Goal: Information Seeking & Learning: Learn about a topic

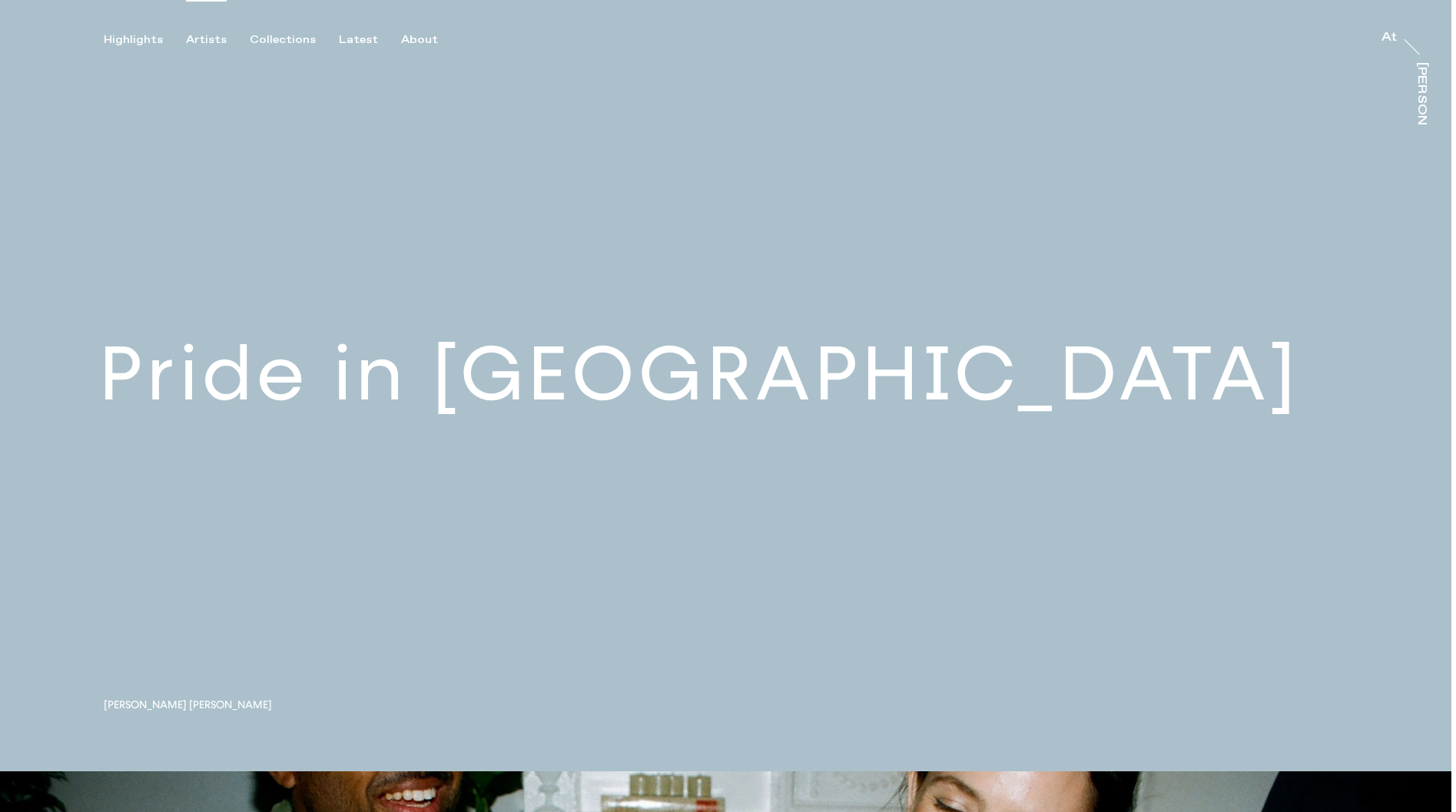
click at [201, 35] on div "Artists" at bounding box center [207, 40] width 41 height 14
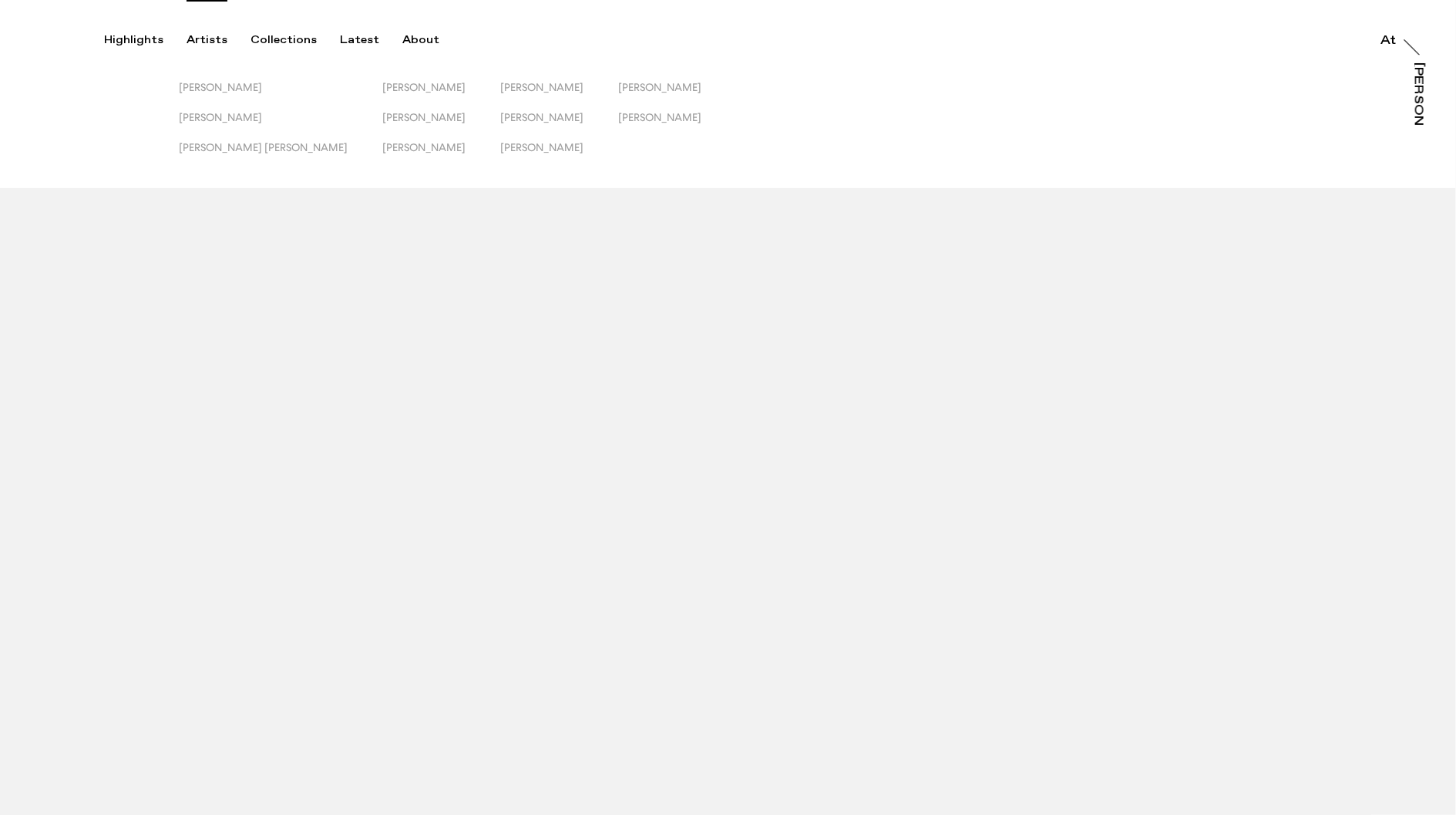
click at [183, 109] on button "Emily Scarlett Romain" at bounding box center [280, 95] width 203 height 30
click at [197, 112] on span "Jack Kenyon" at bounding box center [221, 117] width 84 height 13
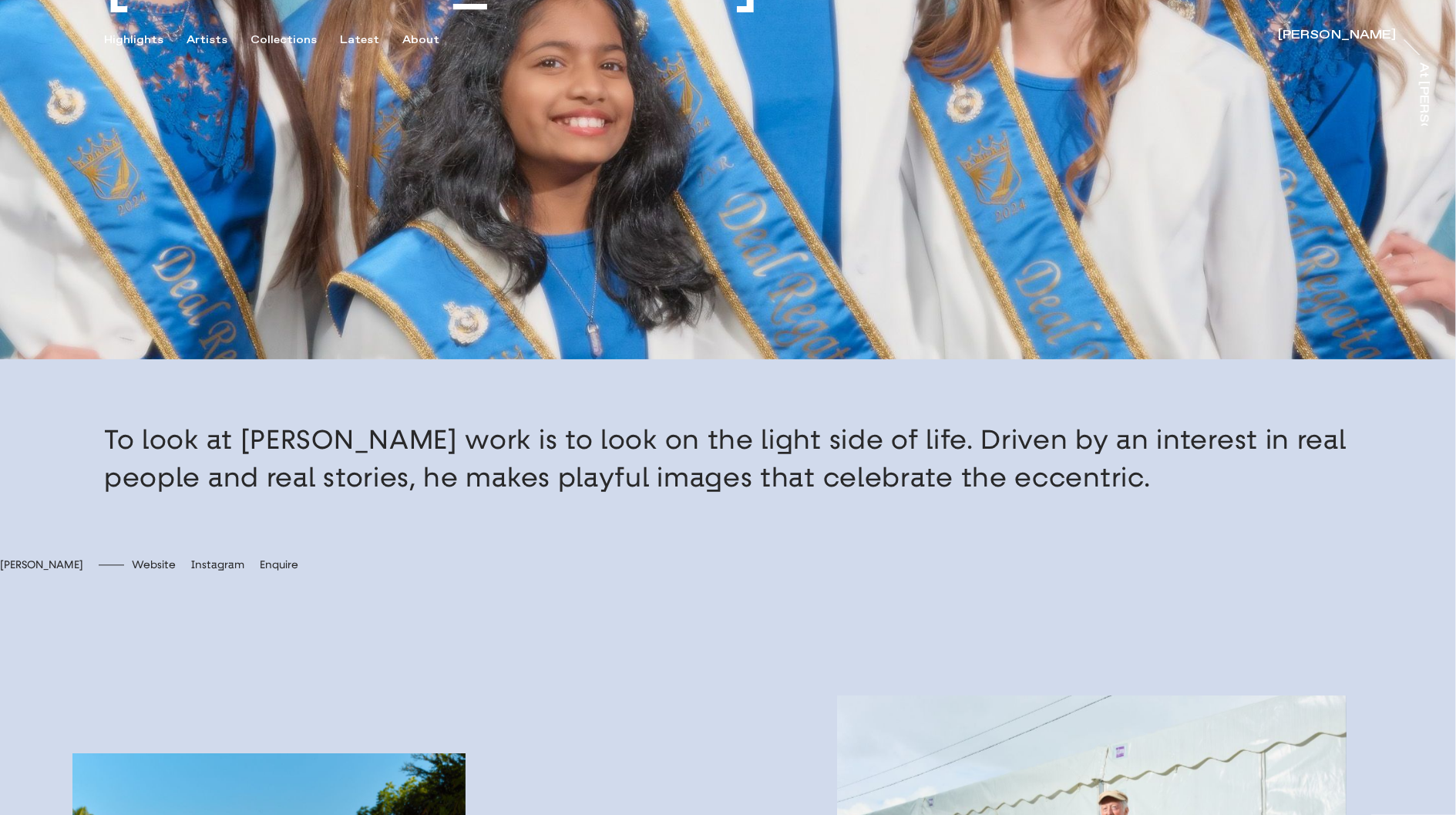
scroll to position [767, 0]
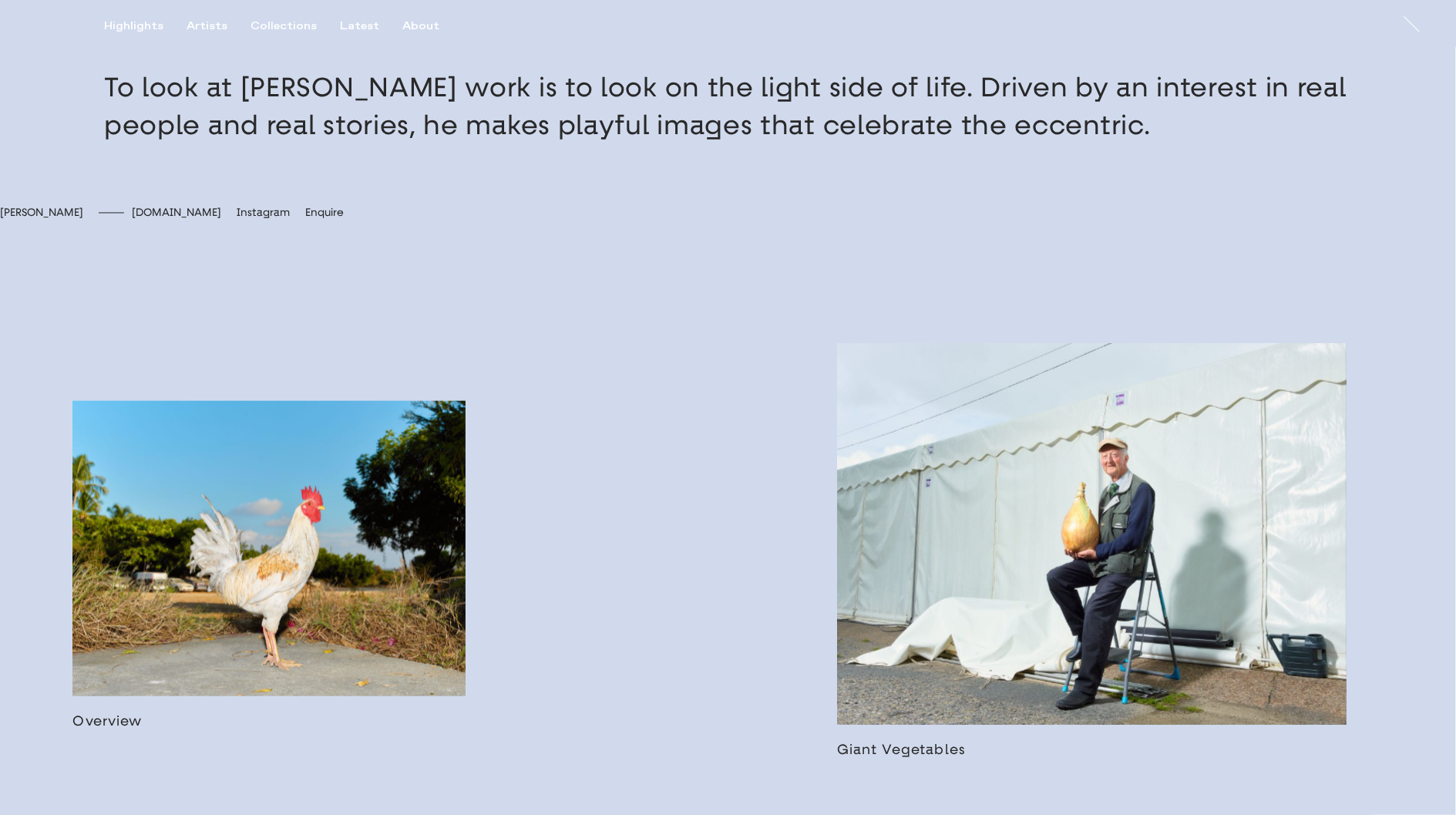
click at [221, 219] on span "jackkenyon.xyz" at bounding box center [176, 211] width 90 height 13
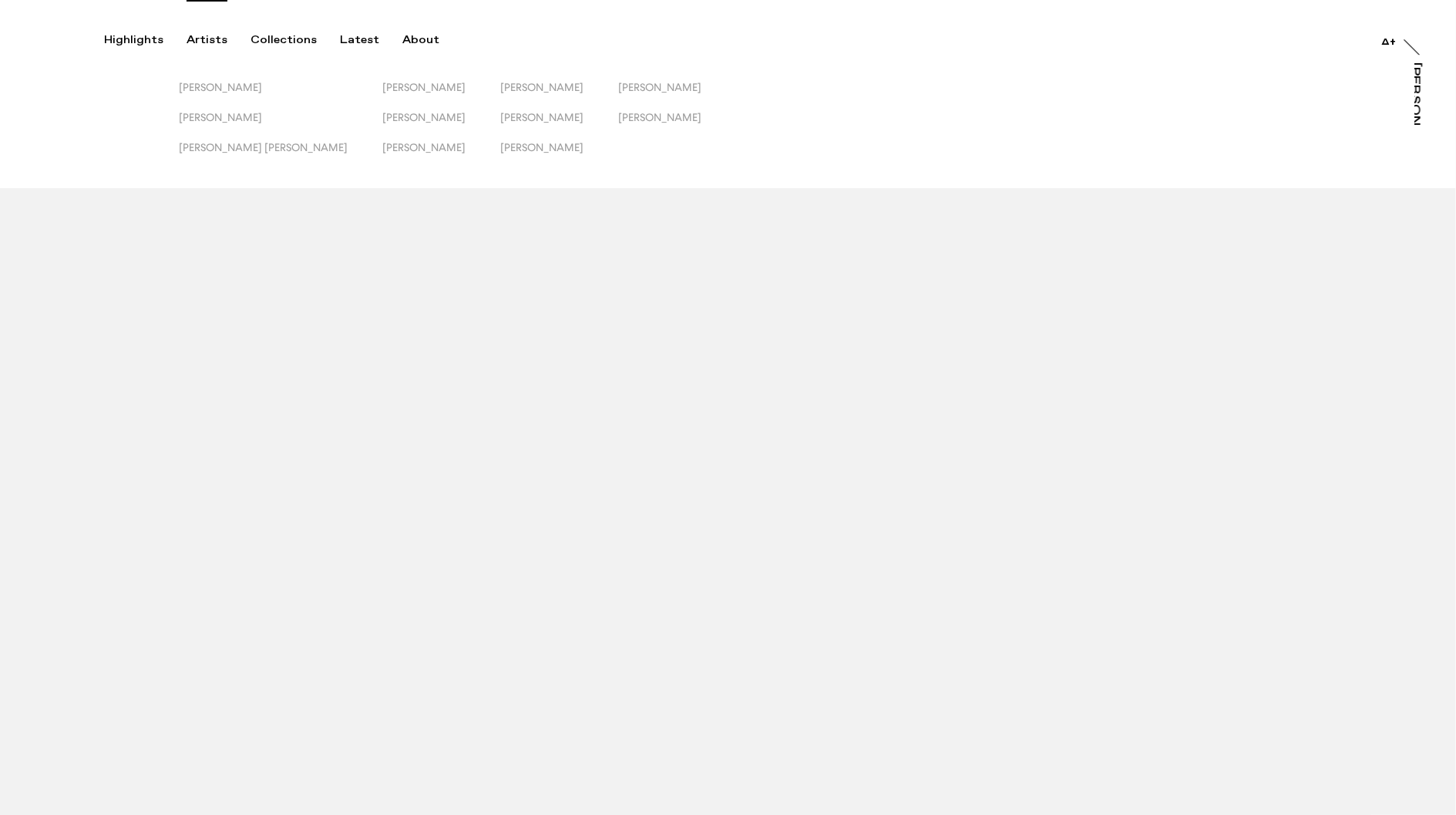
click at [196, 38] on div "Artists" at bounding box center [207, 40] width 41 height 14
click at [500, 150] on span "Rhiannon Adam" at bounding box center [542, 147] width 84 height 13
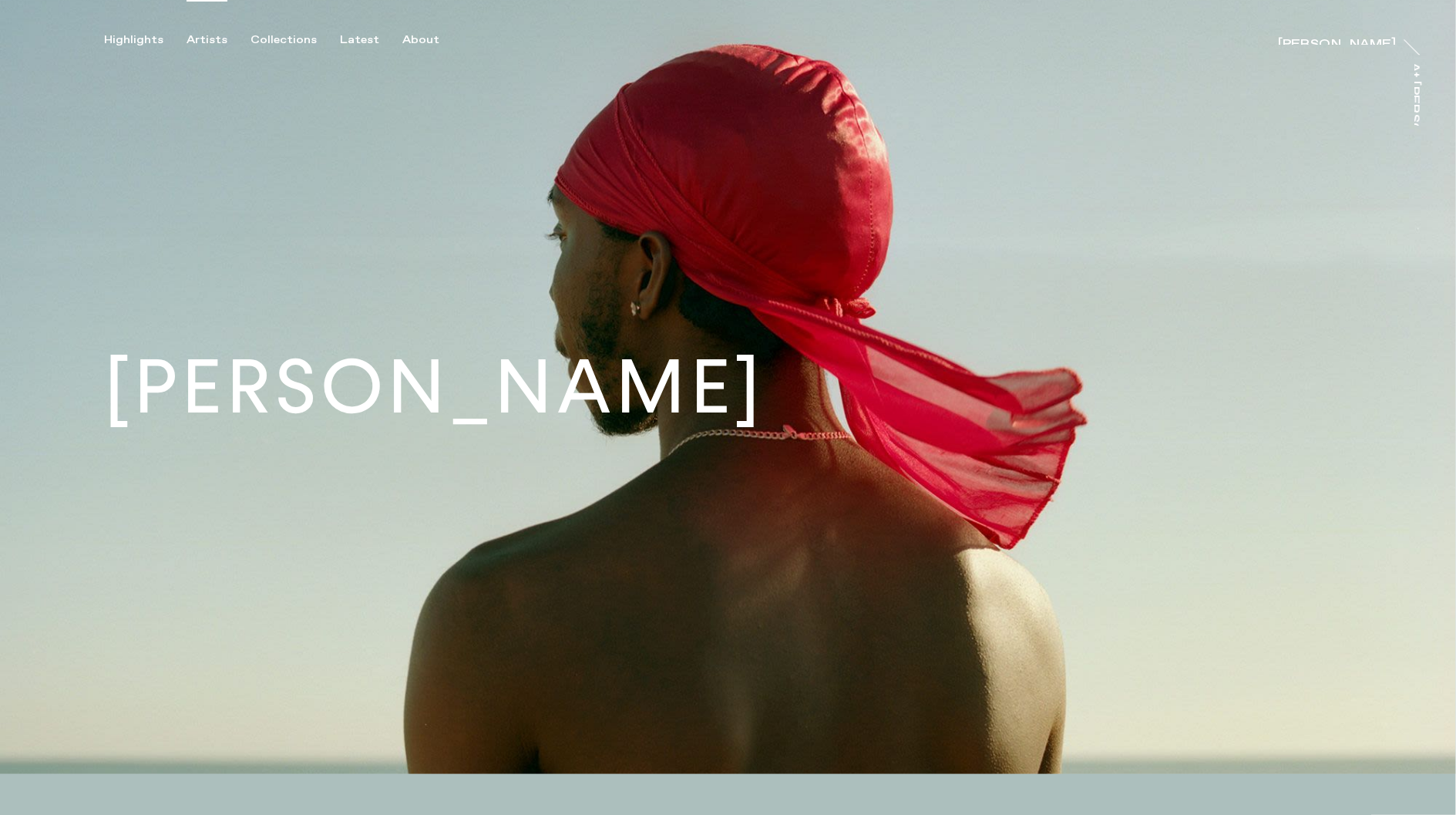
click at [203, 39] on div "Artists" at bounding box center [207, 40] width 41 height 14
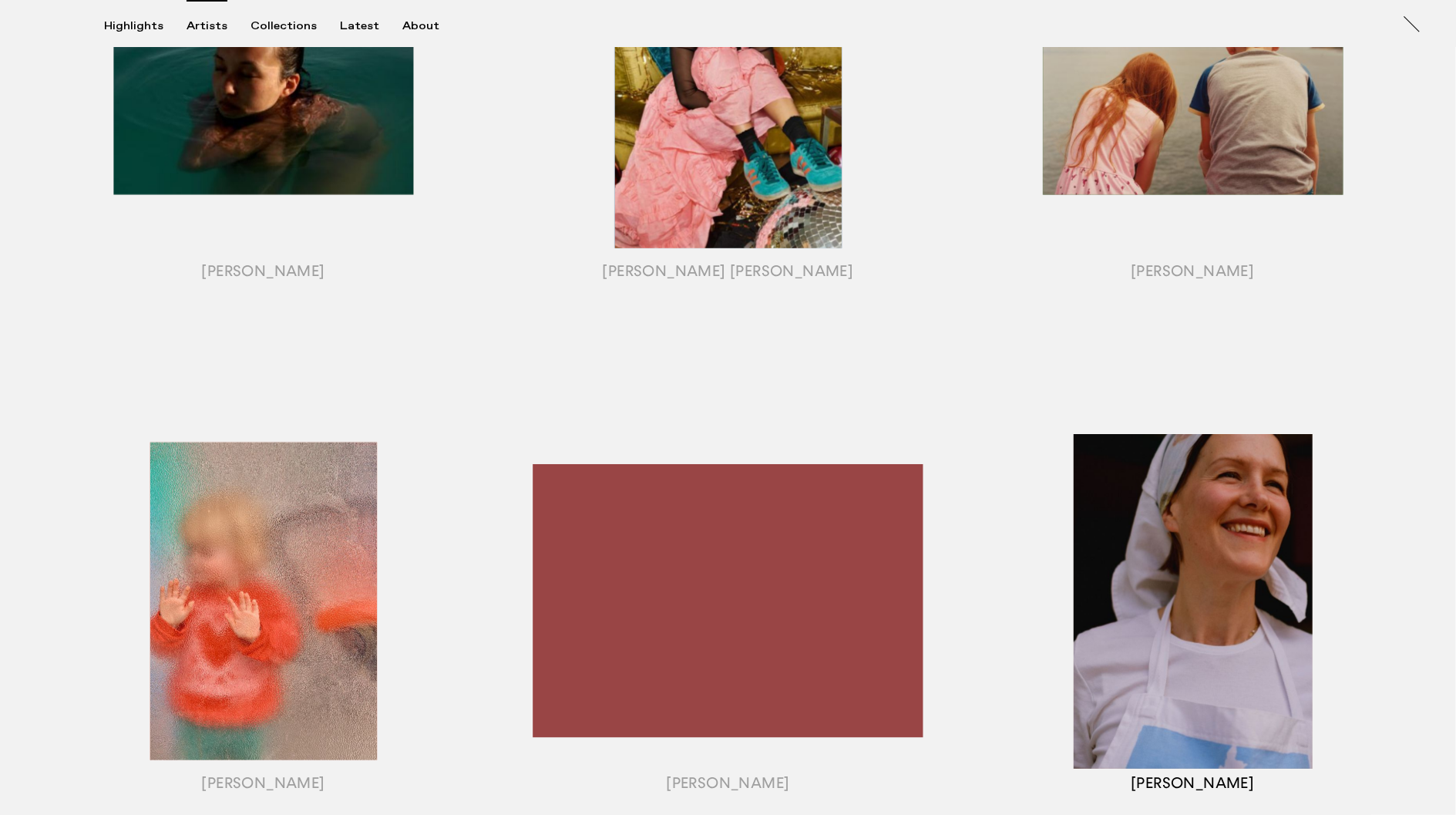
scroll to position [815, 0]
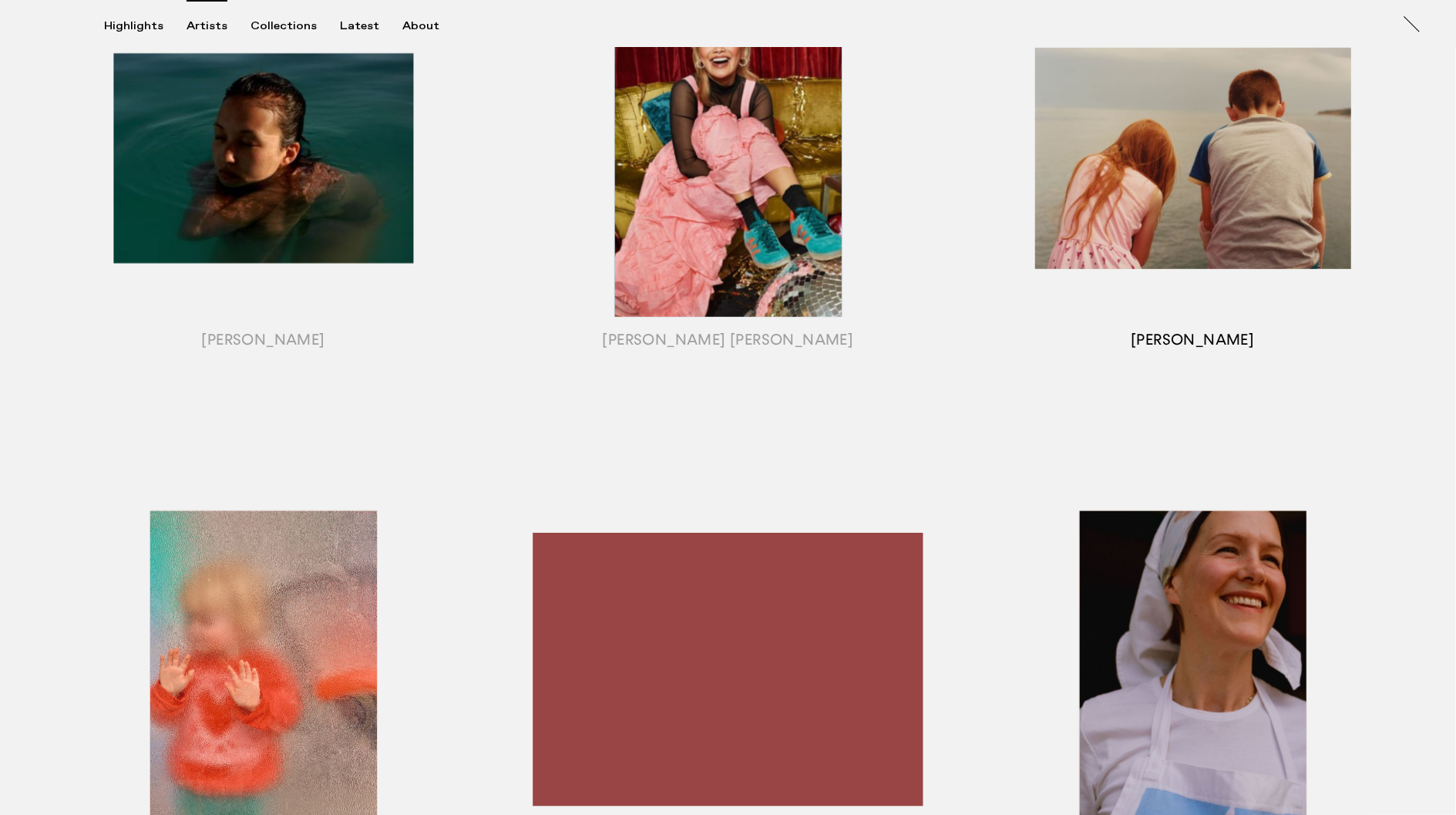
click at [1157, 171] on div "button" at bounding box center [1192, 177] width 464 height 481
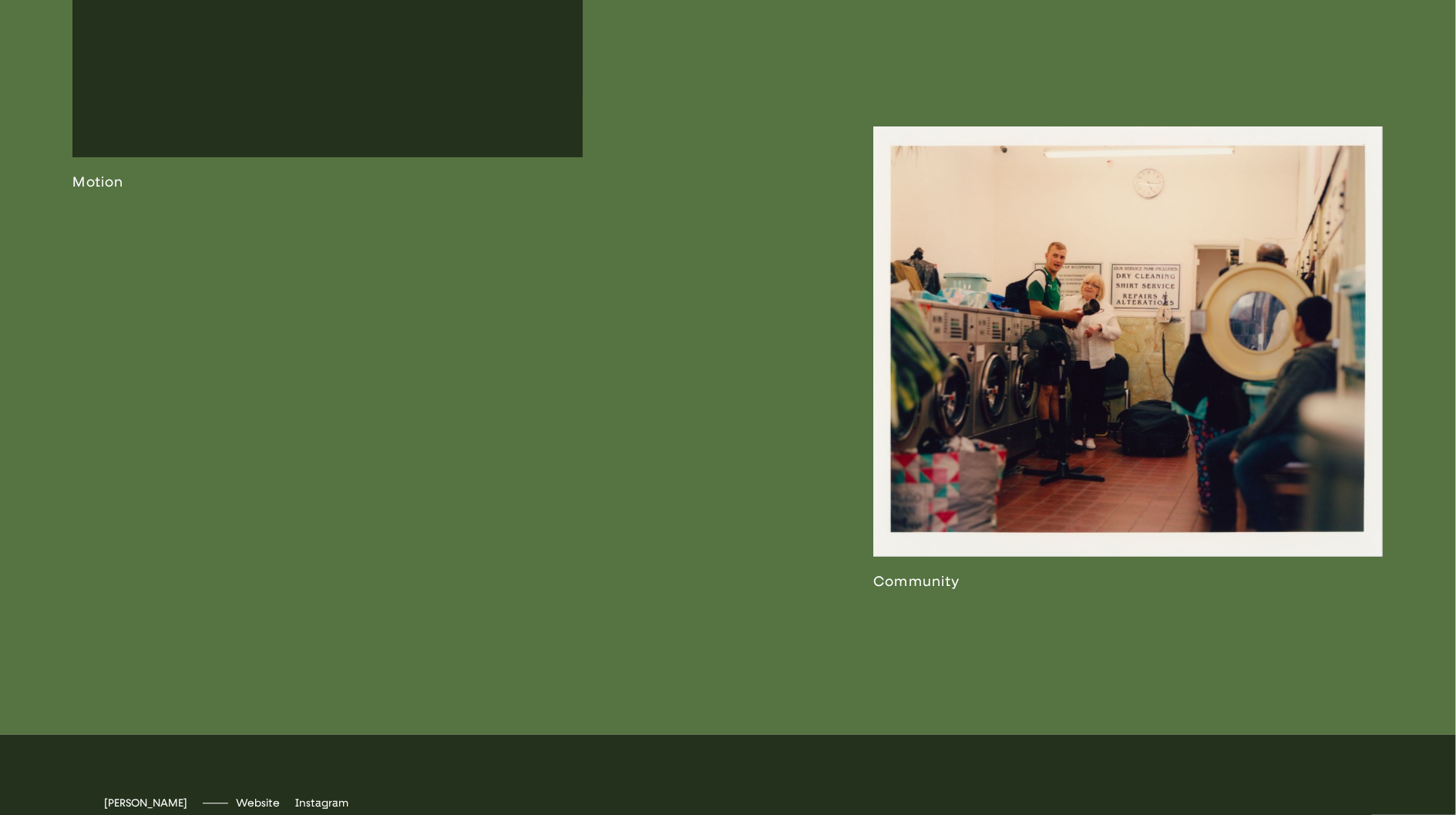
scroll to position [4136, 0]
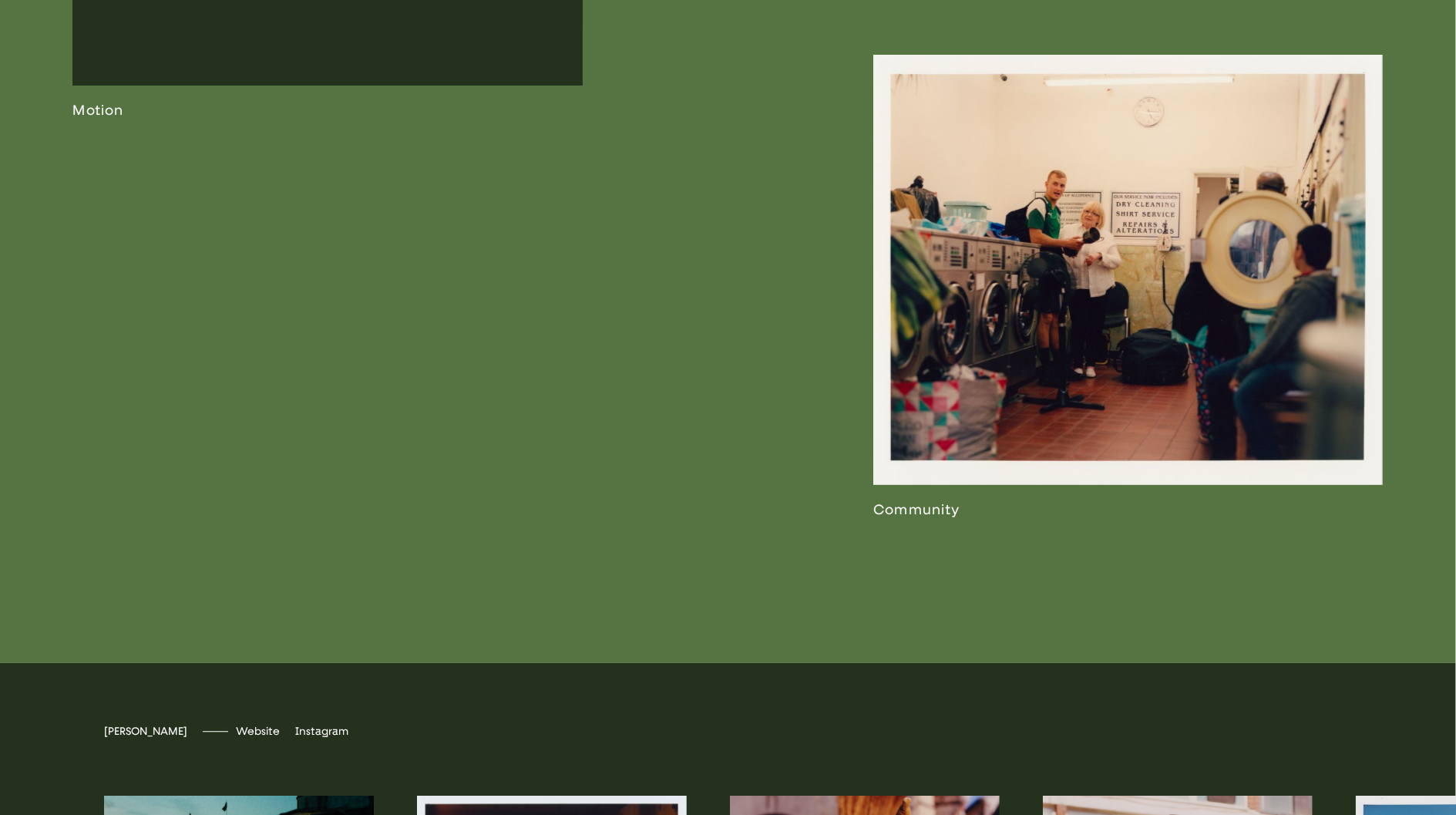
click at [1116, 326] on link at bounding box center [1127, 286] width 509 height 463
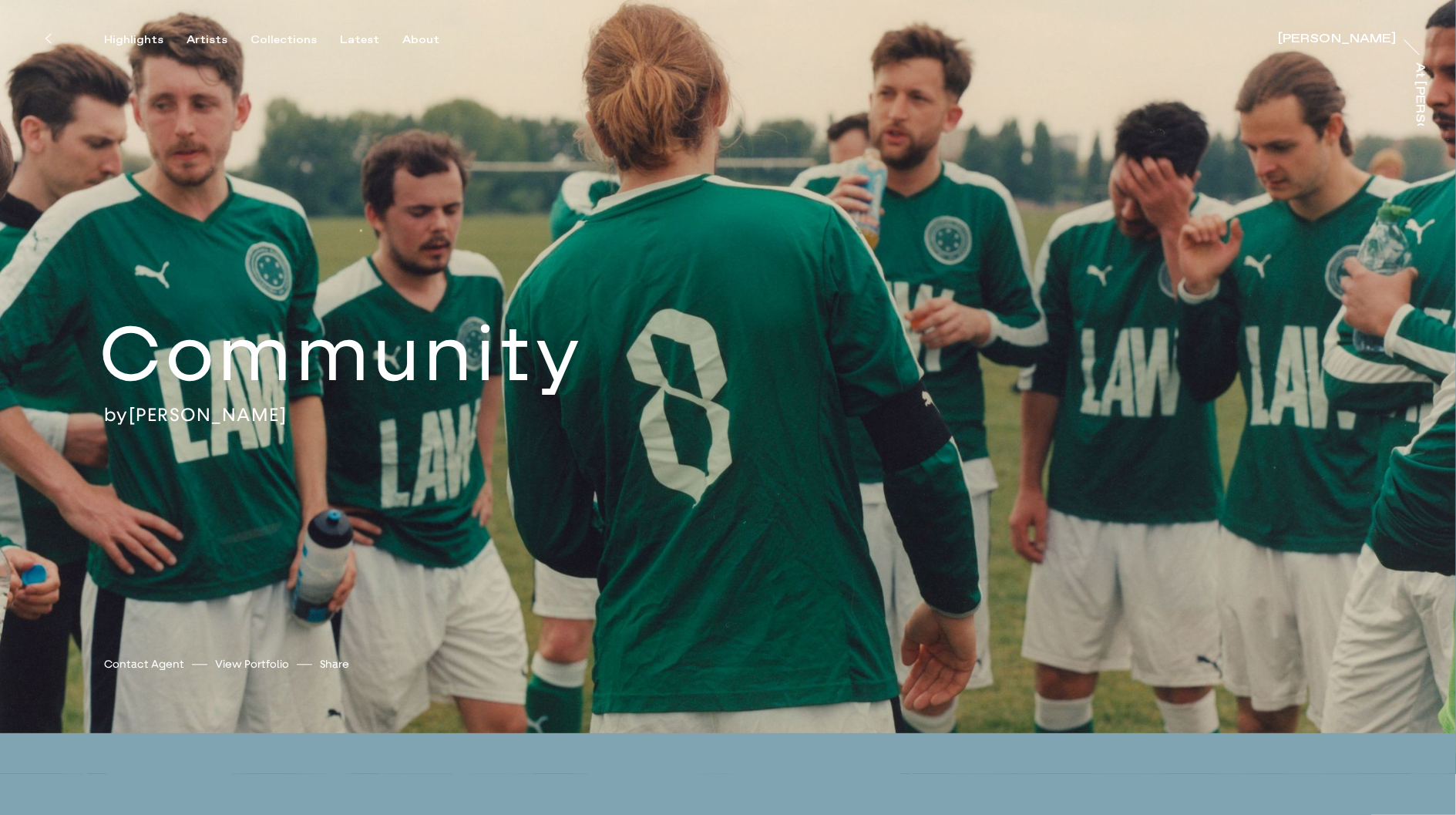
click at [287, 410] on link "Peter Franklyn Banks" at bounding box center [207, 415] width 159 height 23
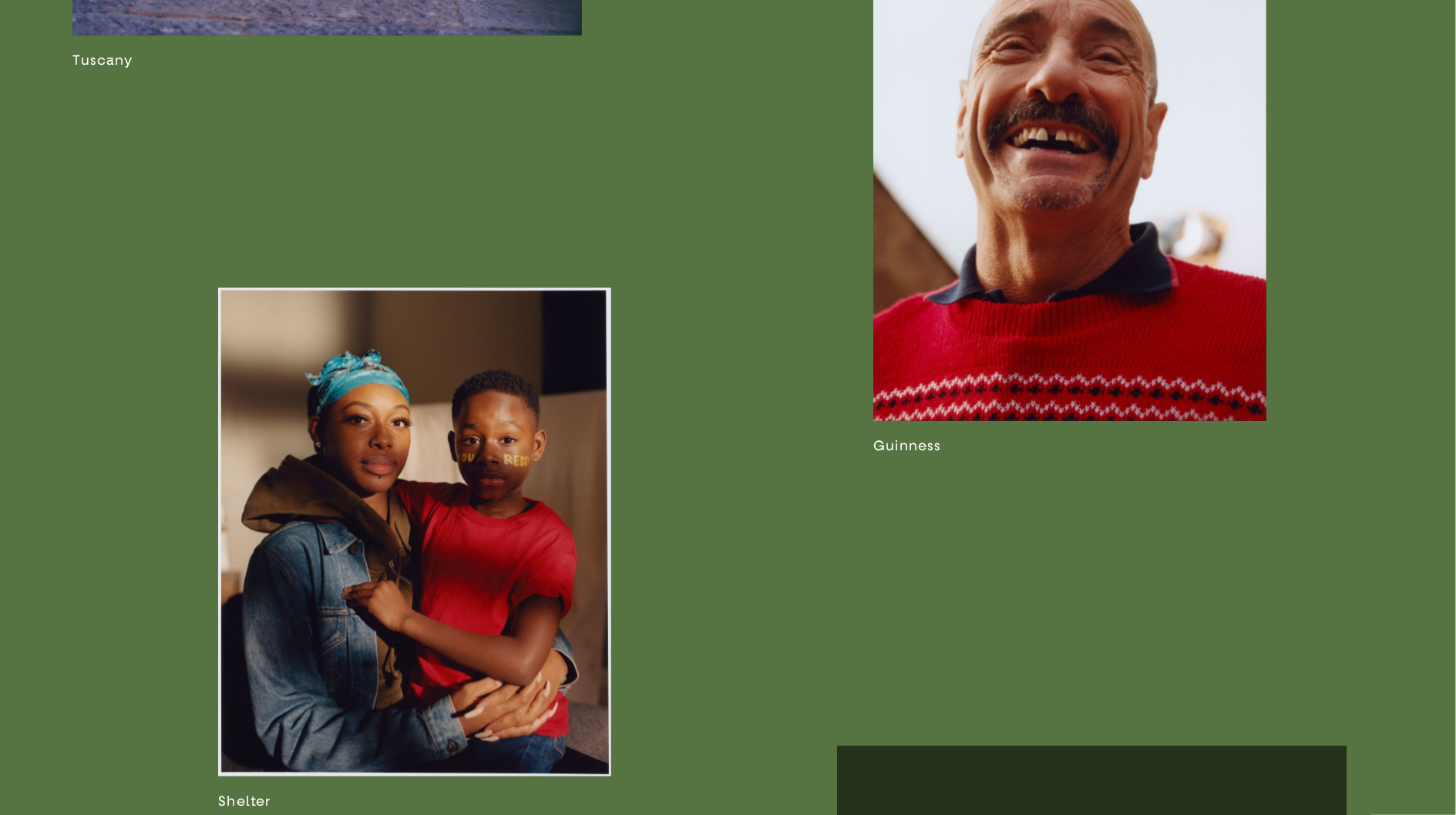
scroll to position [3077, 0]
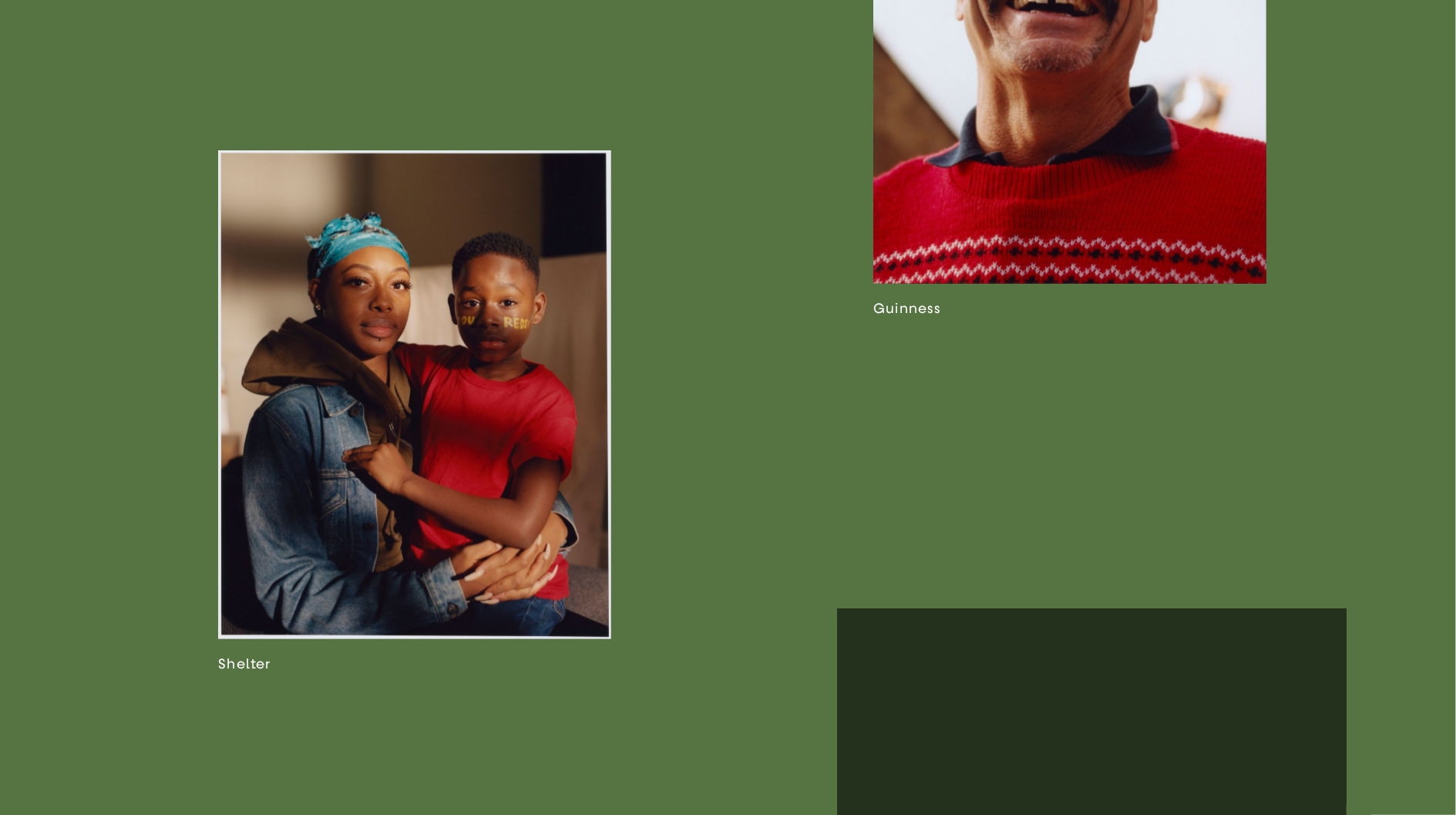
click at [996, 255] on link at bounding box center [1070, 56] width 393 height 520
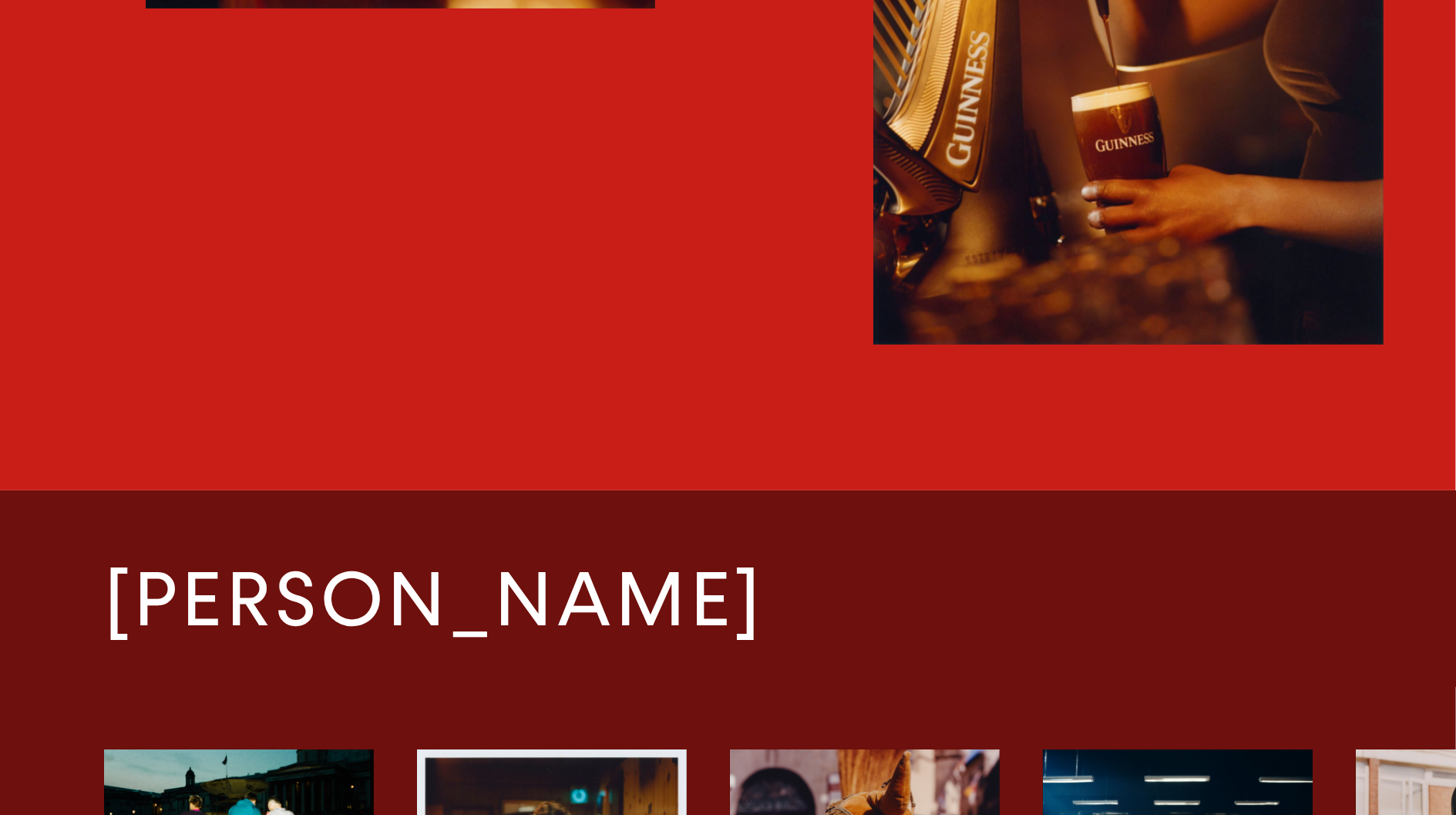
scroll to position [3293, 0]
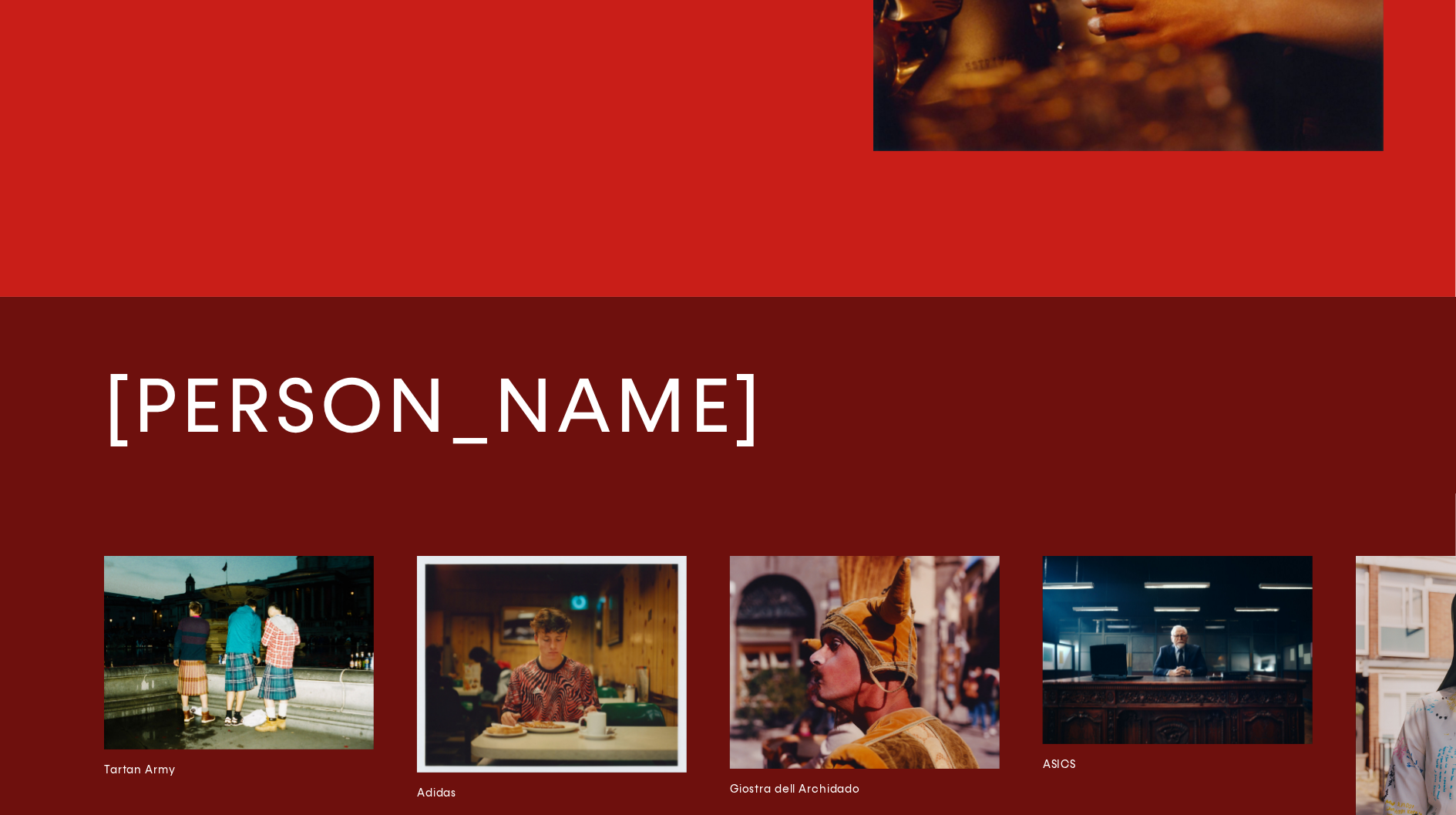
click at [290, 640] on img at bounding box center [238, 652] width 270 height 194
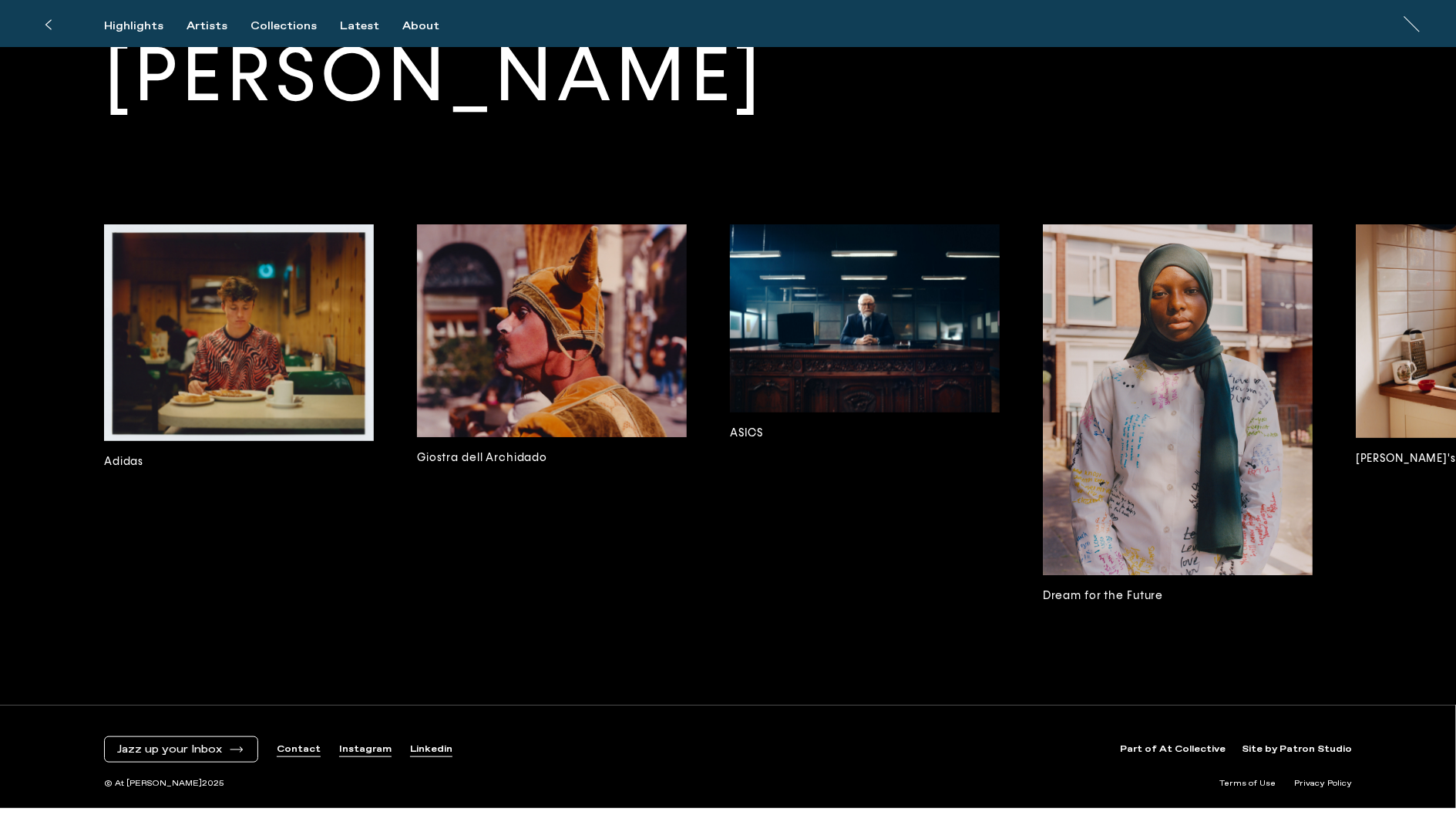
scroll to position [4638, 0]
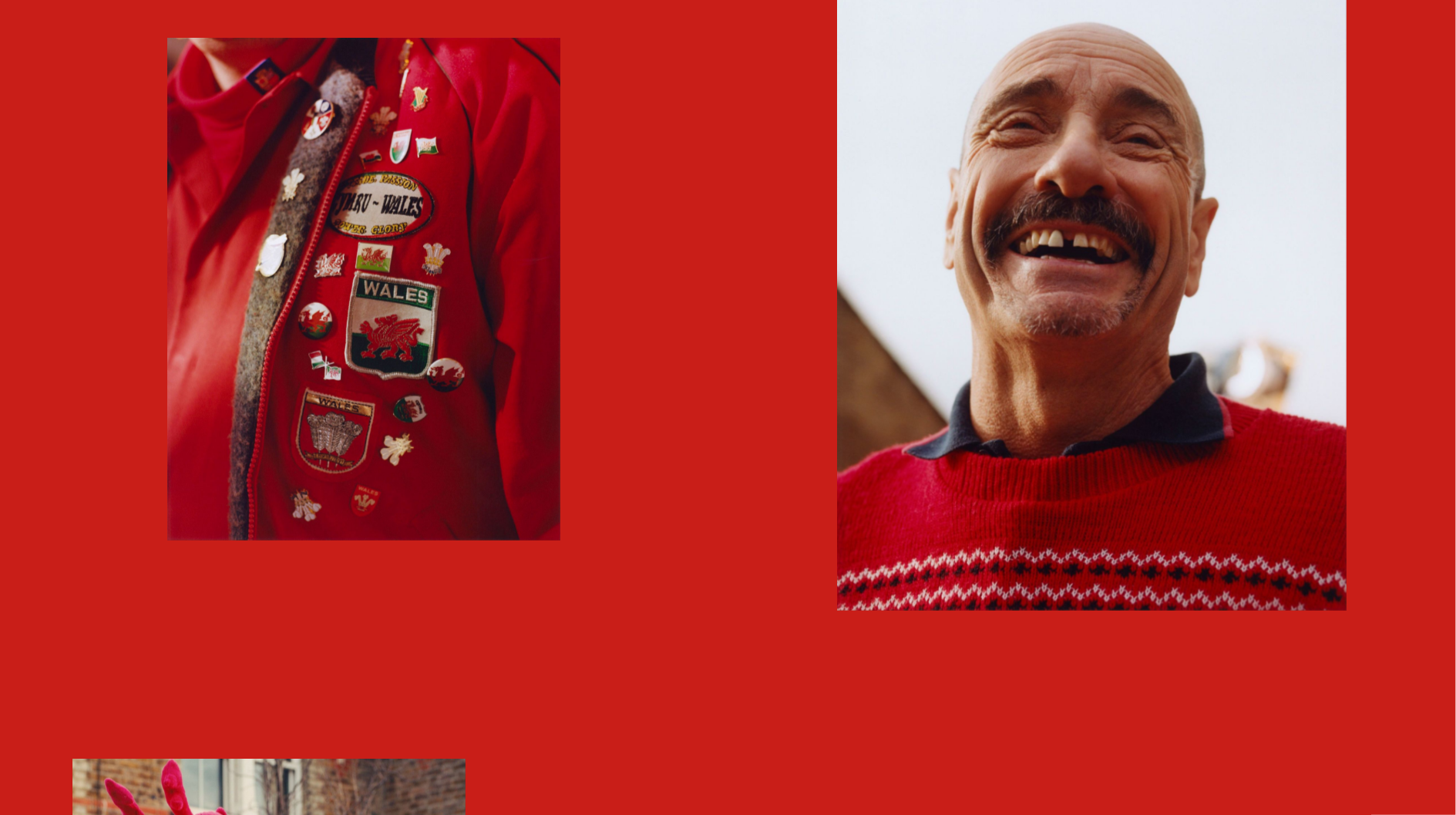
scroll to position [1594, 0]
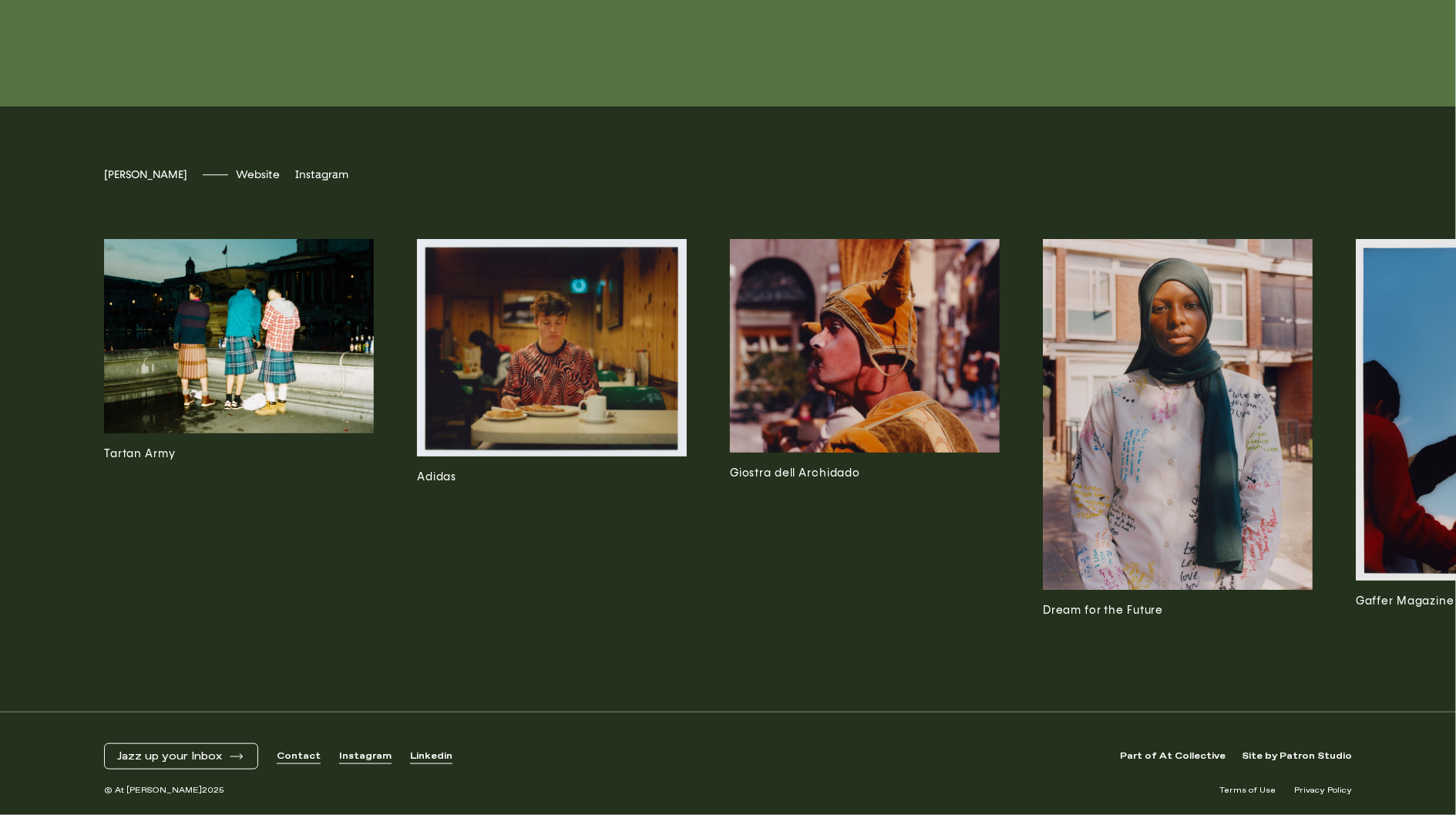
click at [1150, 313] on img at bounding box center [1177, 414] width 270 height 351
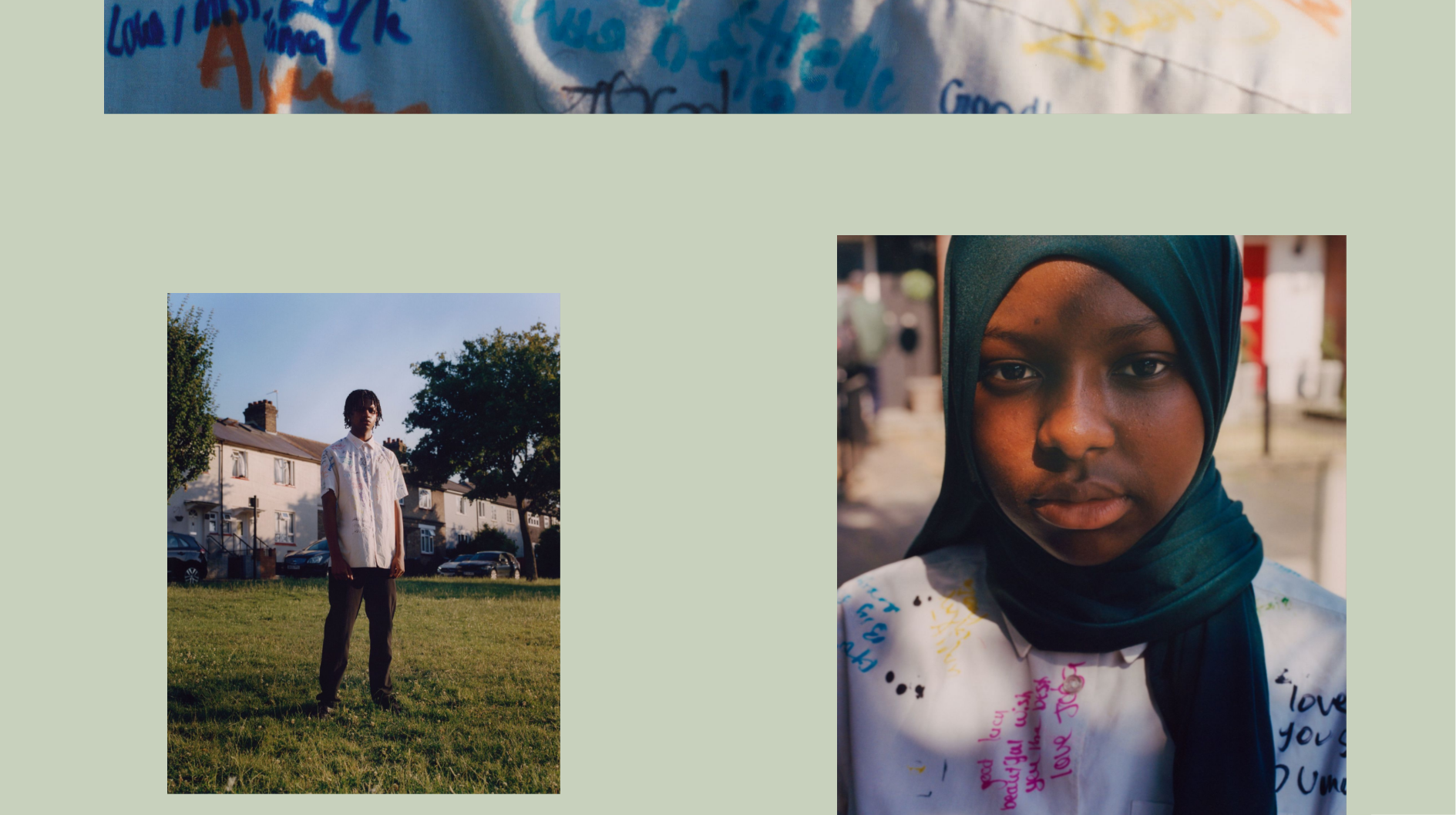
scroll to position [4360, 0]
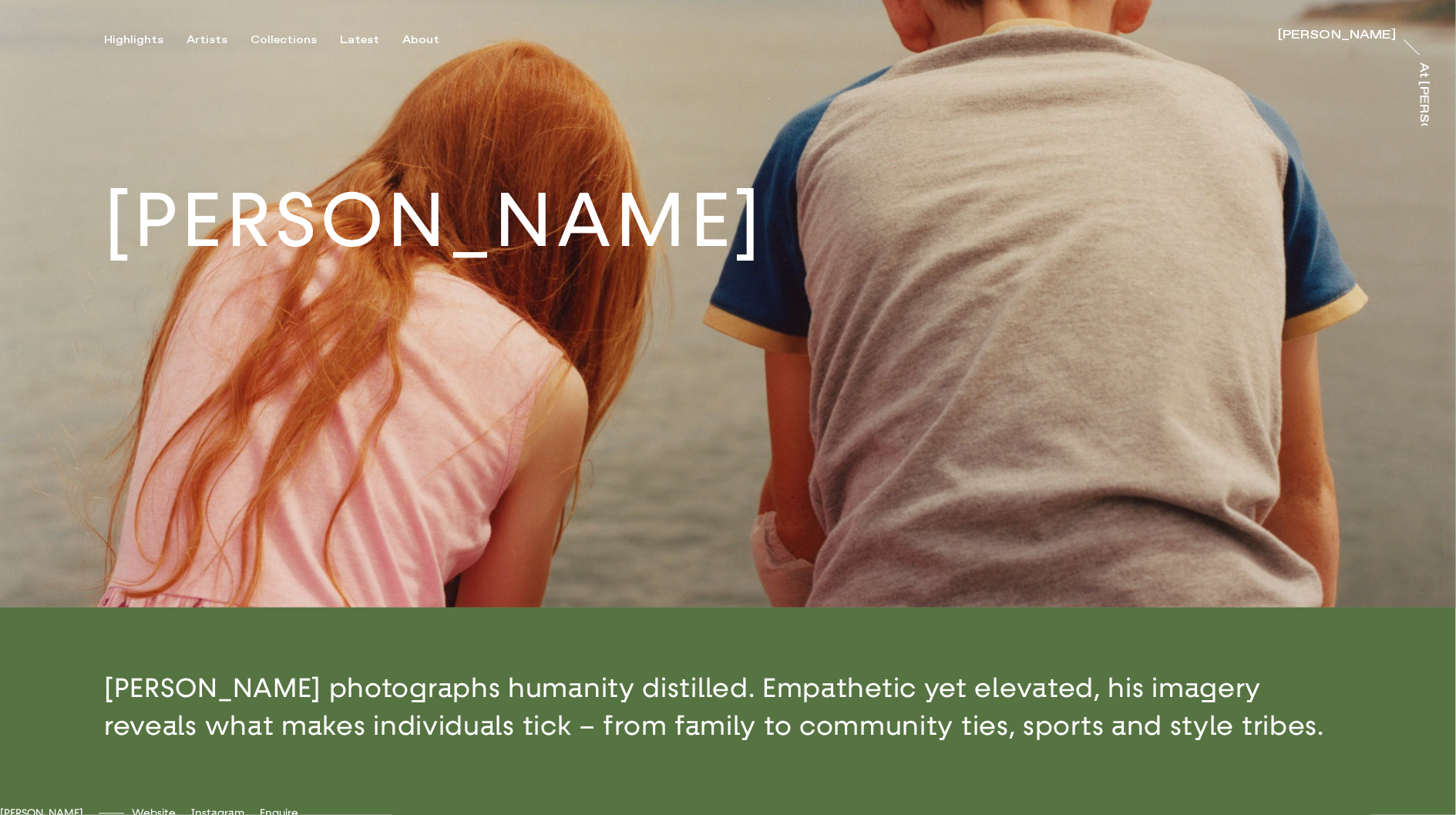
scroll to position [247, 0]
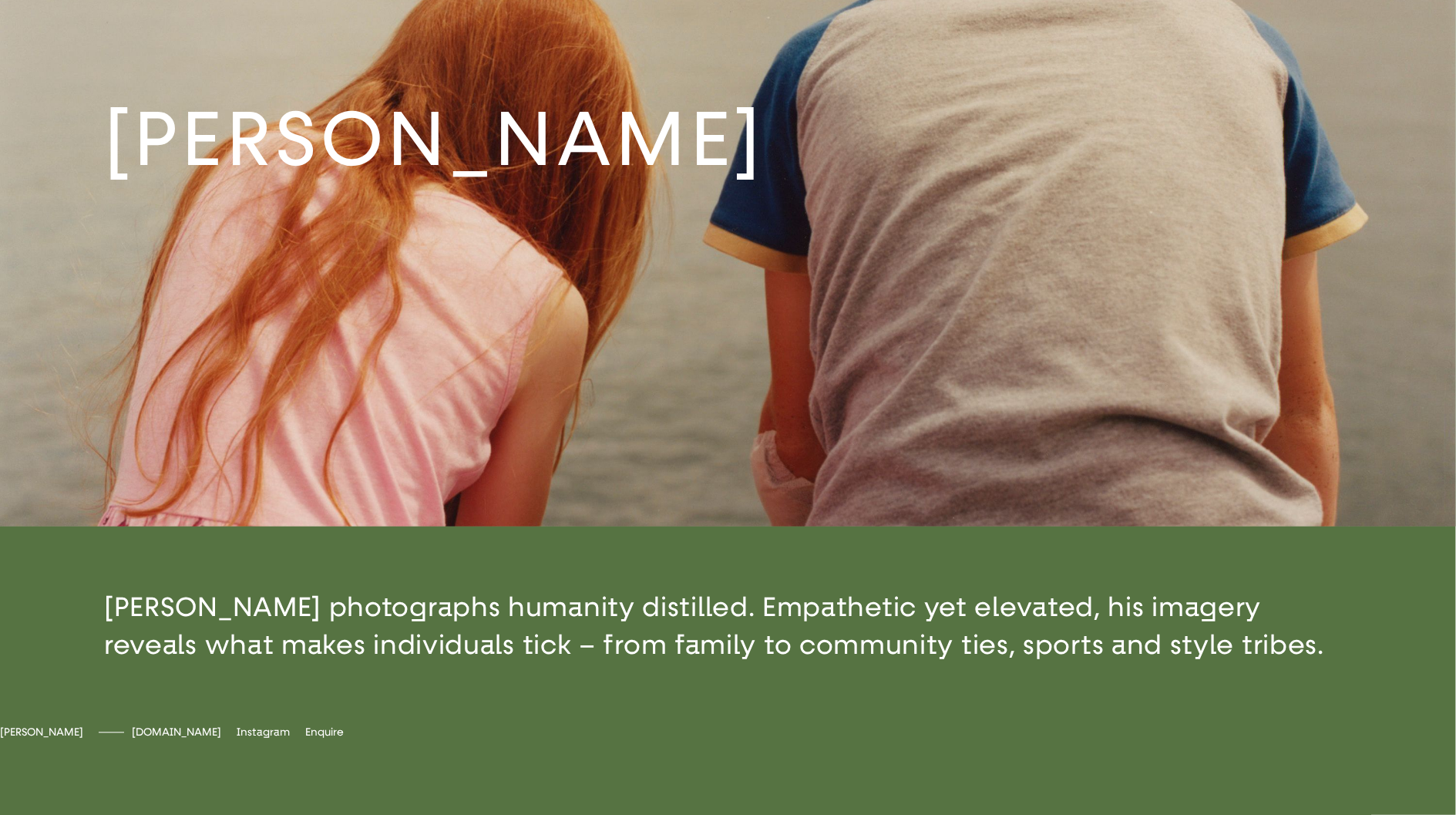
click at [221, 738] on span "peterfranklynbanks.com" at bounding box center [176, 731] width 90 height 13
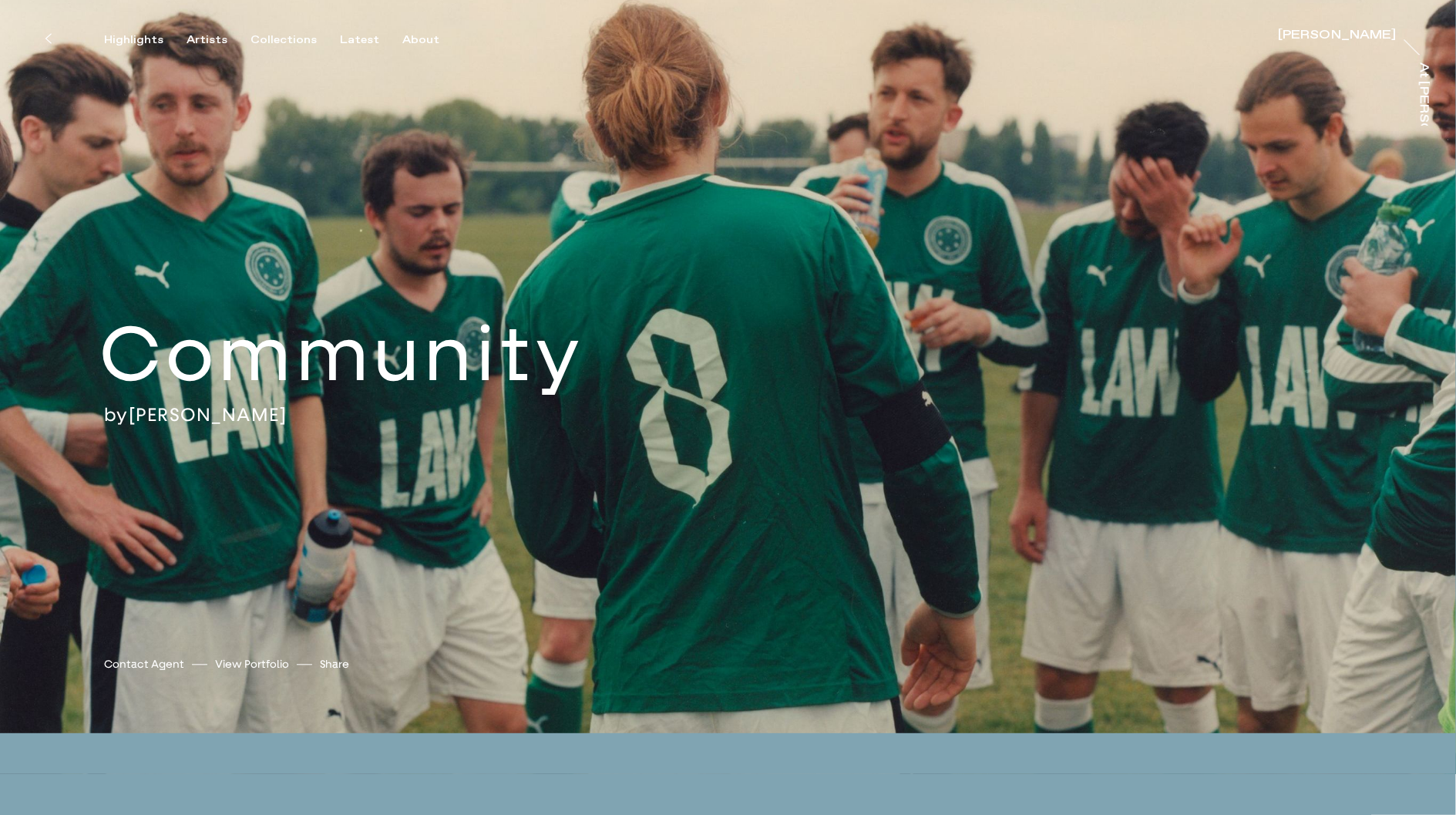
click at [213, 47] on div "Community by Peter Franklyn Banks Peter Franklyn Banks Contact Agent View Portf…" at bounding box center [728, 366] width 1456 height 733
click at [213, 39] on div "Artists" at bounding box center [207, 40] width 41 height 14
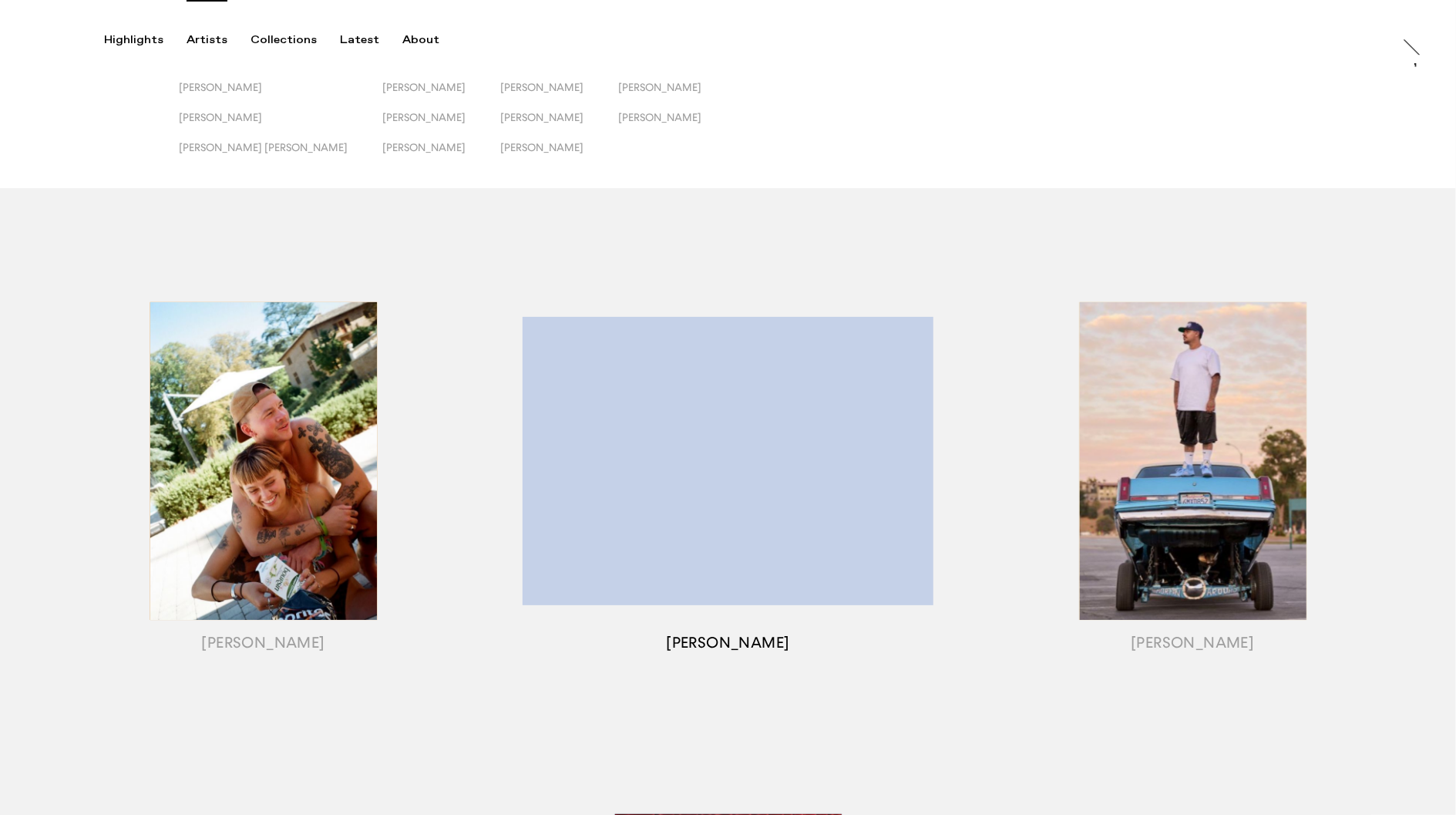
click at [854, 364] on div "button" at bounding box center [727, 480] width 464 height 481
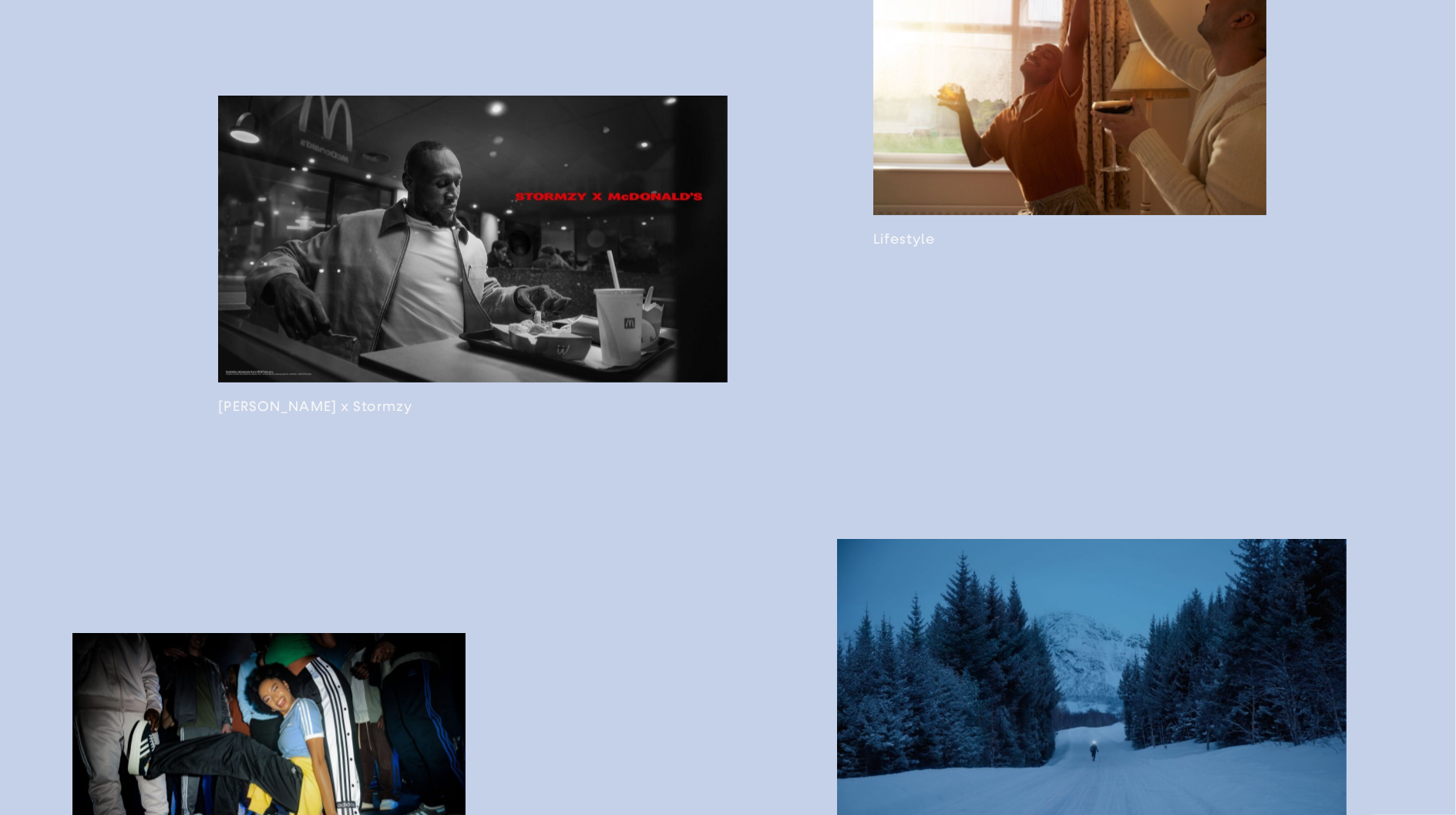
scroll to position [1641, 0]
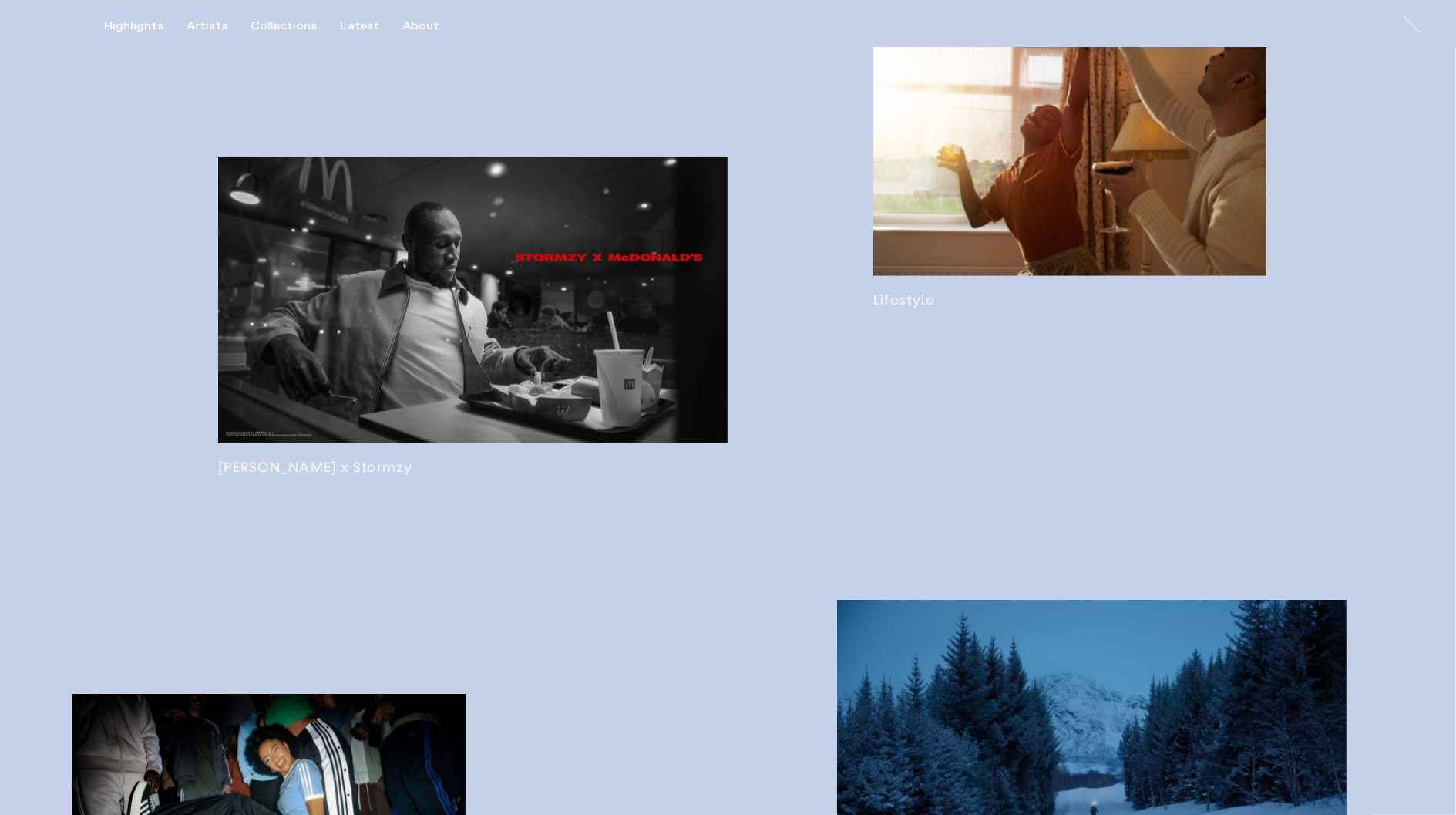
click at [1133, 232] on link at bounding box center [1070, 161] width 393 height 295
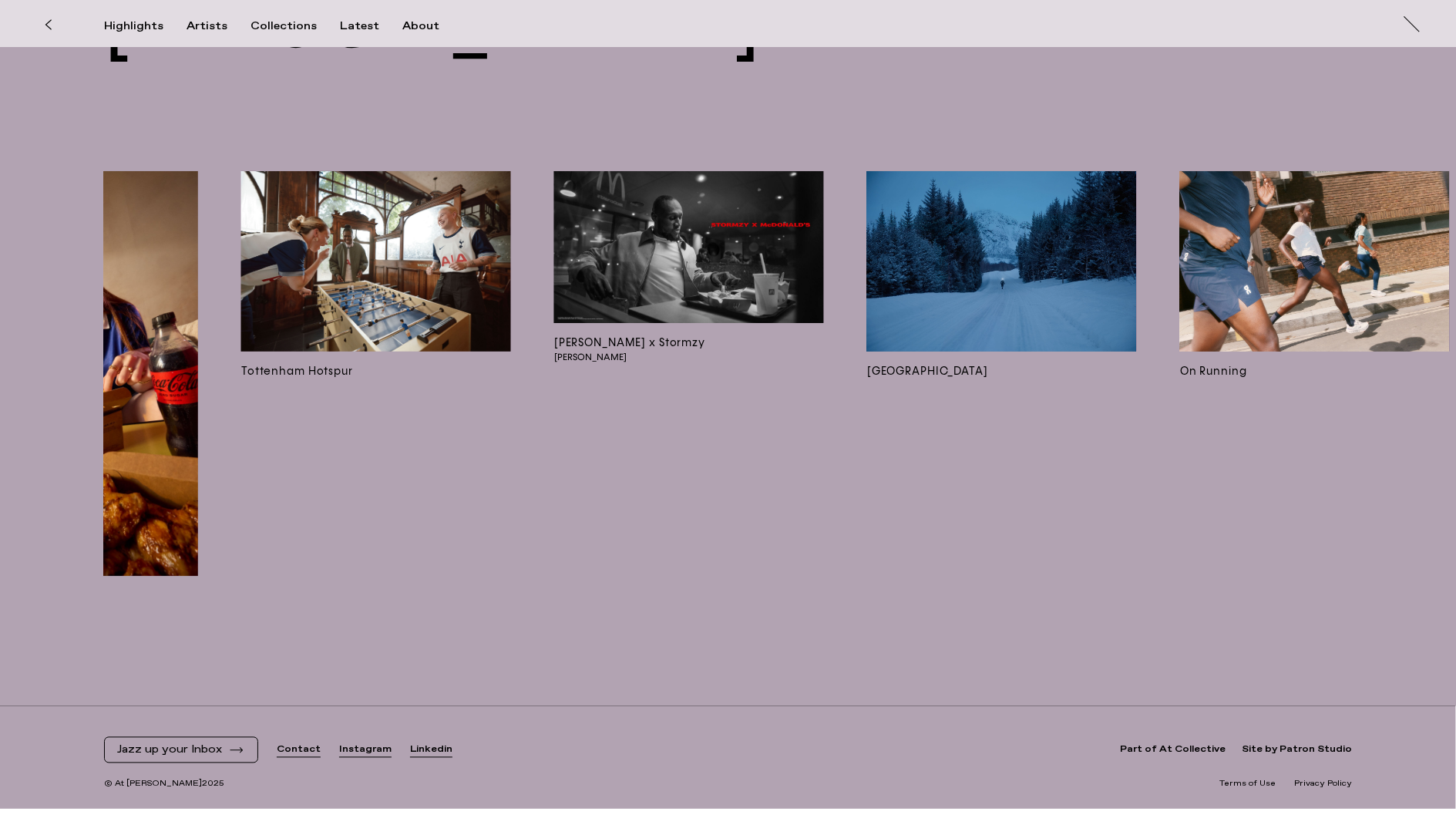
scroll to position [0, 1815]
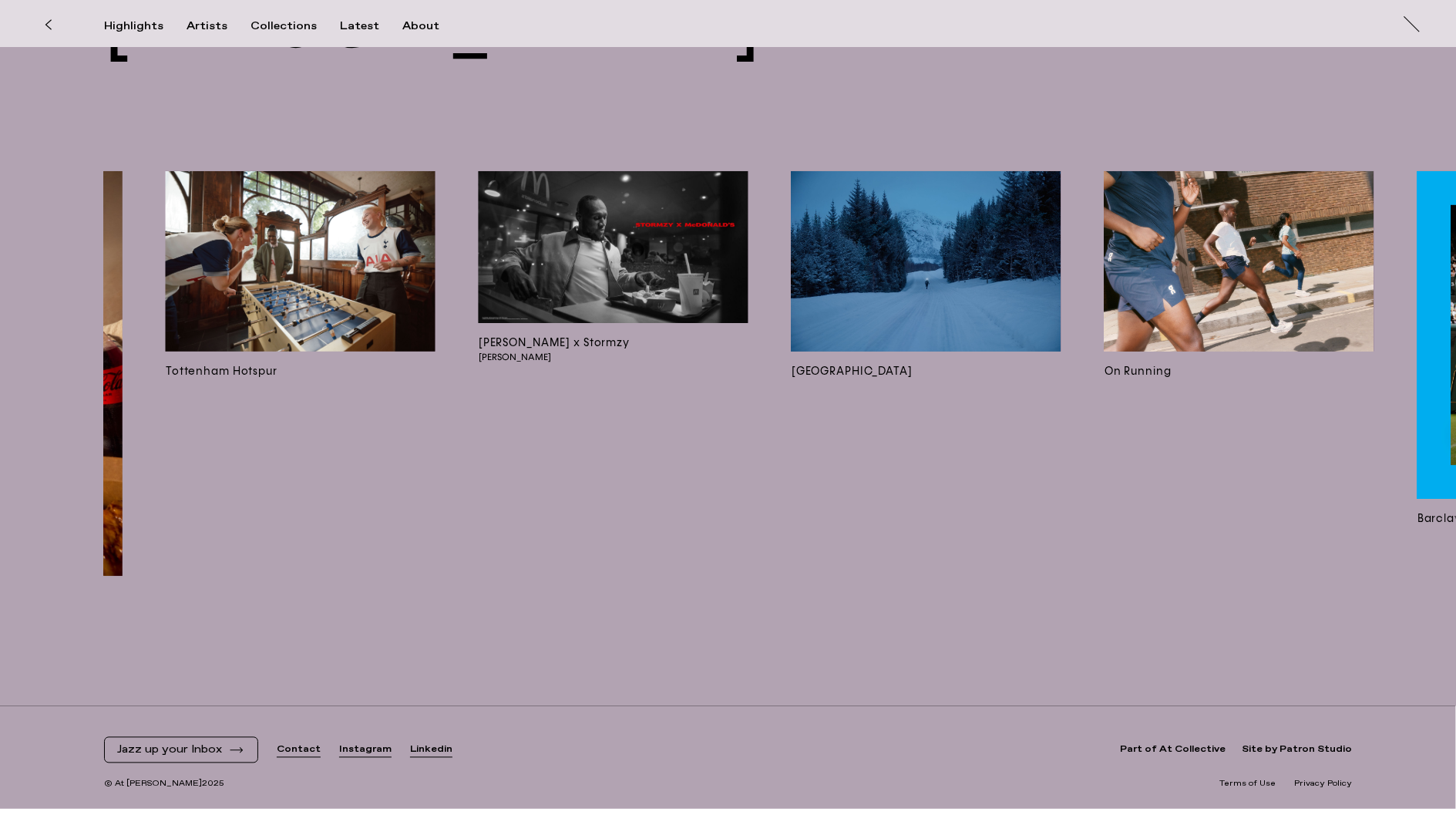
click at [645, 239] on img at bounding box center [613, 247] width 270 height 152
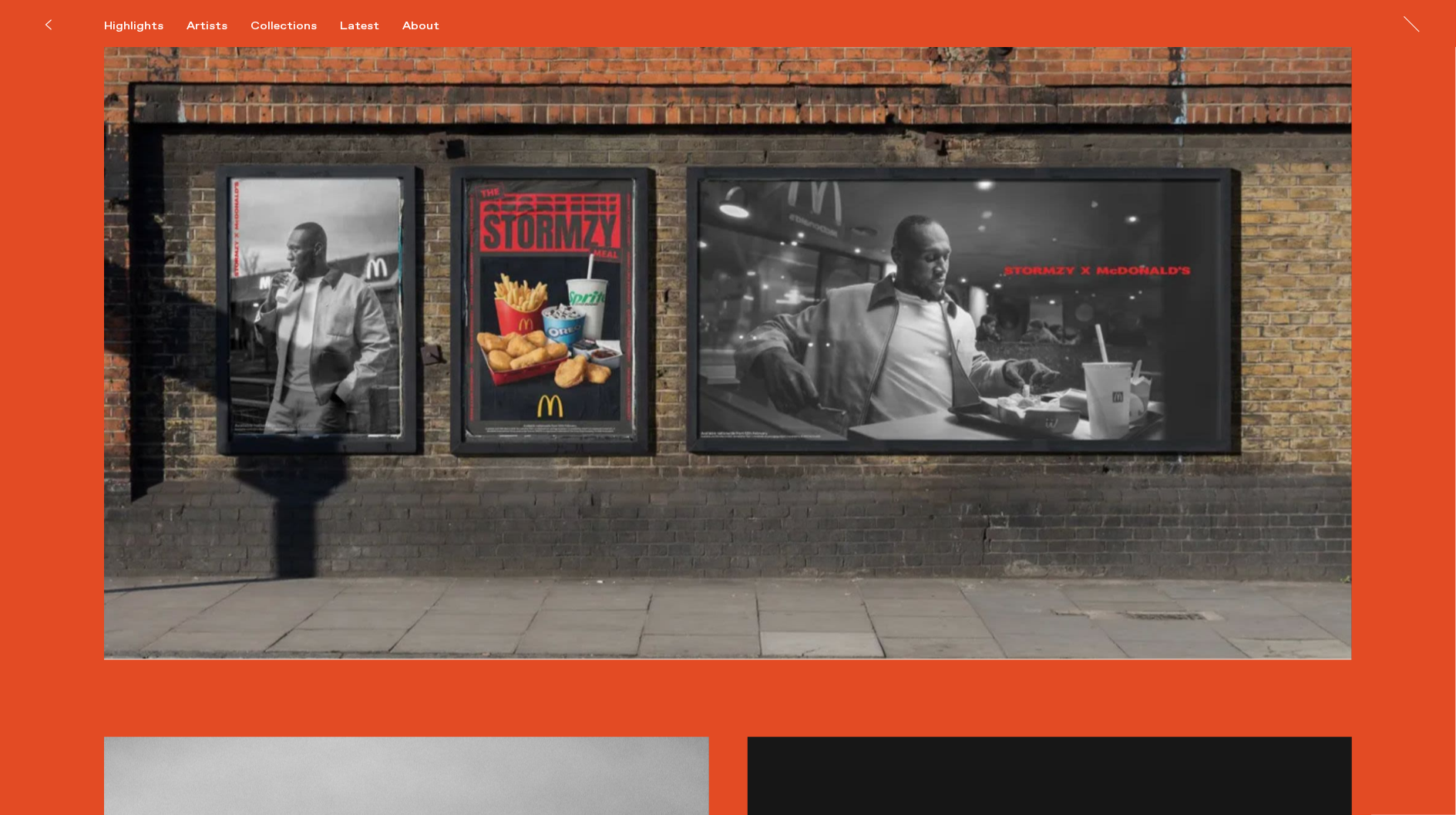
scroll to position [727, 0]
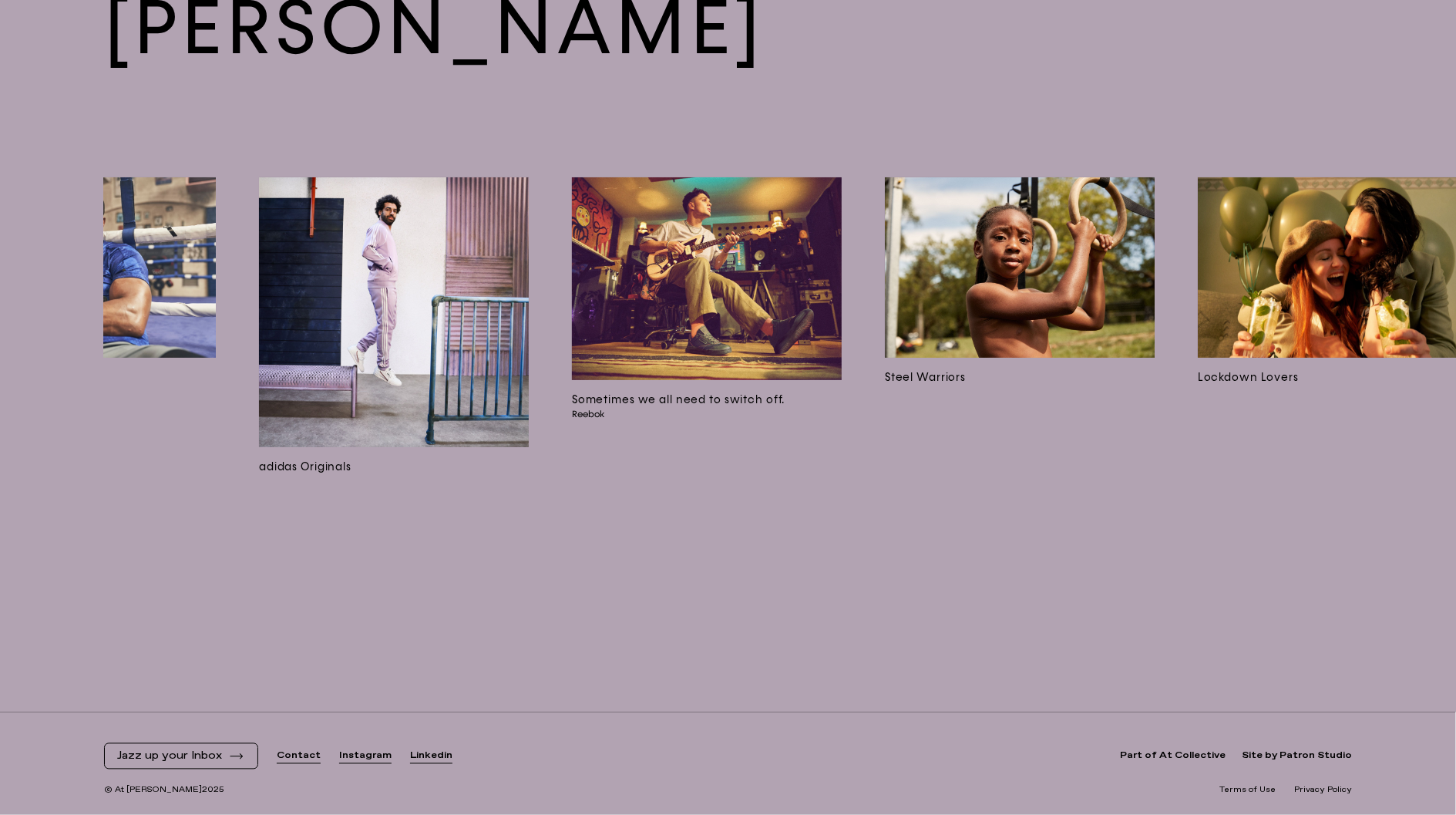
scroll to position [0, 4036]
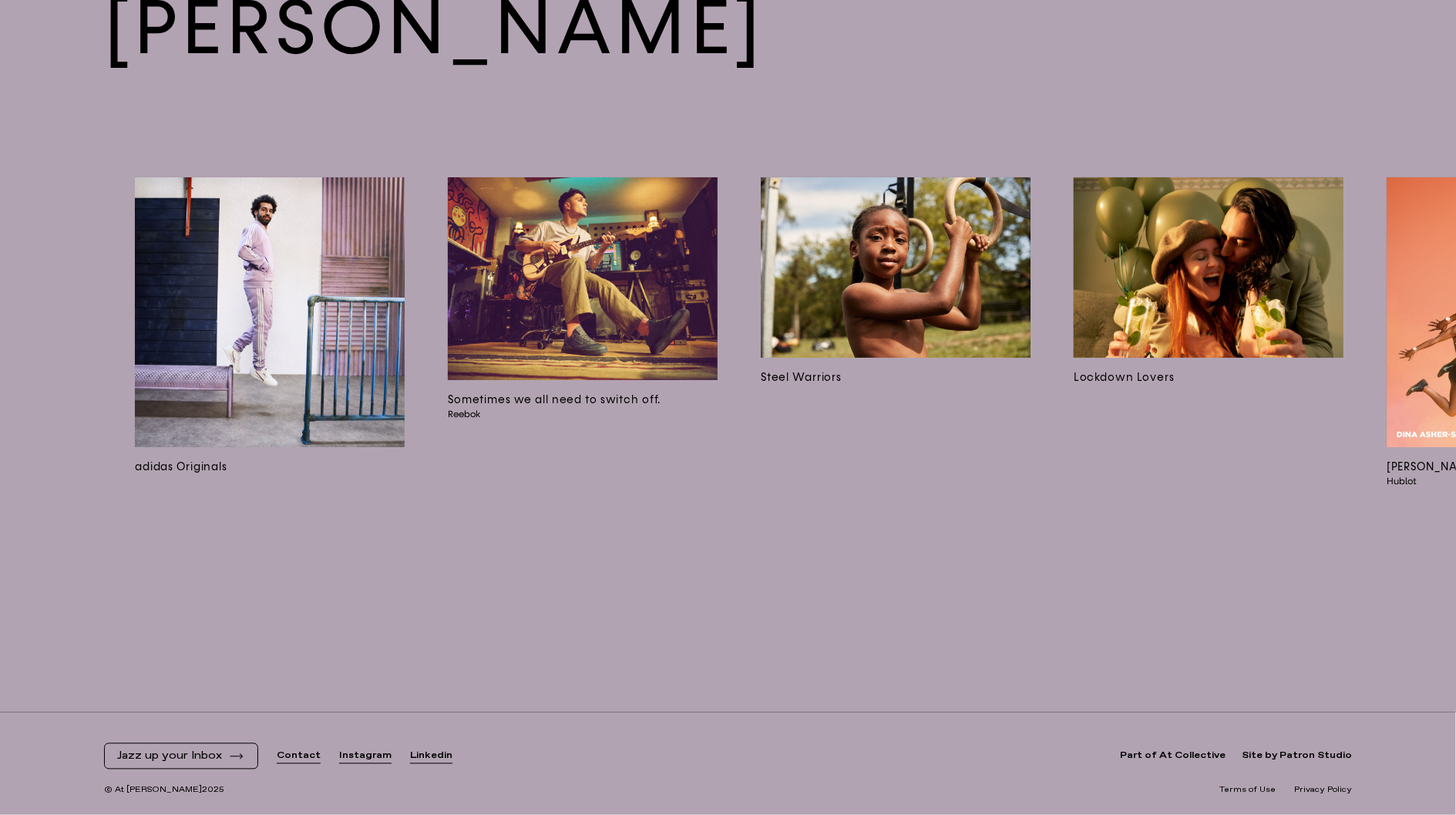
click at [641, 257] on img at bounding box center [582, 278] width 270 height 203
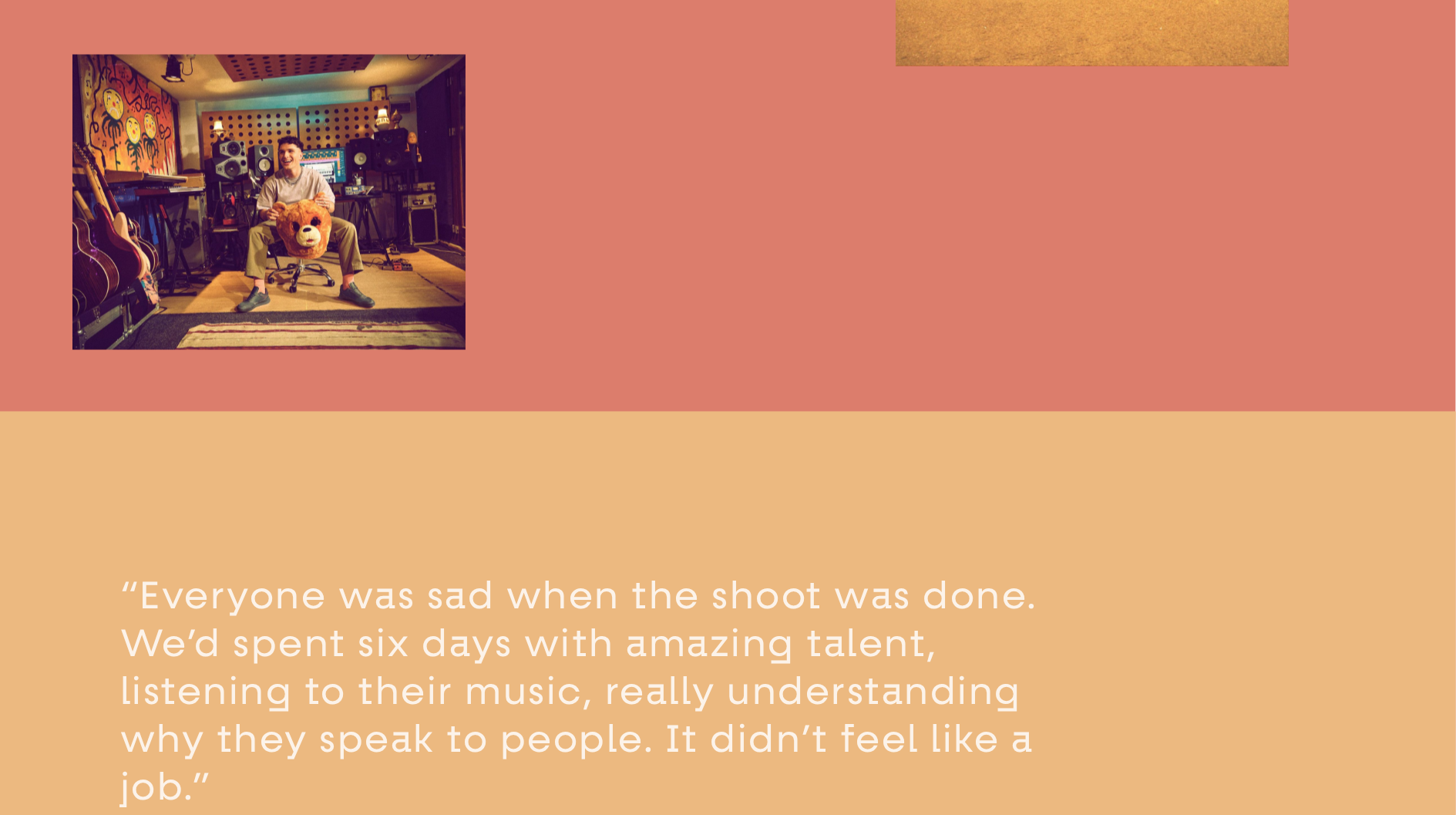
scroll to position [1747, 0]
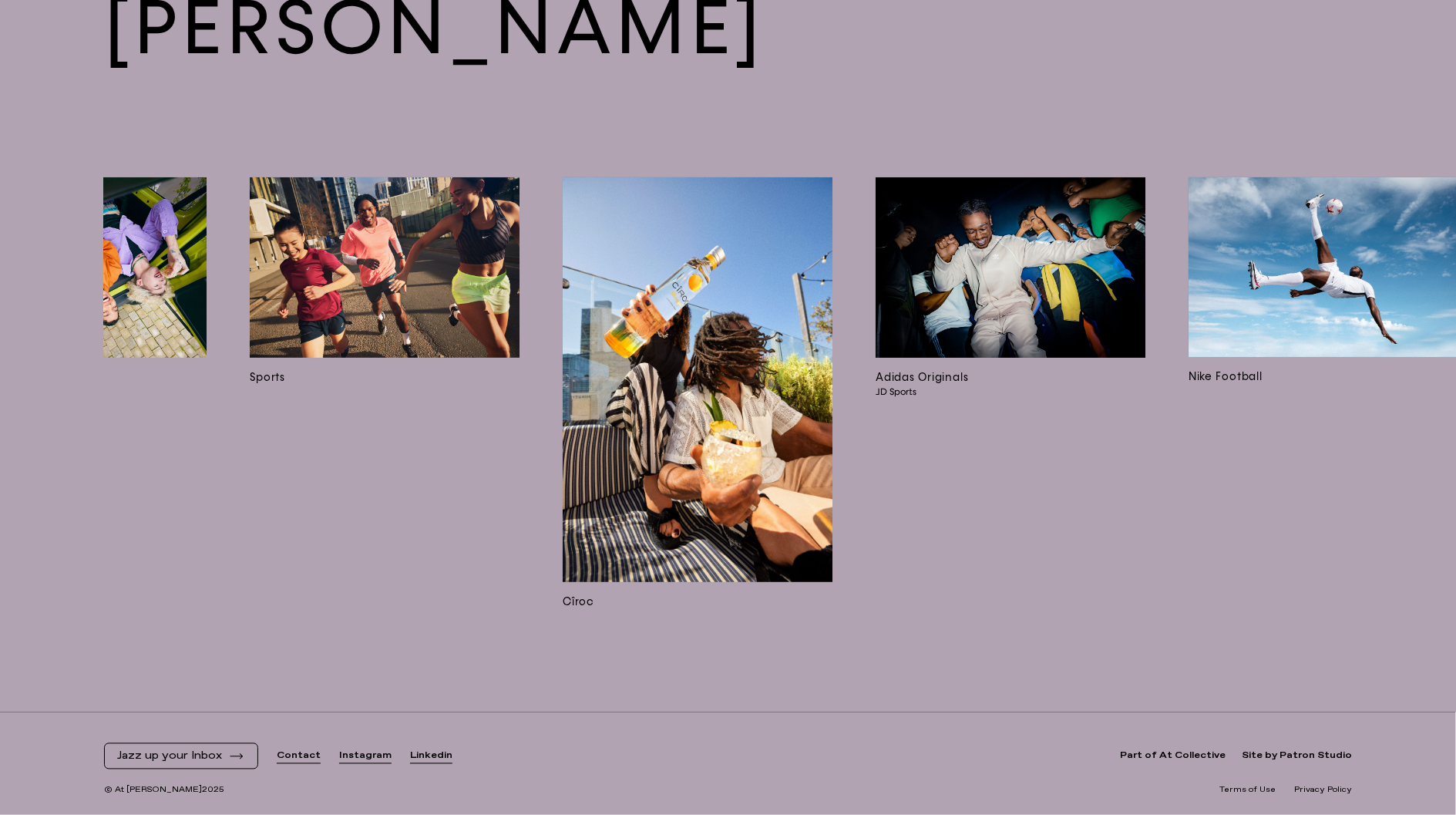
scroll to position [0, 9923]
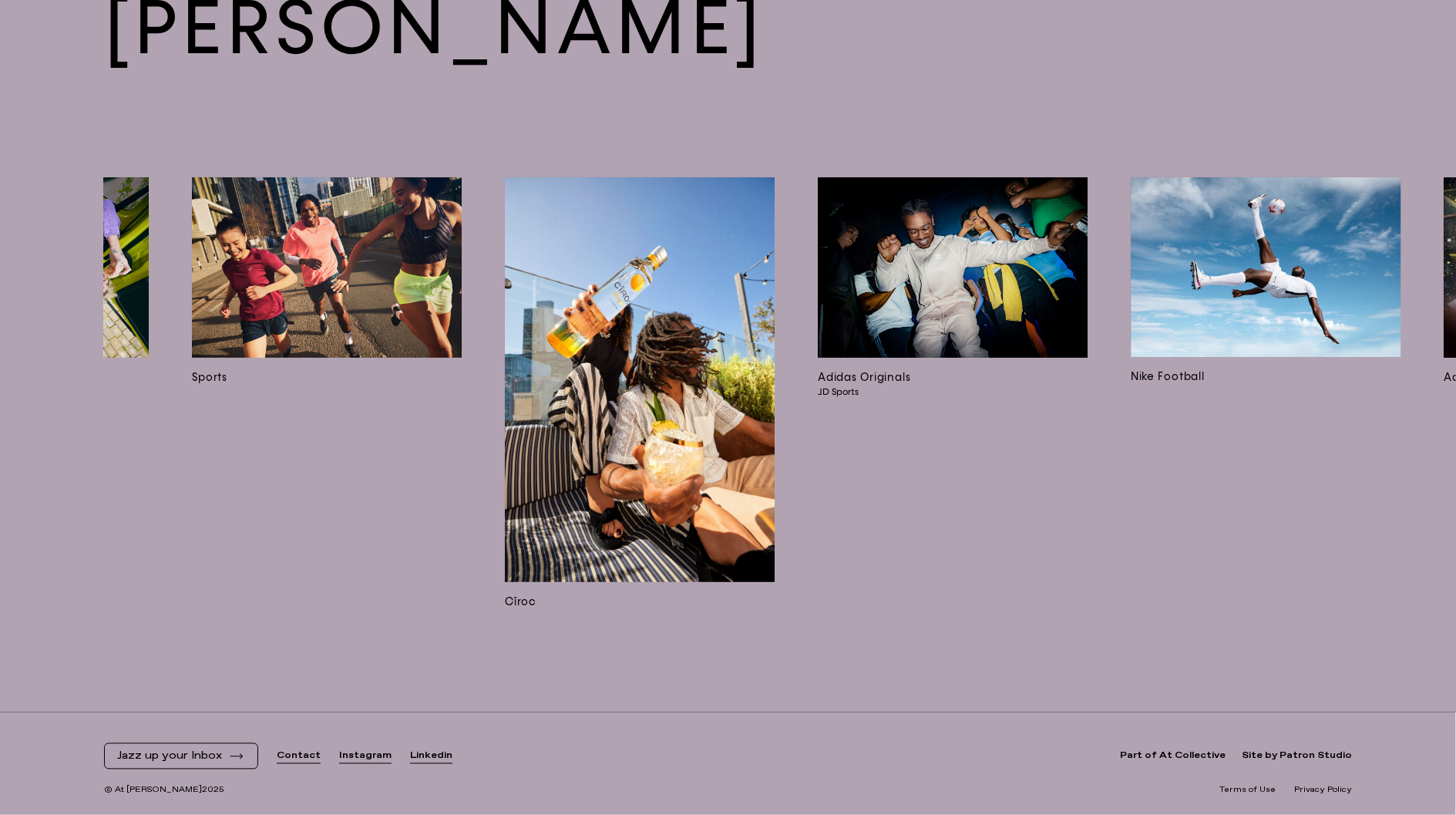
click at [928, 250] on img at bounding box center [952, 267] width 270 height 180
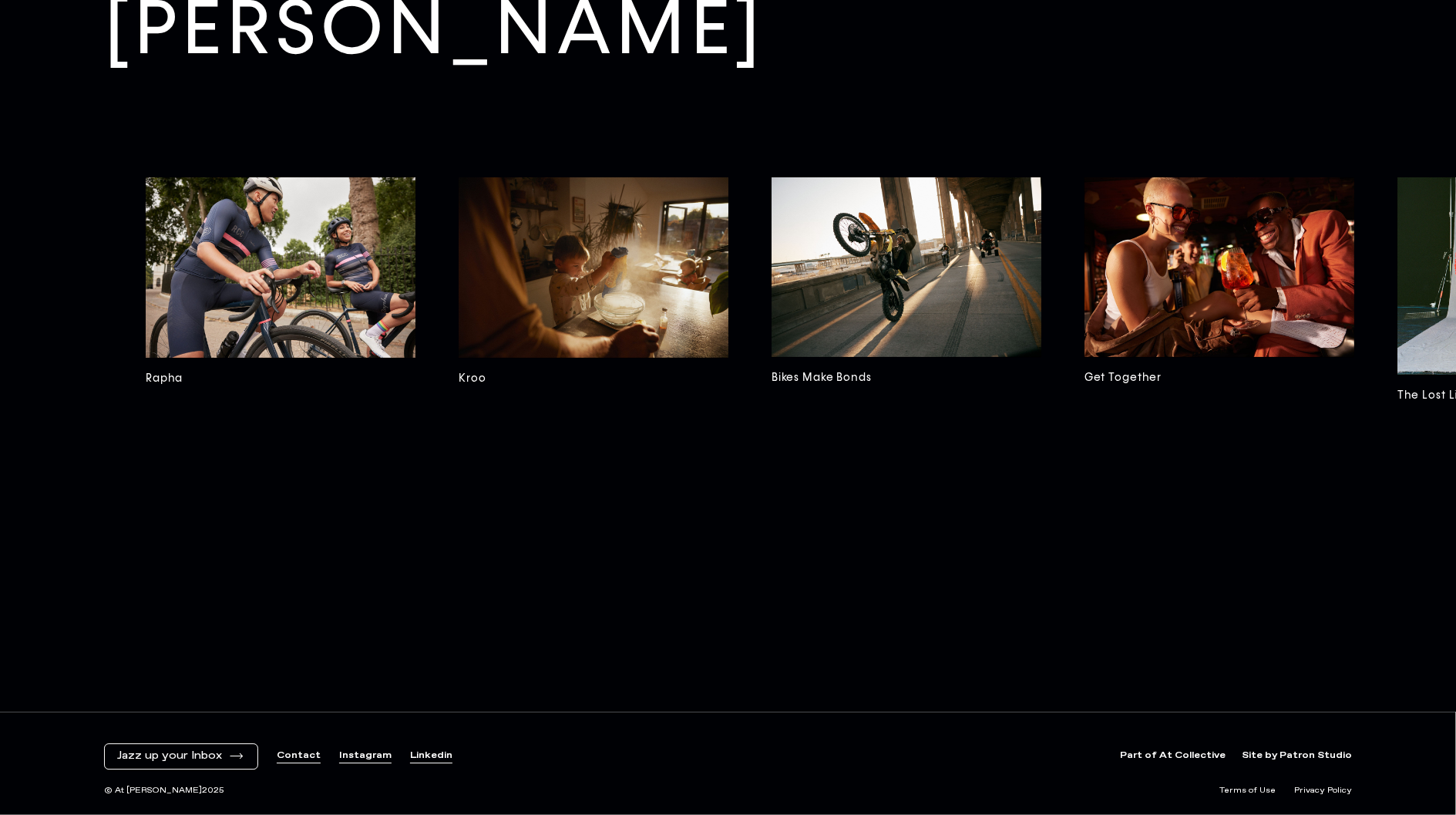
scroll to position [0, 7759]
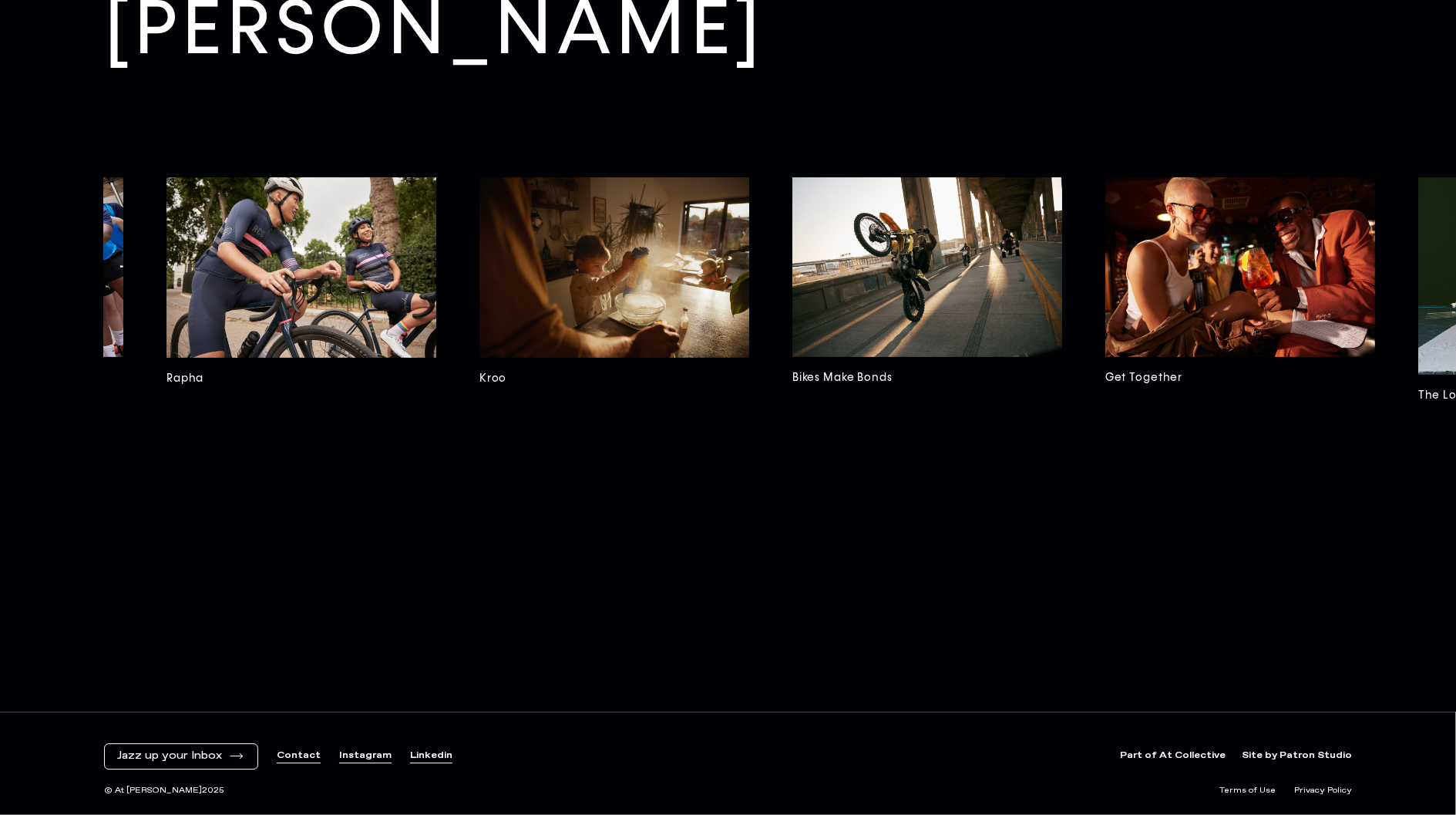
click at [544, 242] on img at bounding box center [613, 267] width 270 height 180
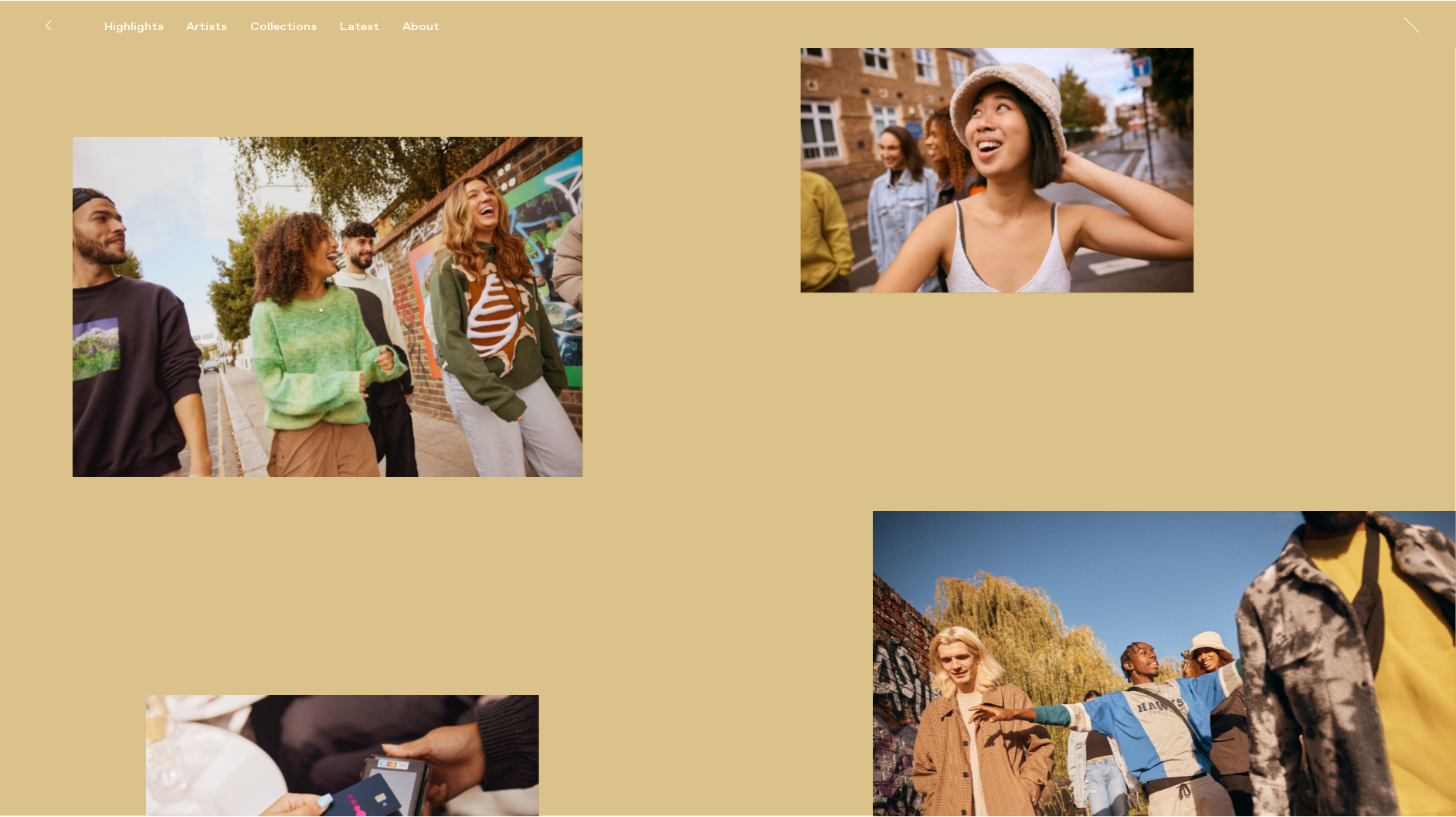
scroll to position [1830, 0]
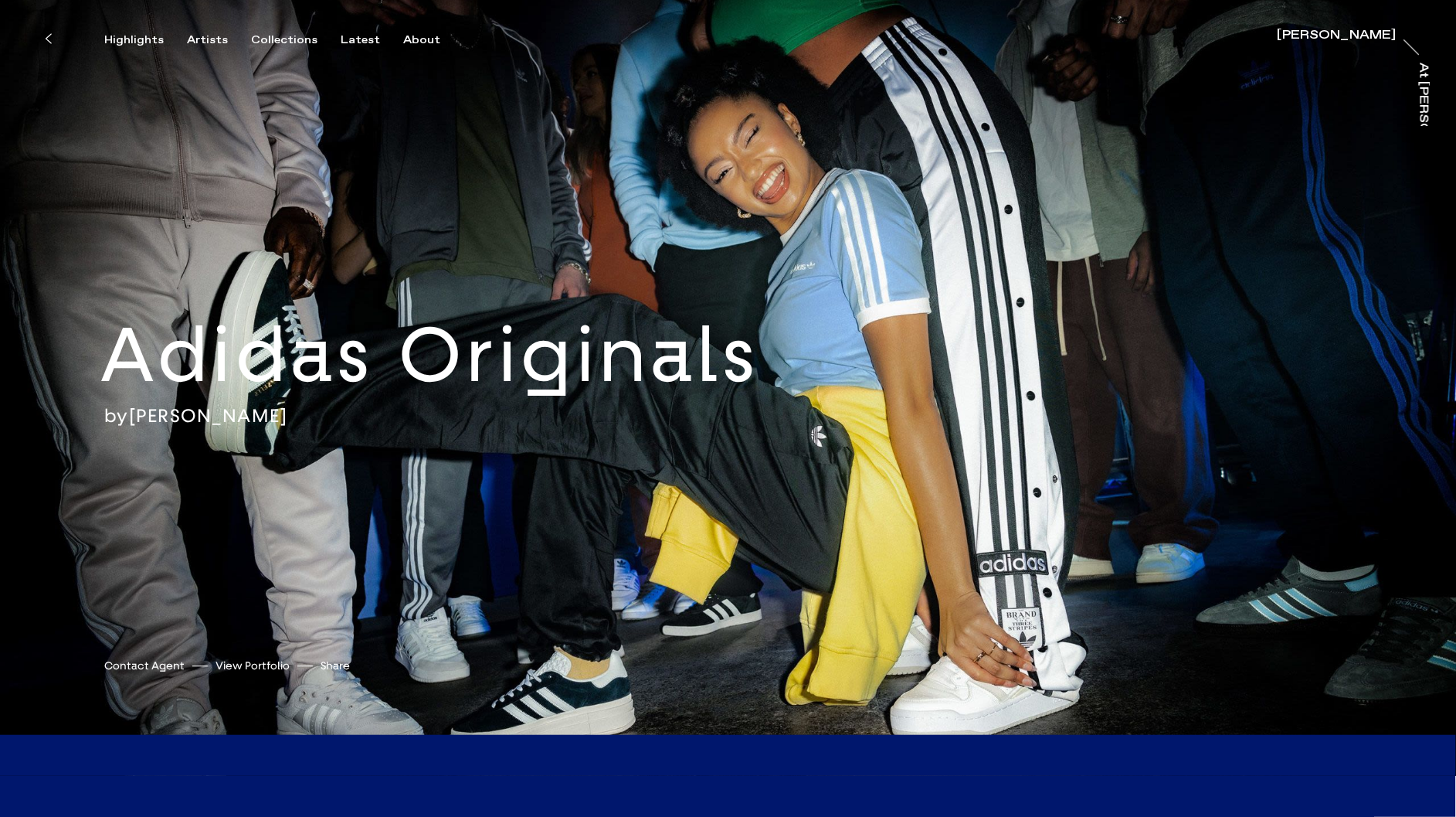
click at [191, 413] on link "Will Douglas" at bounding box center [208, 416] width 159 height 23
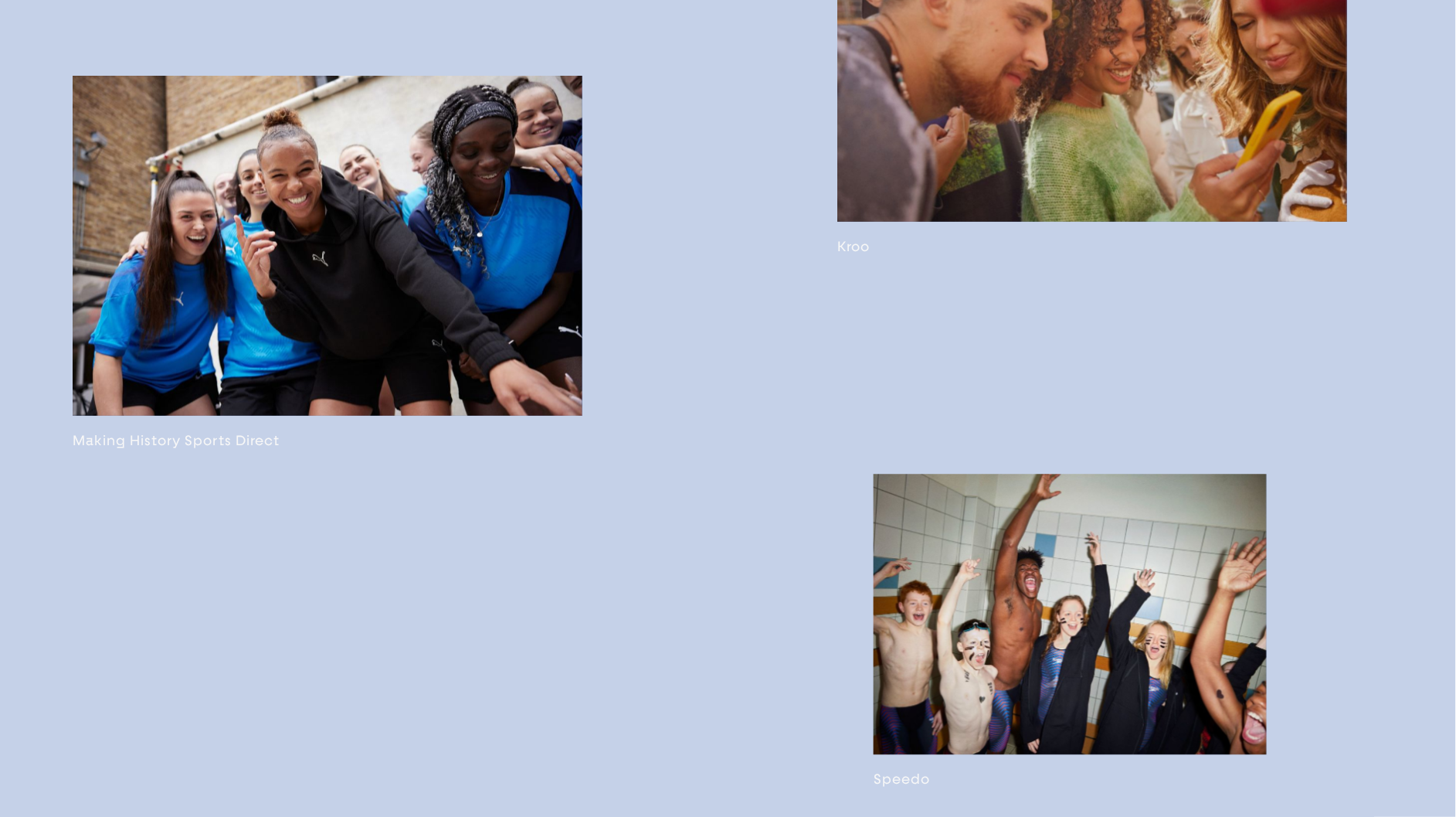
scroll to position [4403, 0]
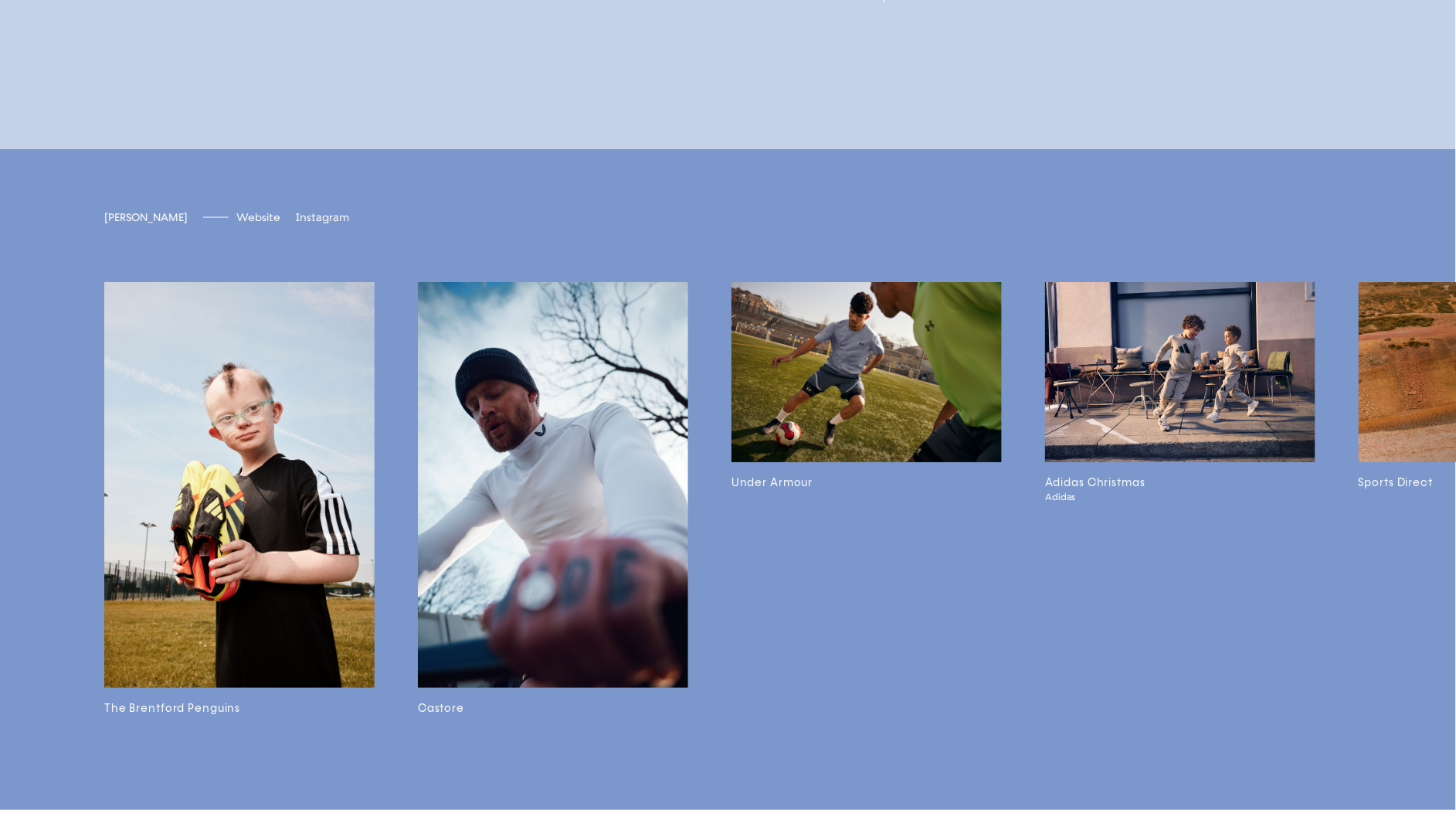
click at [1170, 462] on img at bounding box center [1180, 372] width 270 height 180
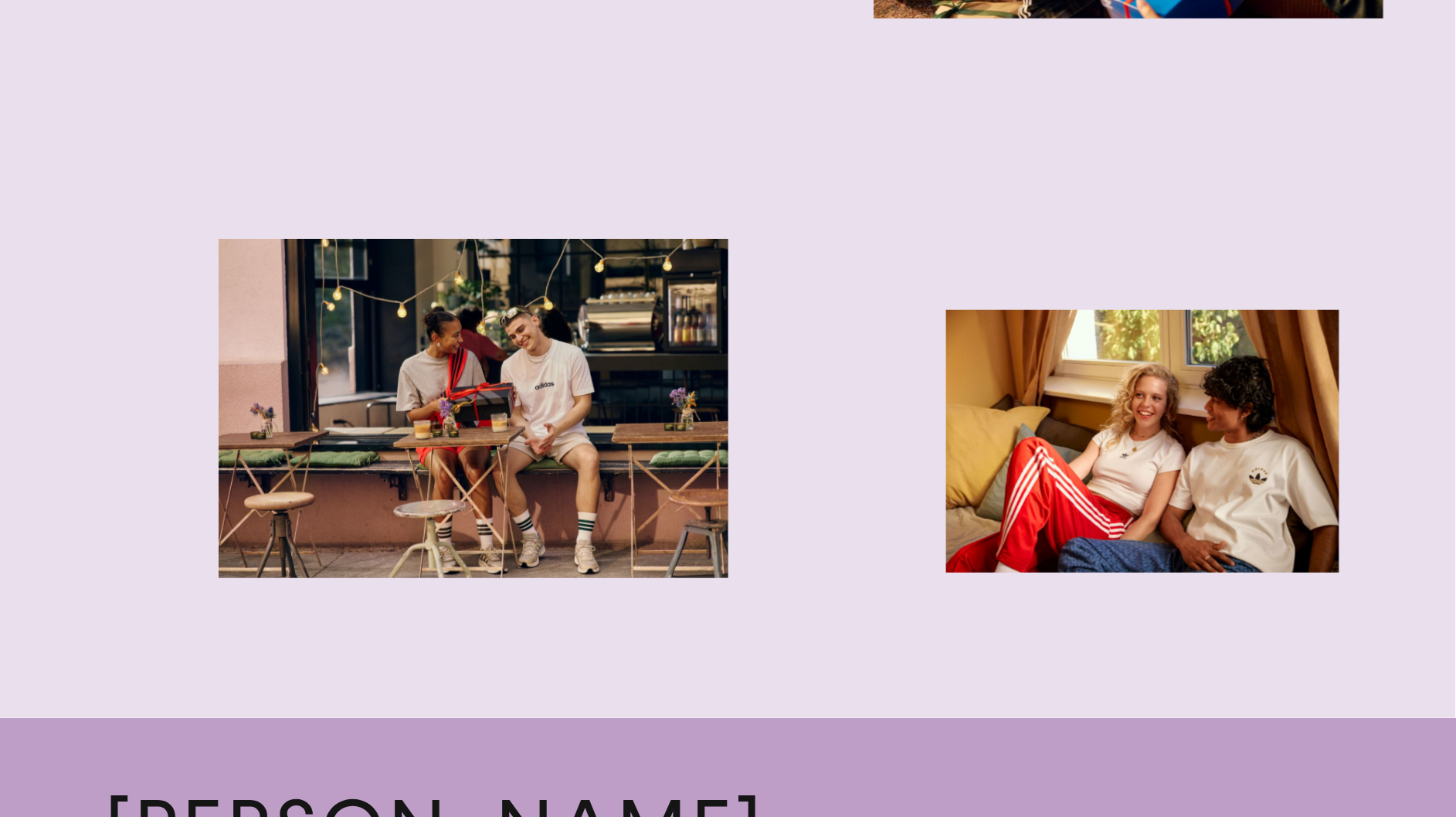
scroll to position [2790, 0]
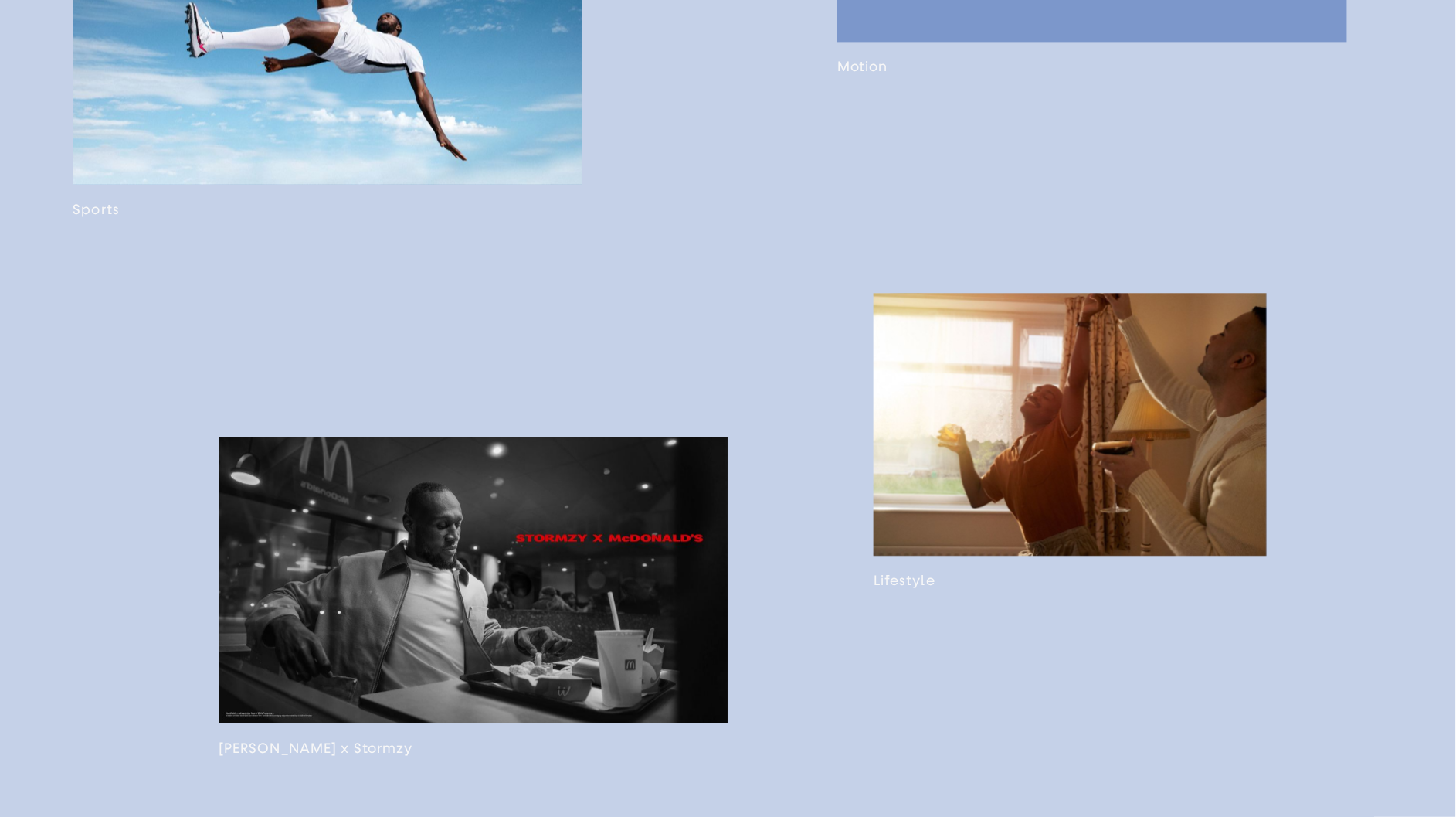
scroll to position [1385, 0]
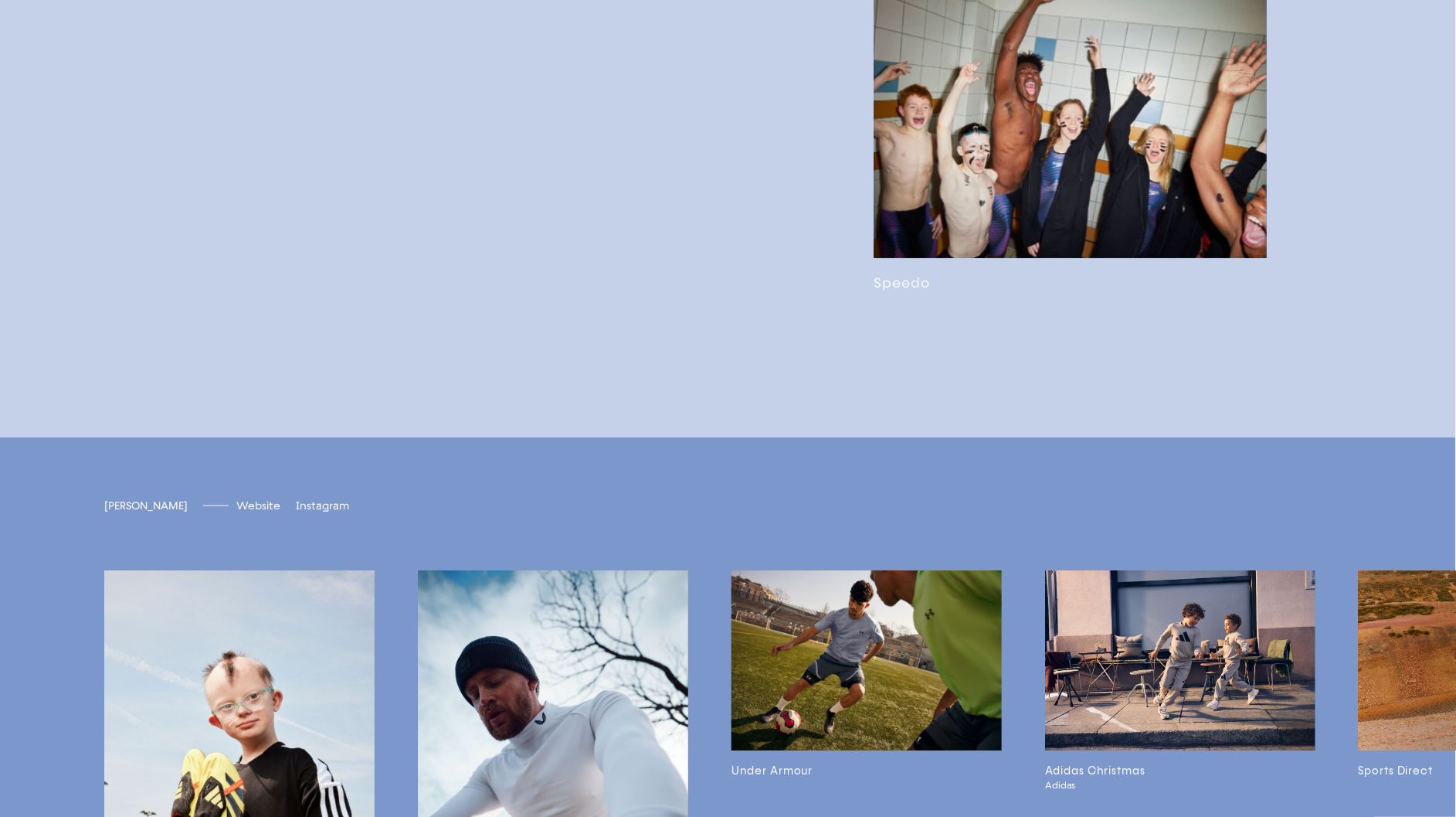
scroll to position [4566, 0]
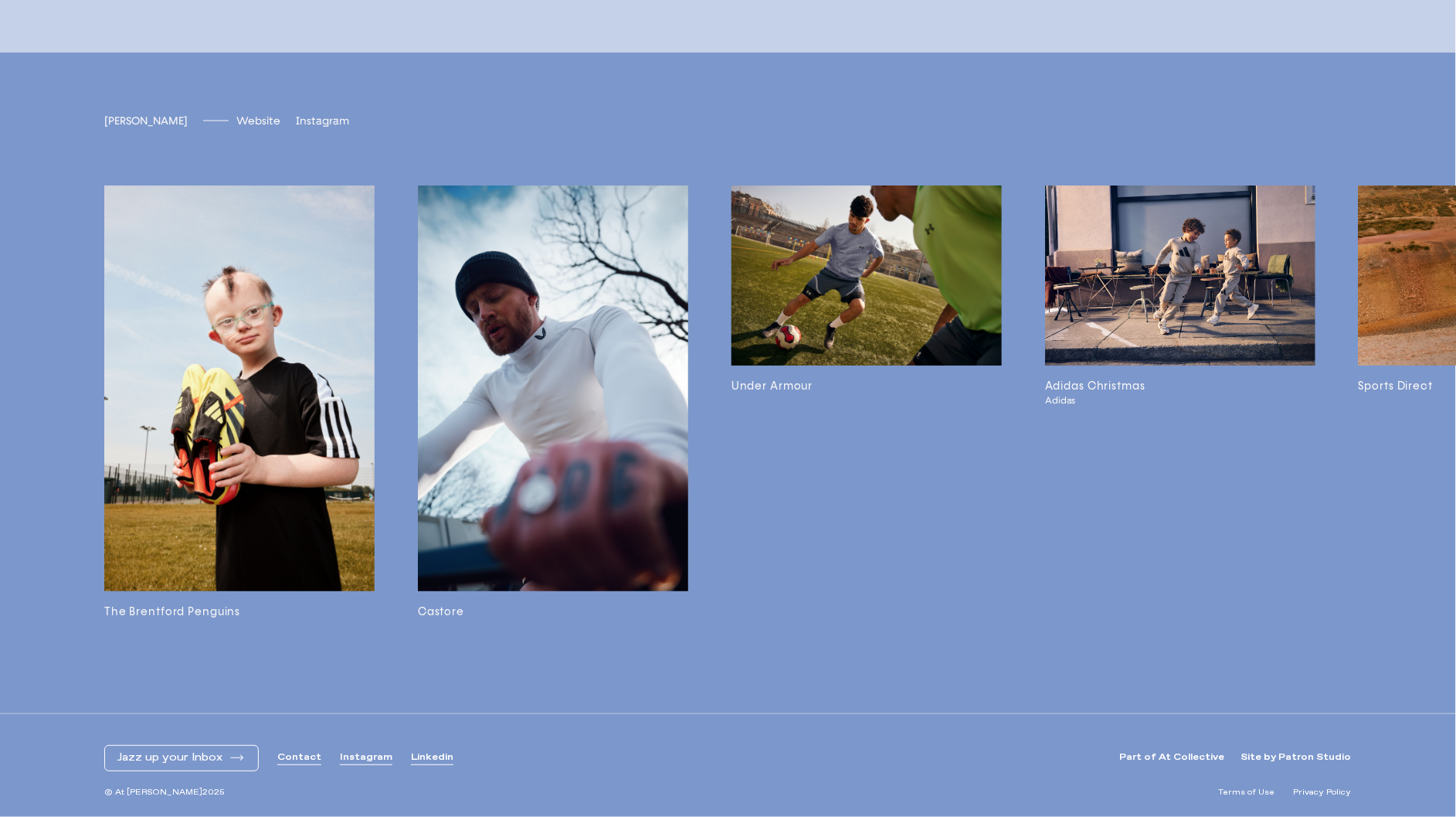
click at [883, 276] on img at bounding box center [867, 275] width 270 height 180
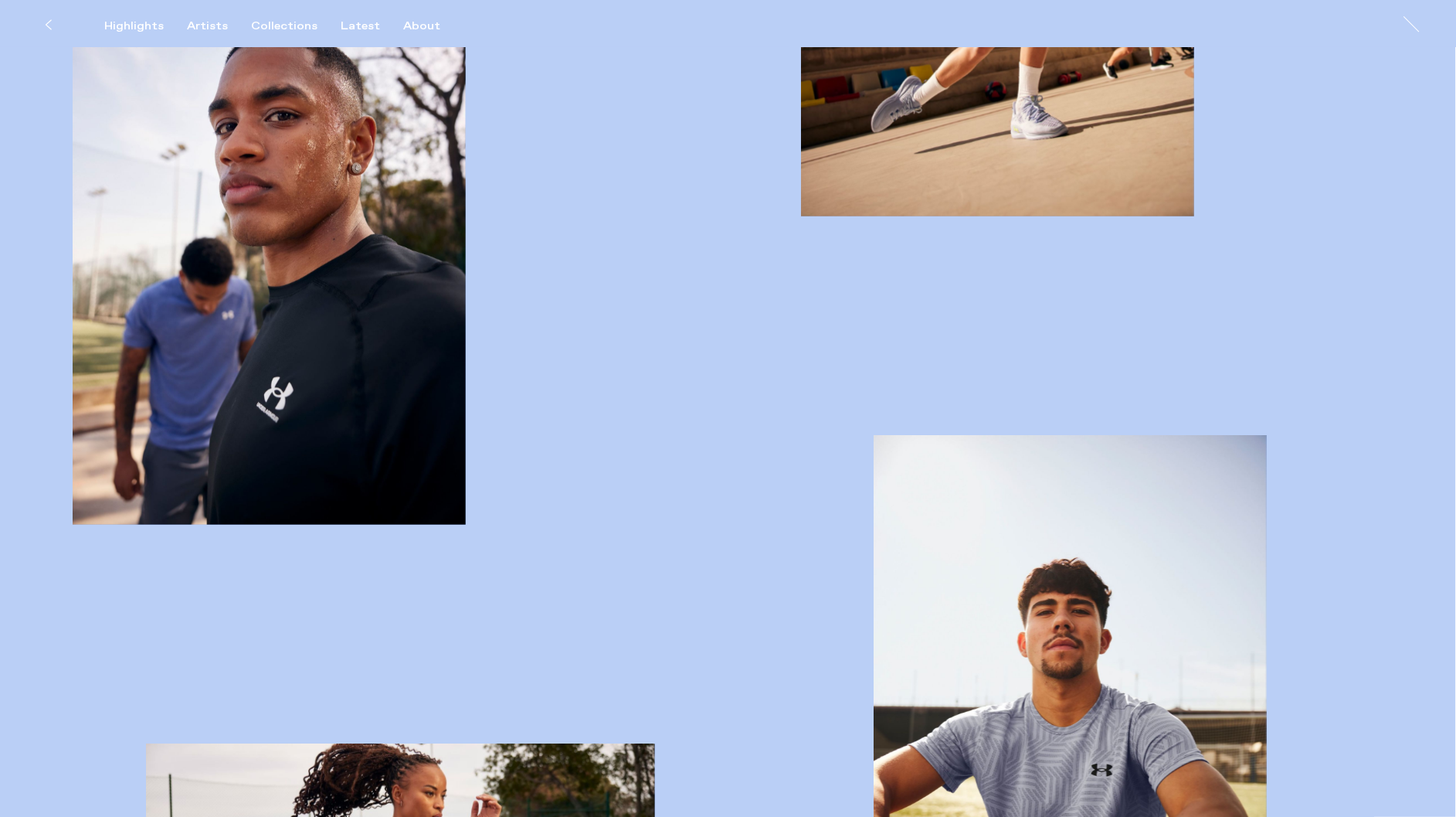
scroll to position [2188, 0]
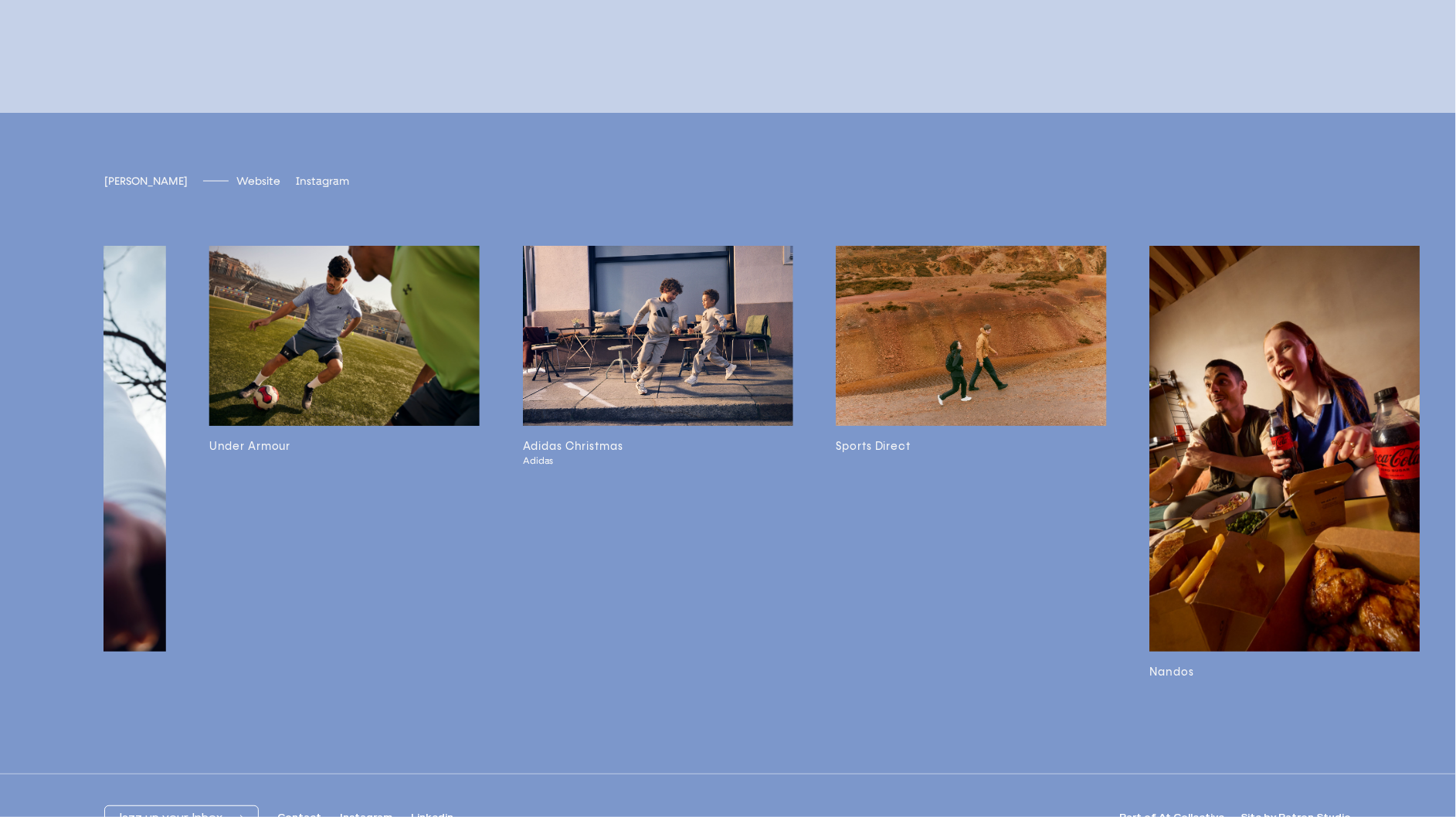
scroll to position [0, 740]
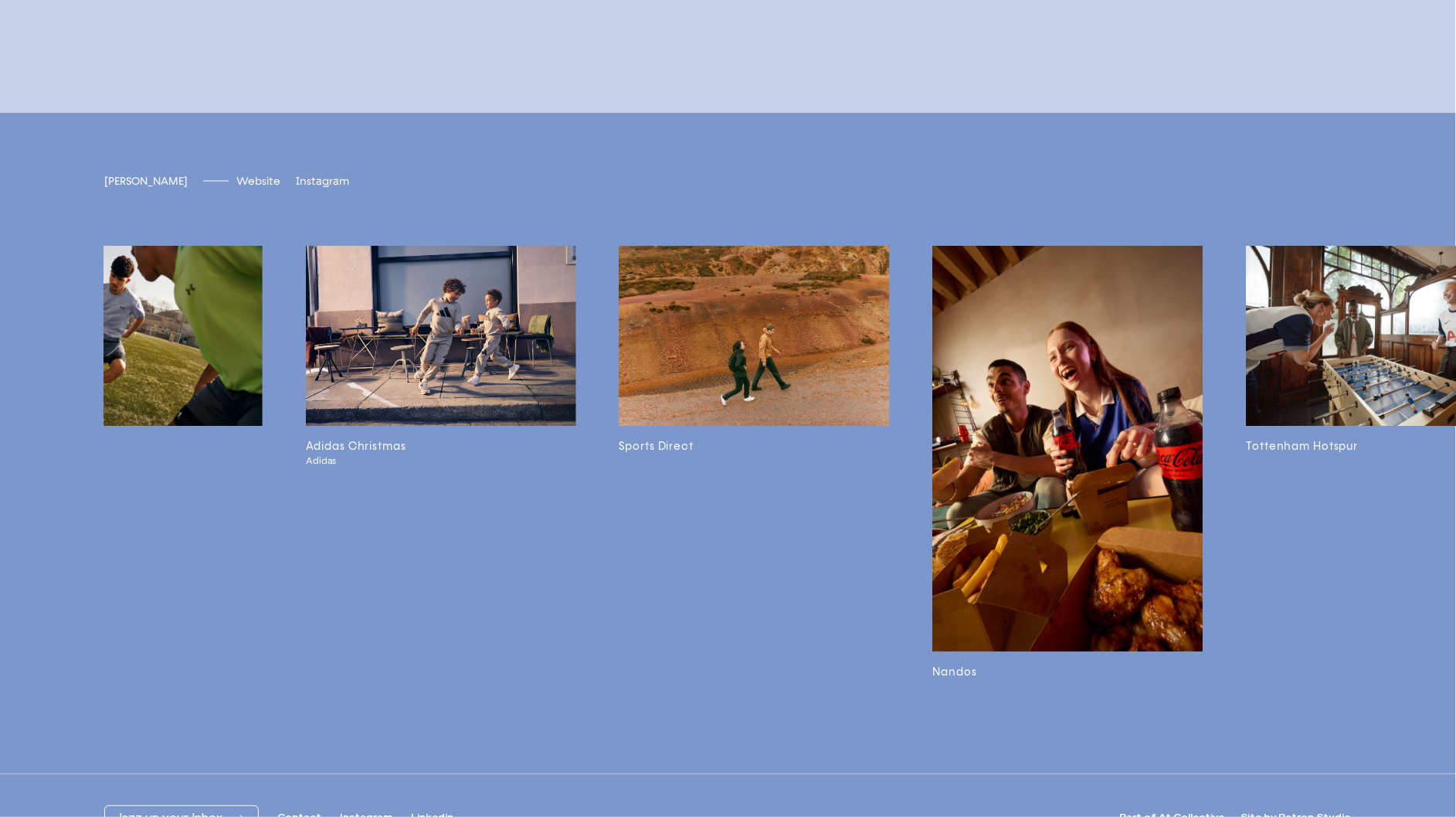
click at [707, 455] on h3 "Sports Direct" at bounding box center [754, 446] width 270 height 17
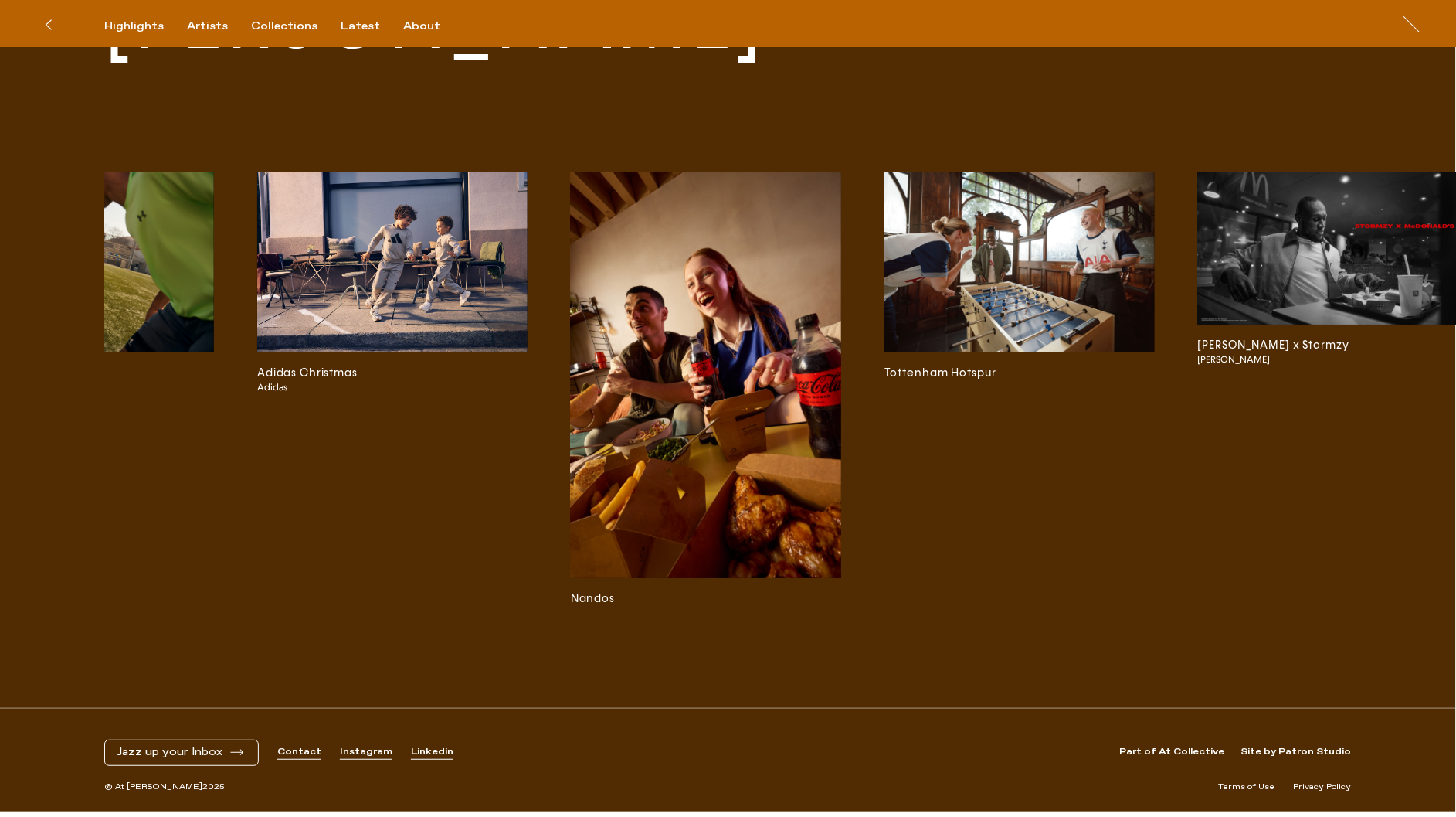
scroll to position [0, 917]
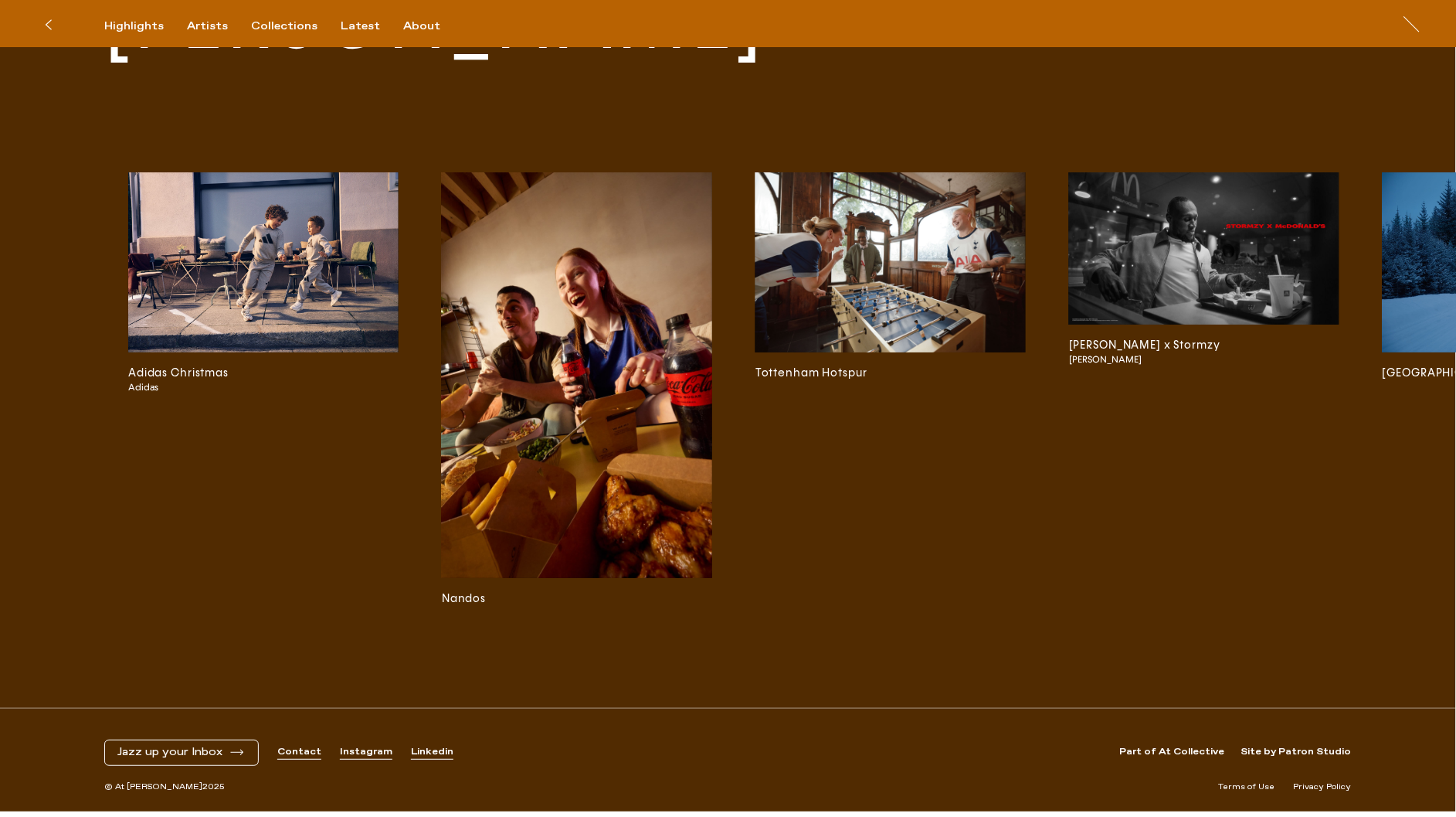
click at [833, 284] on img at bounding box center [890, 263] width 270 height 180
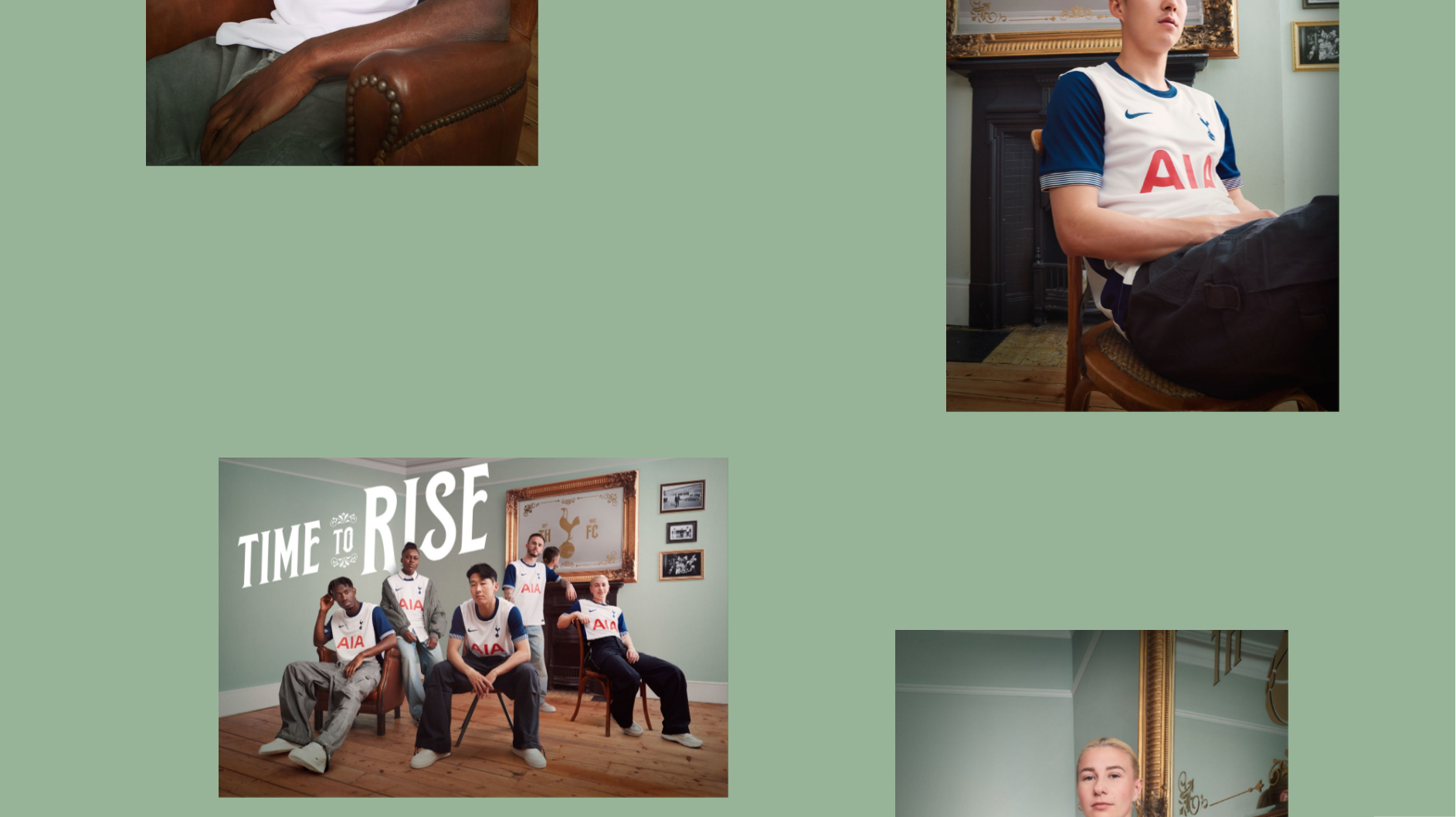
scroll to position [3741, 0]
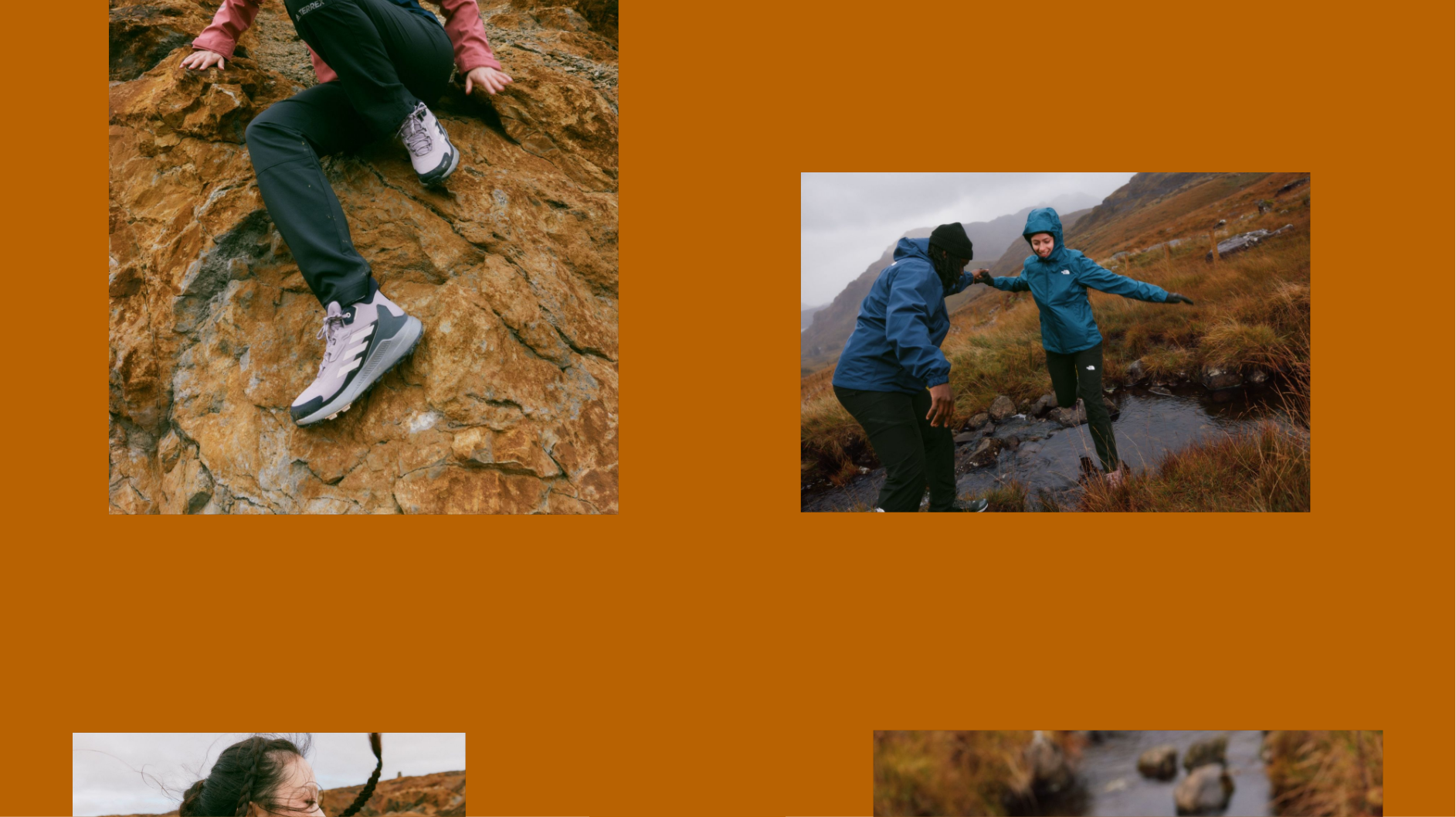
scroll to position [1132, 0]
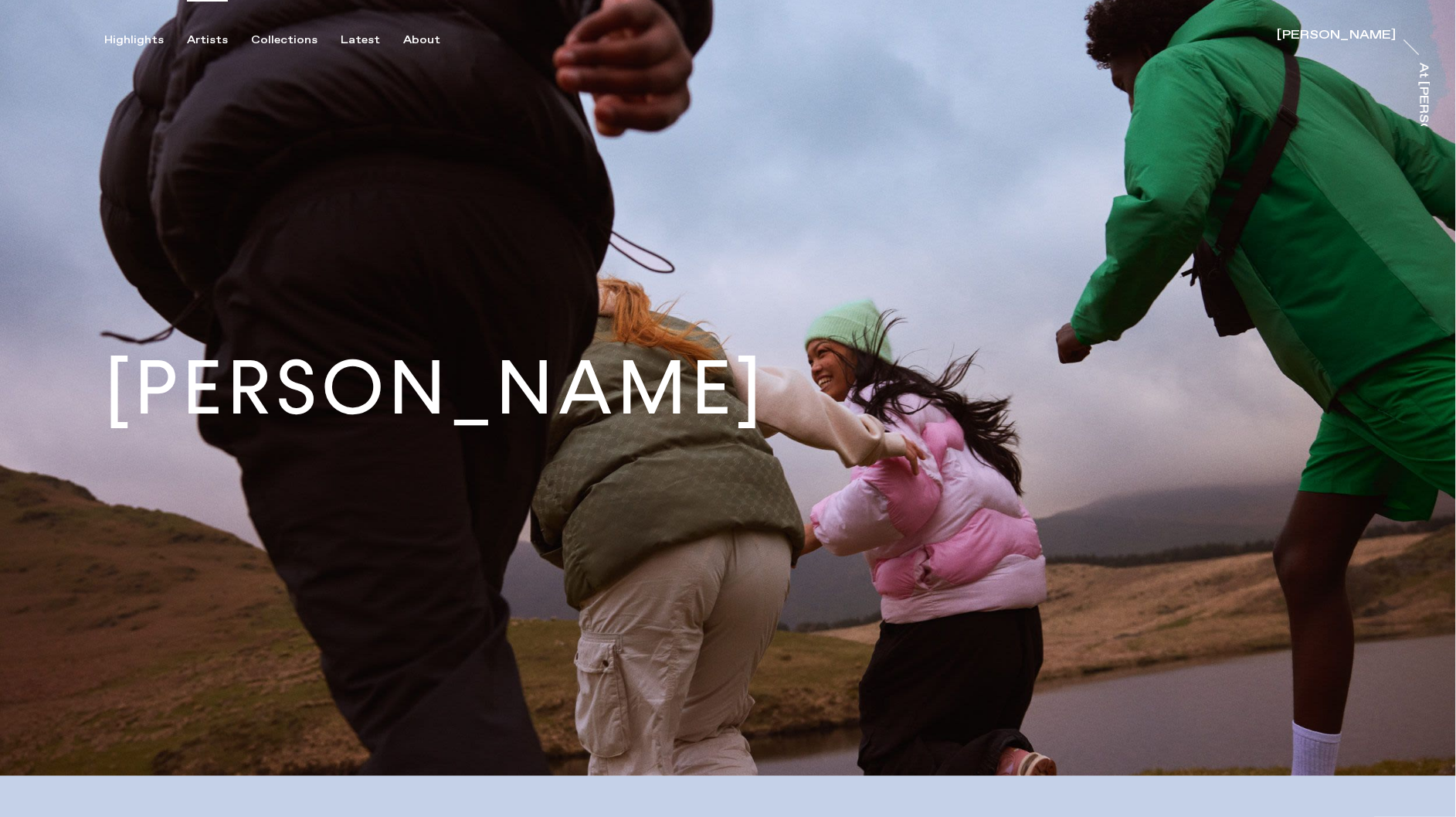
click at [206, 35] on div "Artists" at bounding box center [208, 40] width 41 height 14
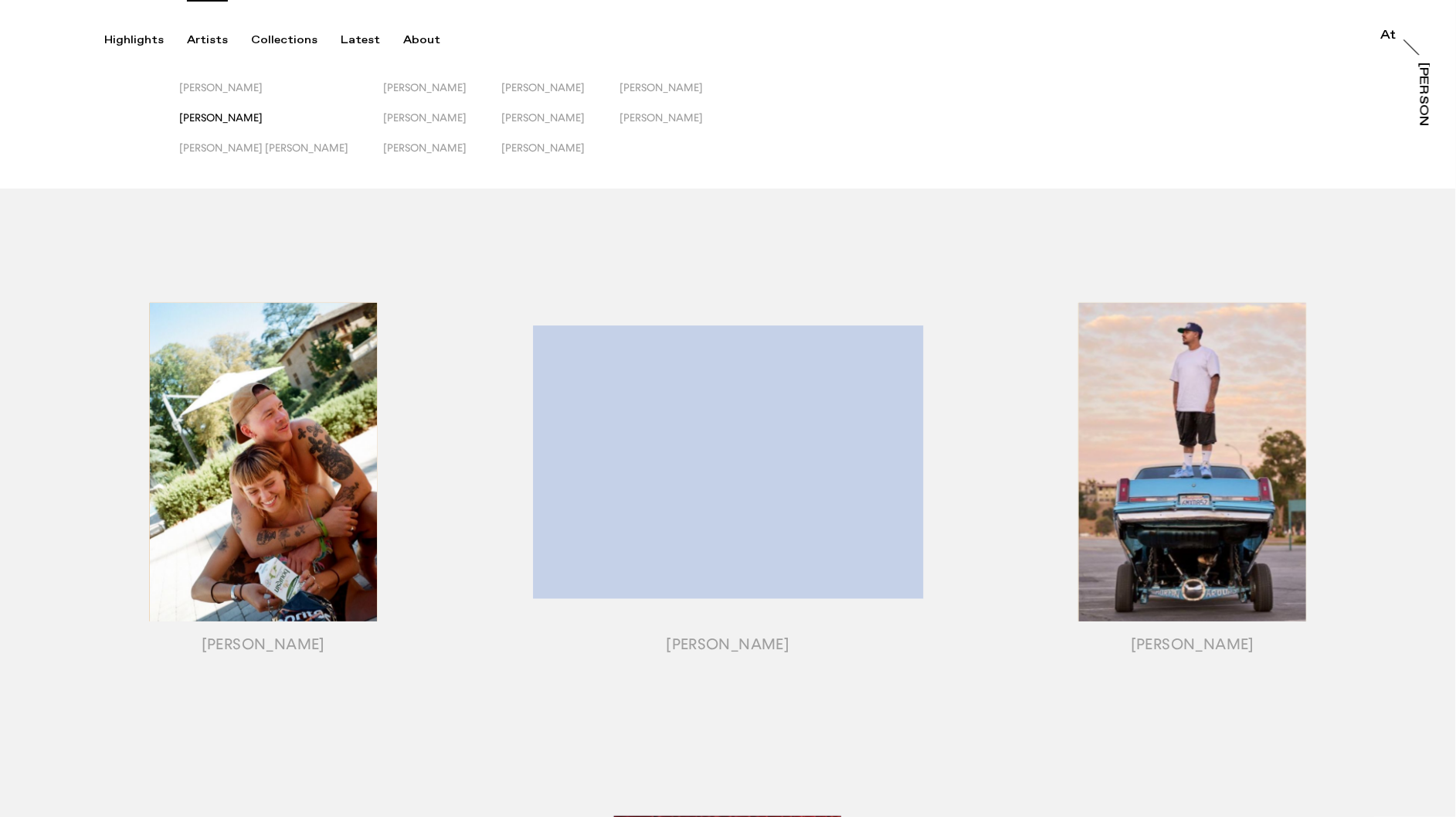
click at [220, 114] on span "Jack Kenyon" at bounding box center [222, 117] width 84 height 13
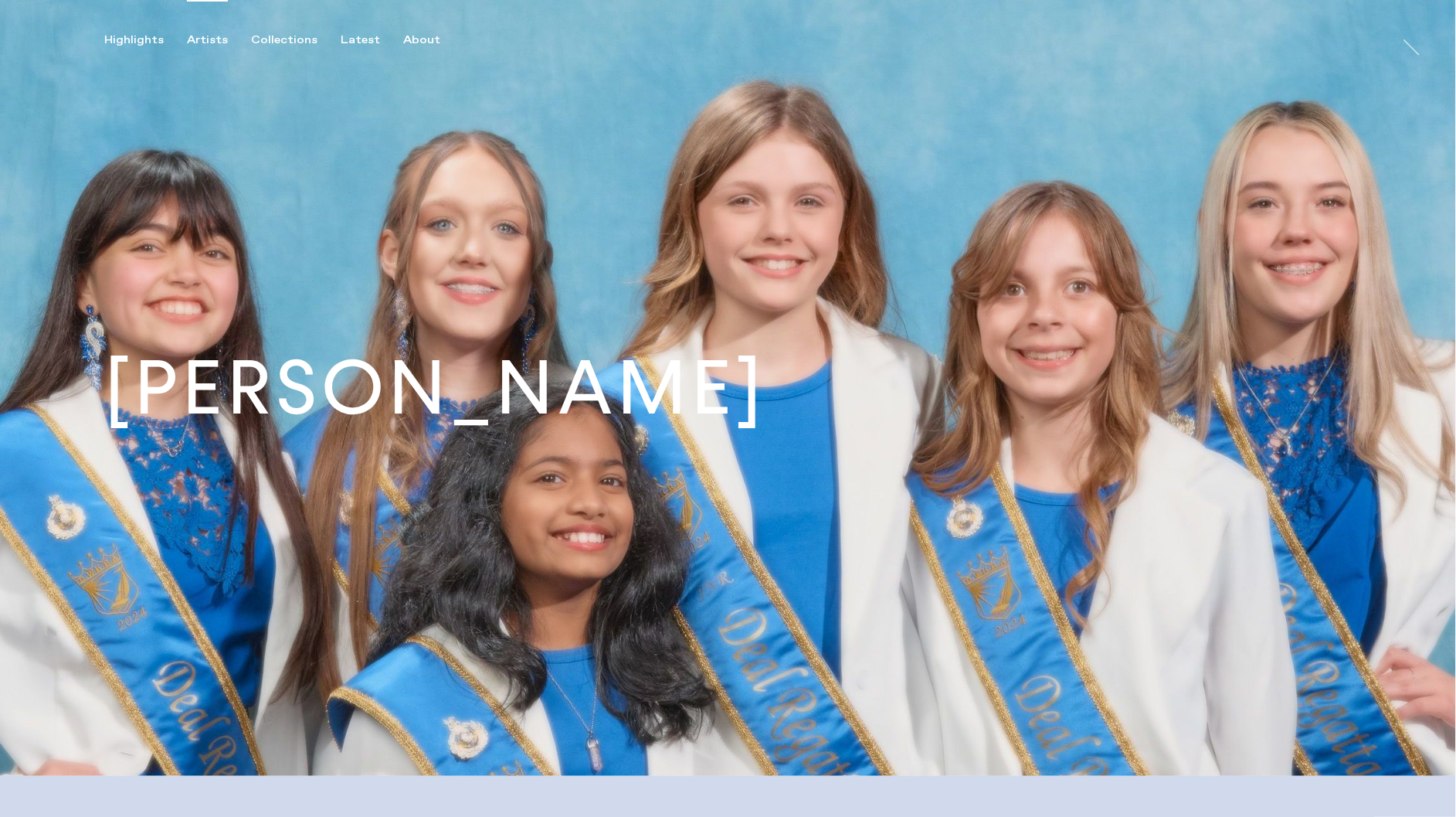
click at [228, 52] on img at bounding box center [728, 388] width 1456 height 776
click at [202, 38] on div "Artists" at bounding box center [208, 40] width 41 height 14
click at [145, 39] on div "Highlights" at bounding box center [134, 40] width 60 height 14
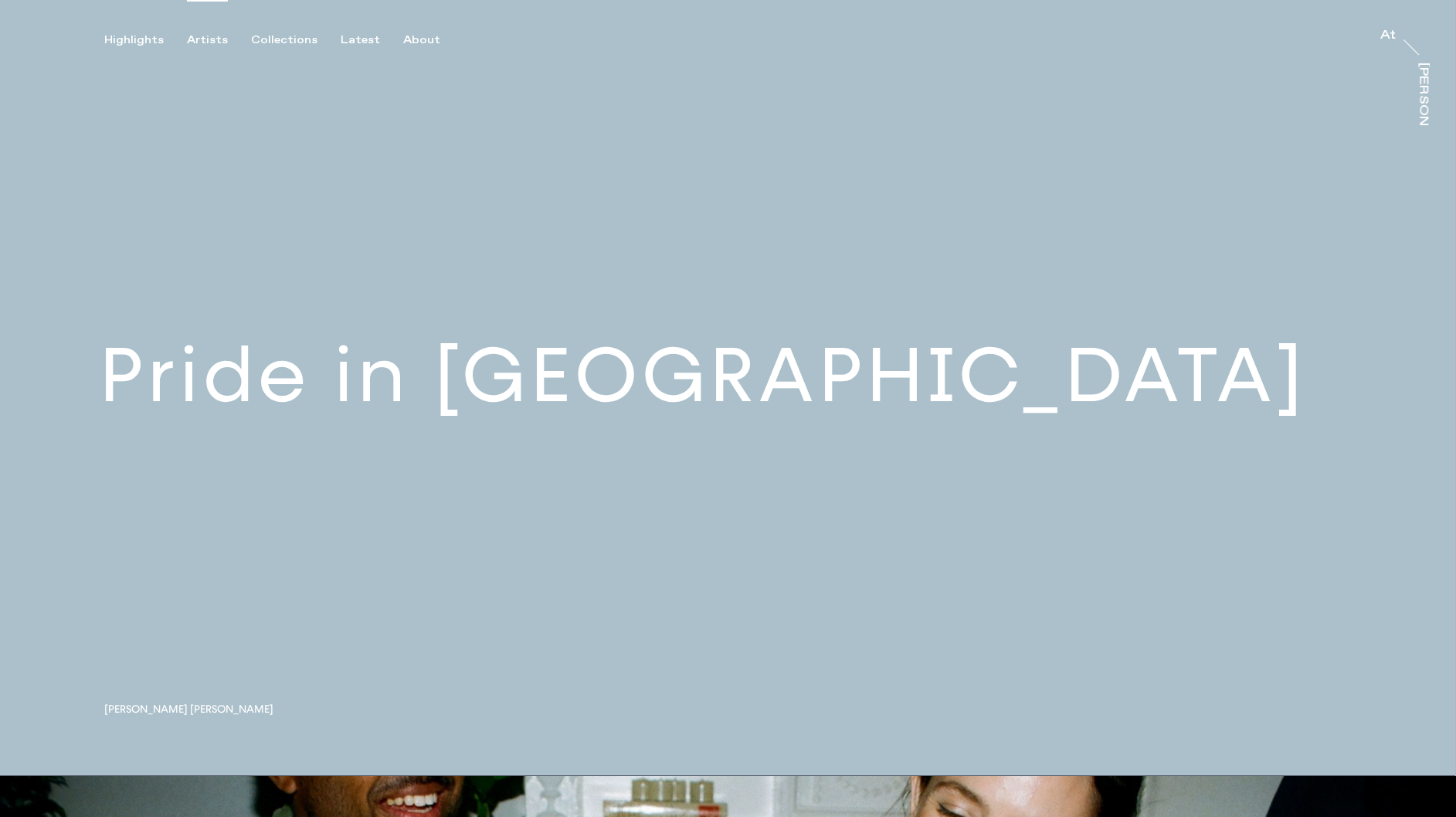
click at [214, 41] on div "Artists" at bounding box center [208, 40] width 41 height 14
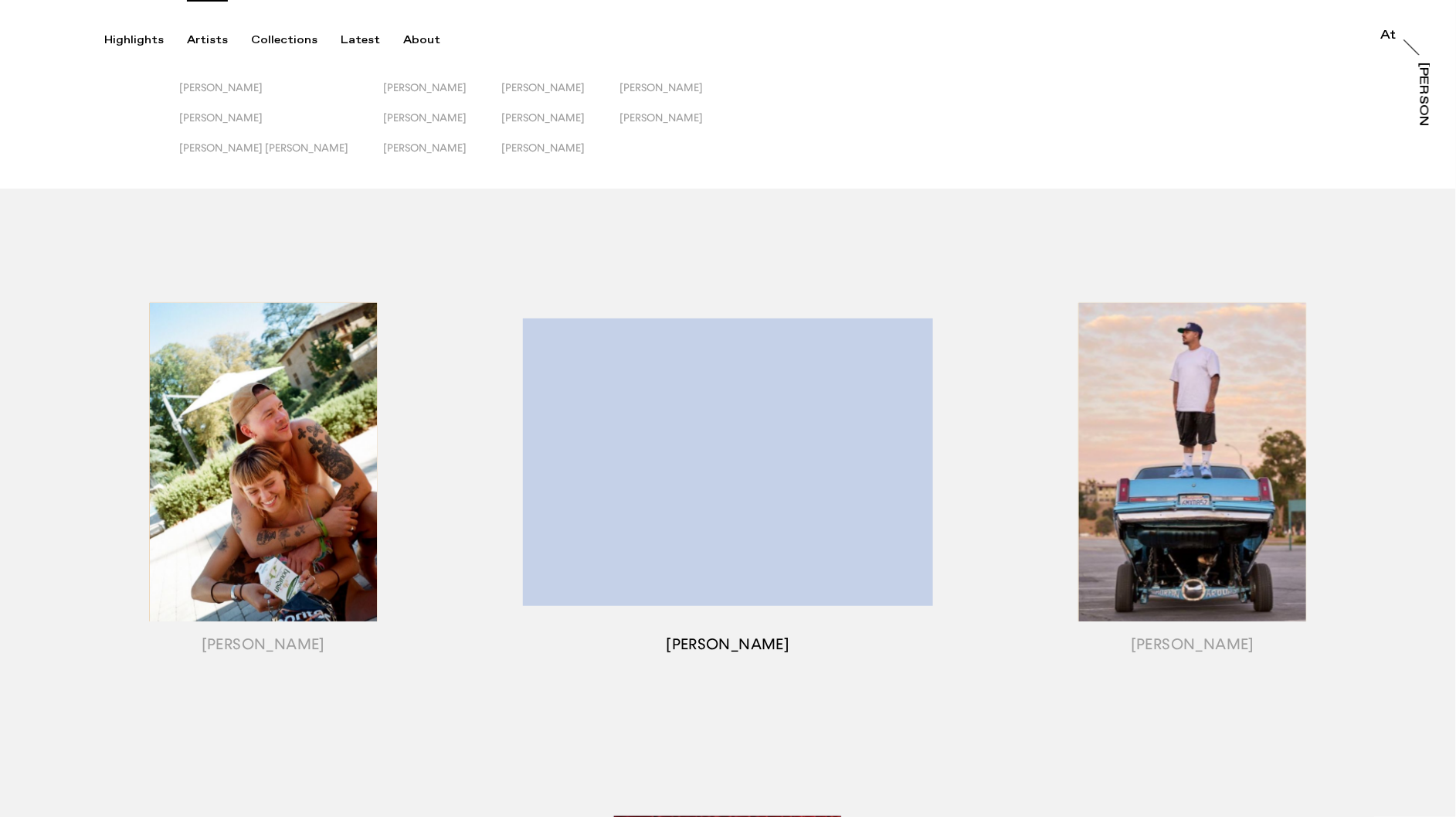
click at [711, 721] on div "button" at bounding box center [728, 481] width 465 height 482
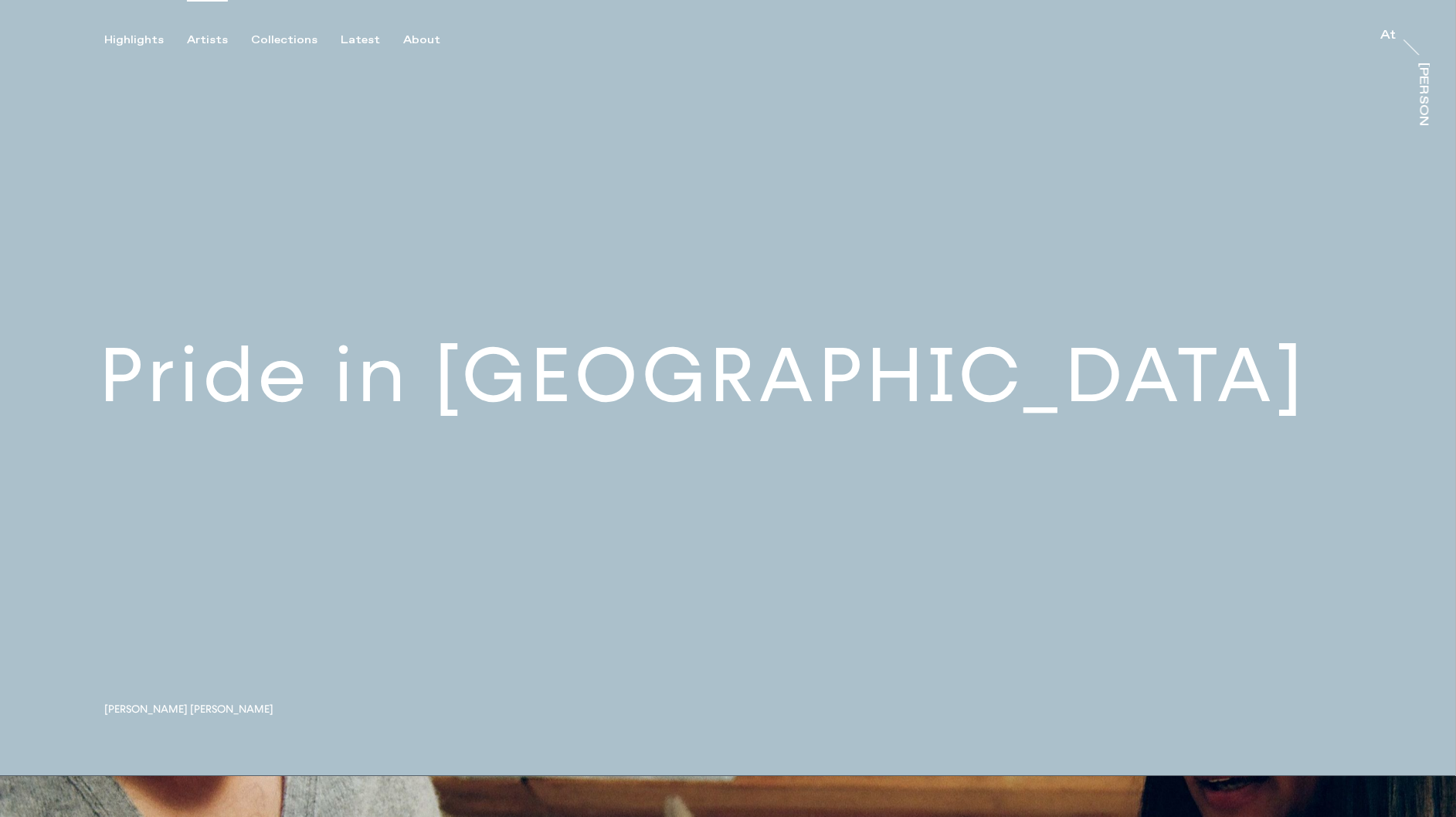
click at [213, 35] on div "Artists" at bounding box center [208, 40] width 41 height 14
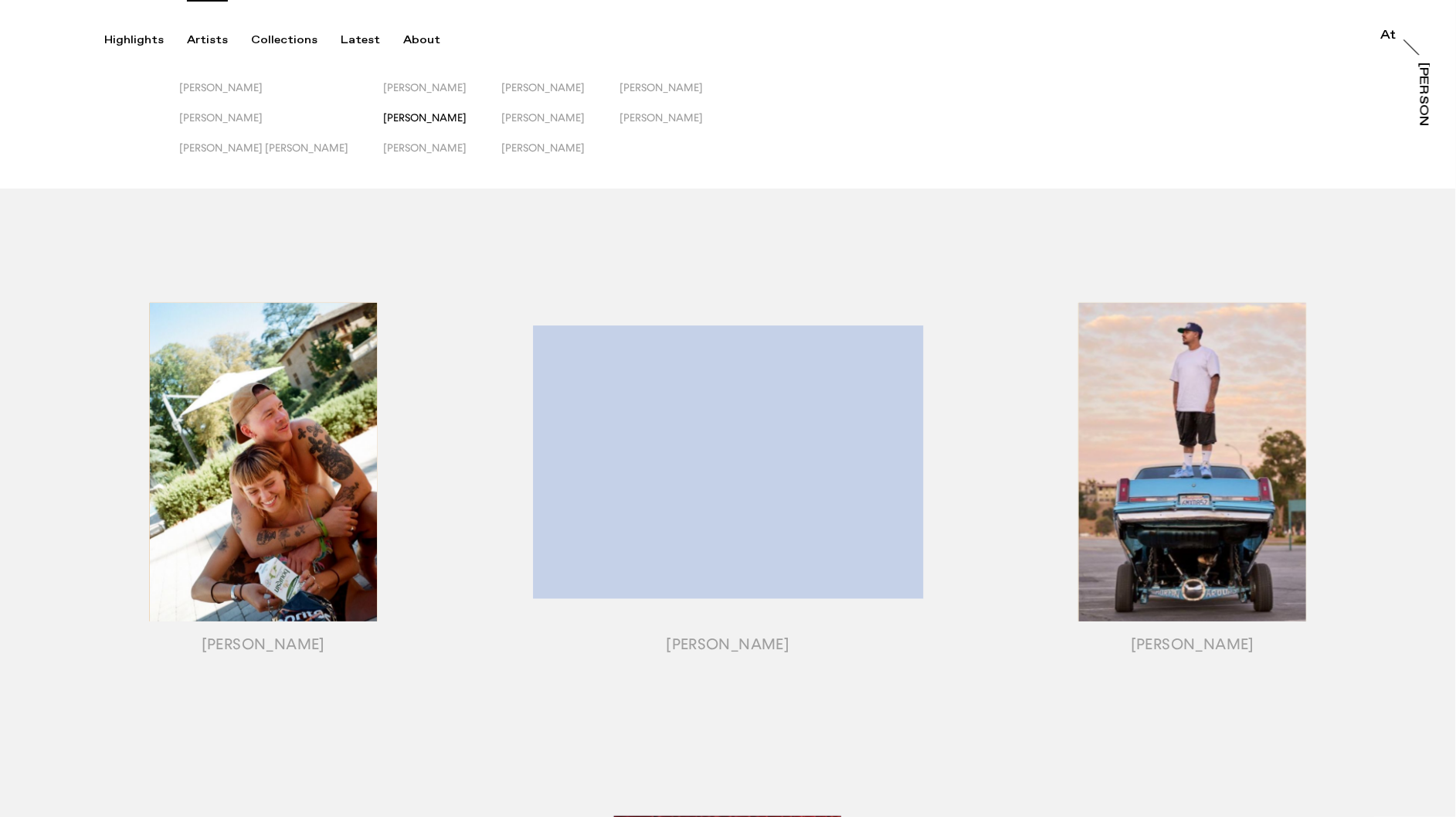
click at [384, 124] on div "[PERSON_NAME]" at bounding box center [425, 117] width 84 height 13
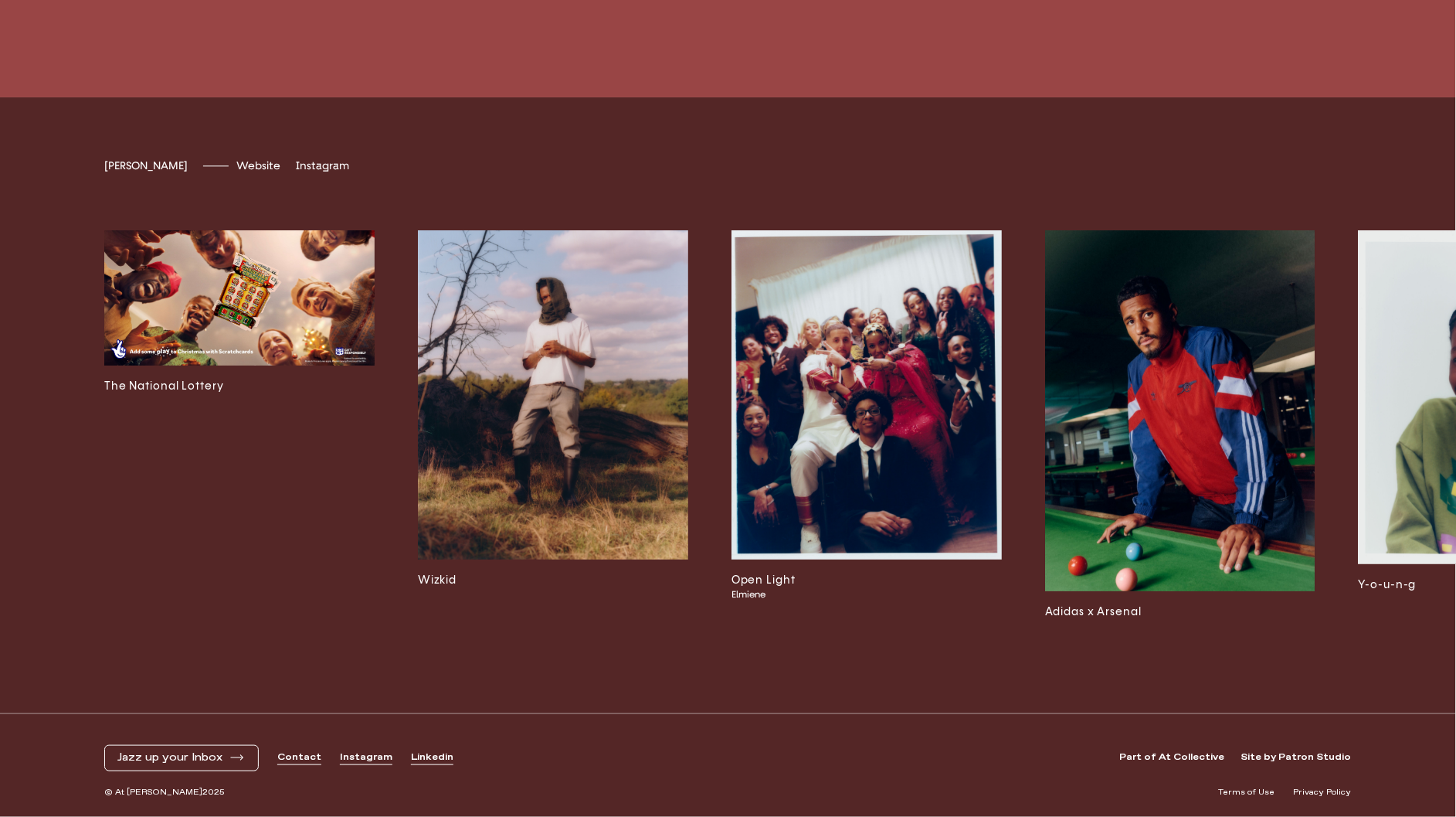
scroll to position [4966, 0]
click at [937, 357] on img at bounding box center [867, 394] width 270 height 329
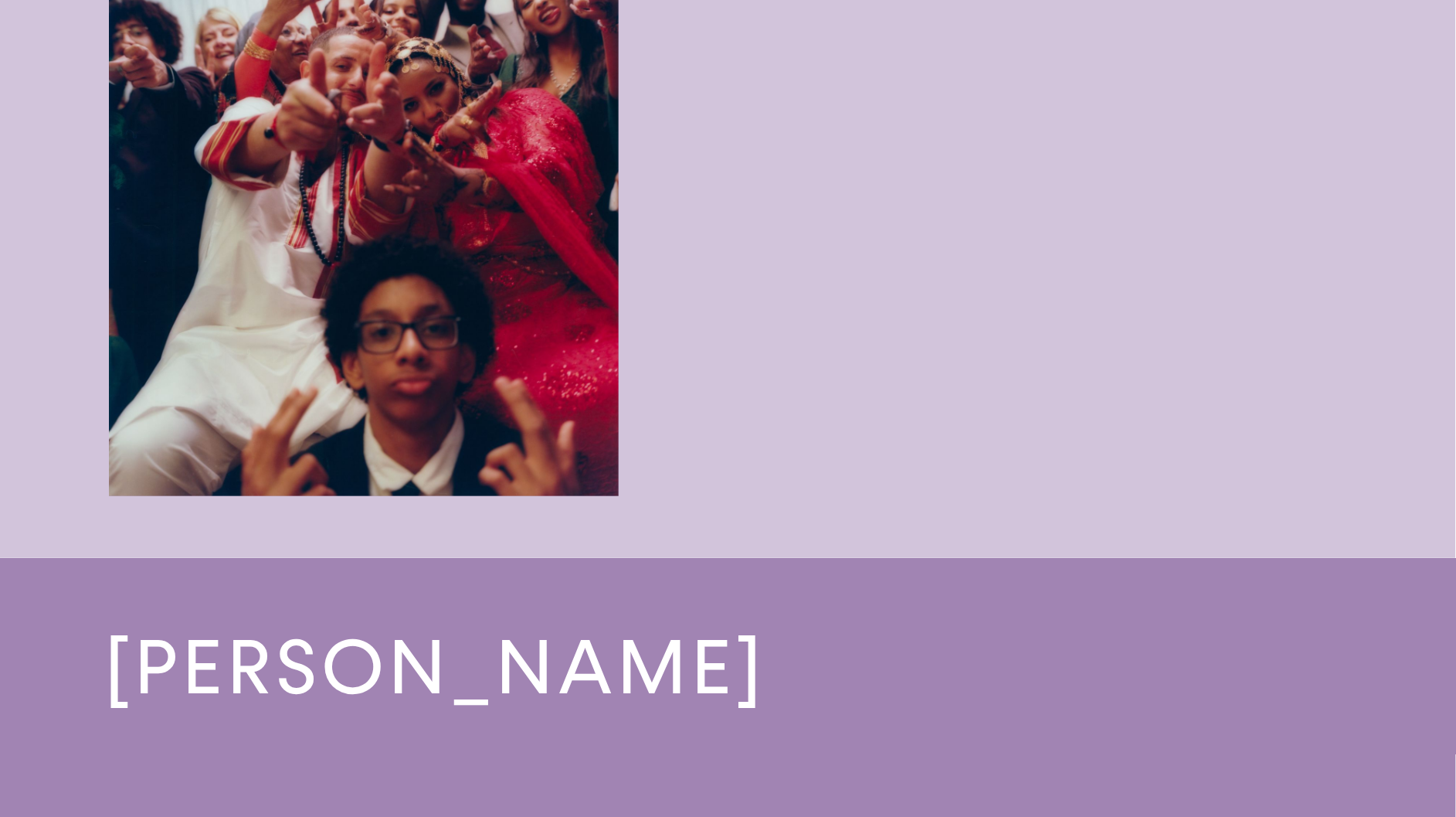
scroll to position [4471, 0]
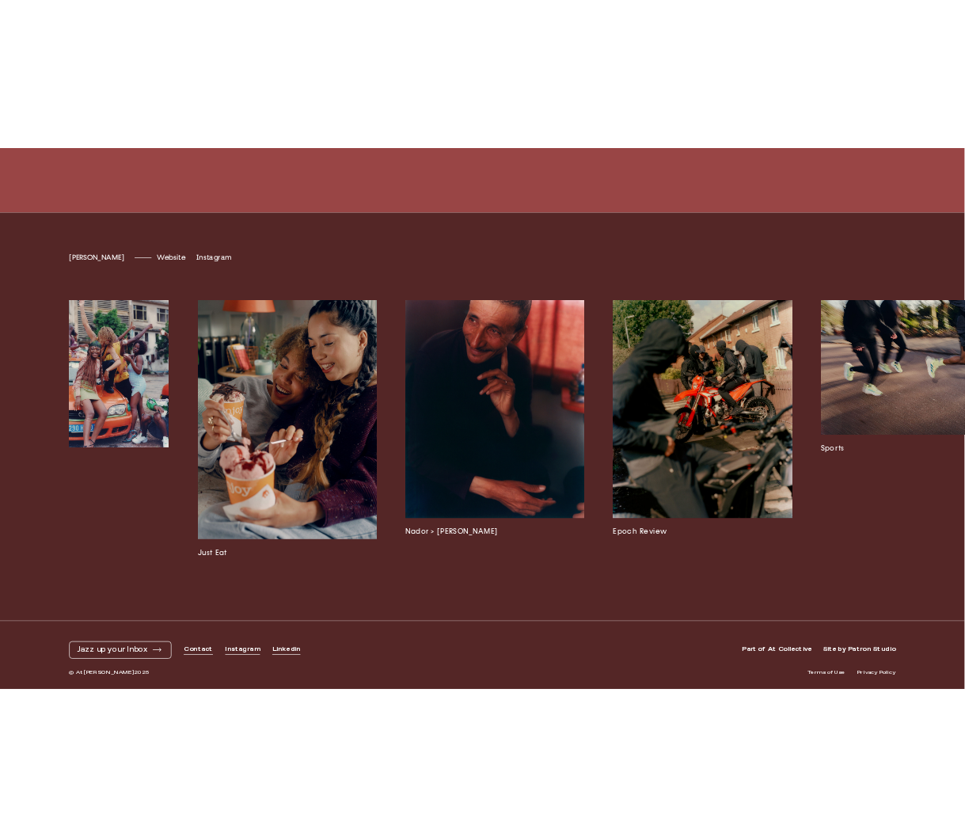
scroll to position [3817, 0]
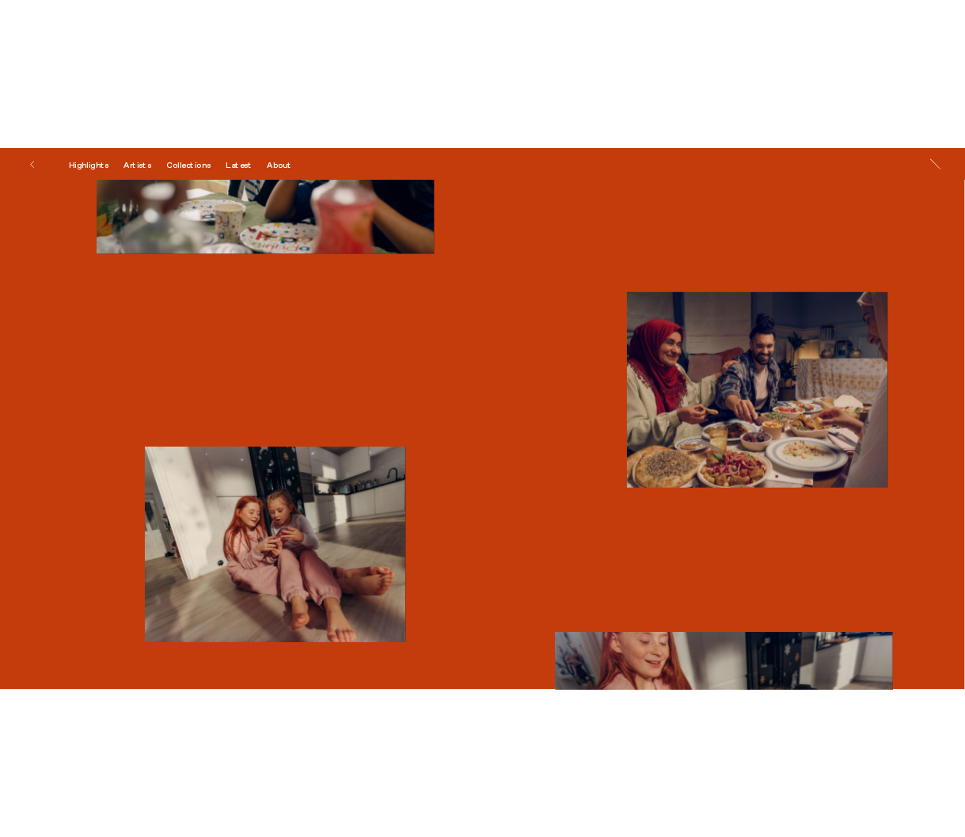
scroll to position [3674, 0]
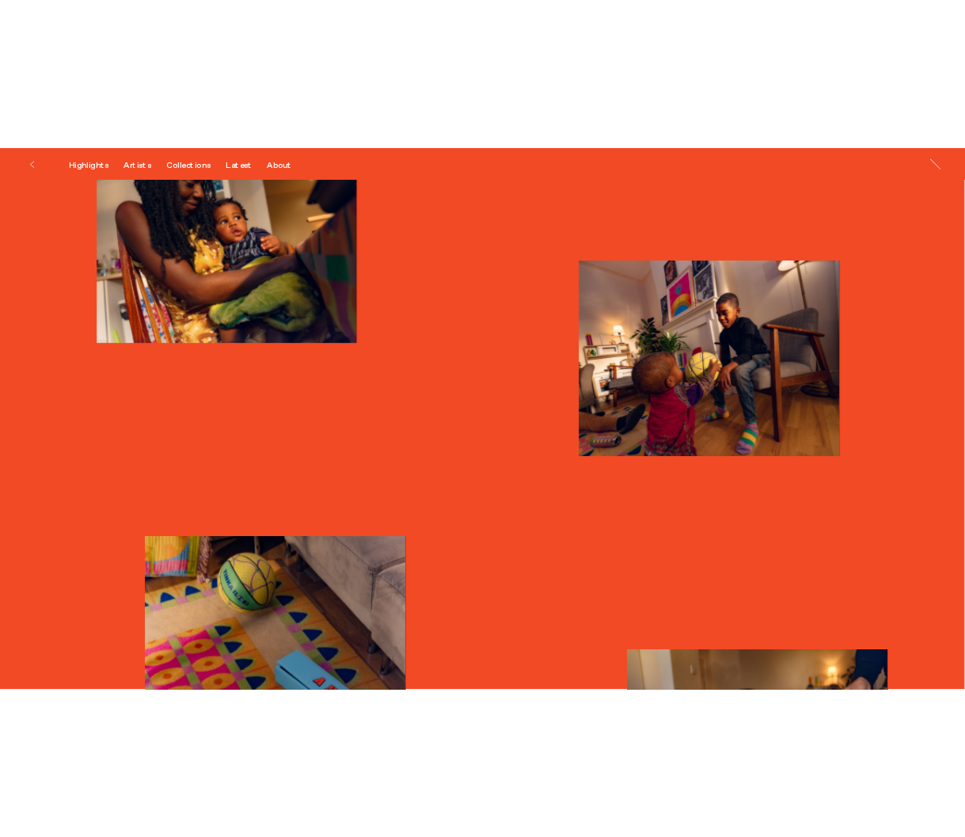
scroll to position [1880, 0]
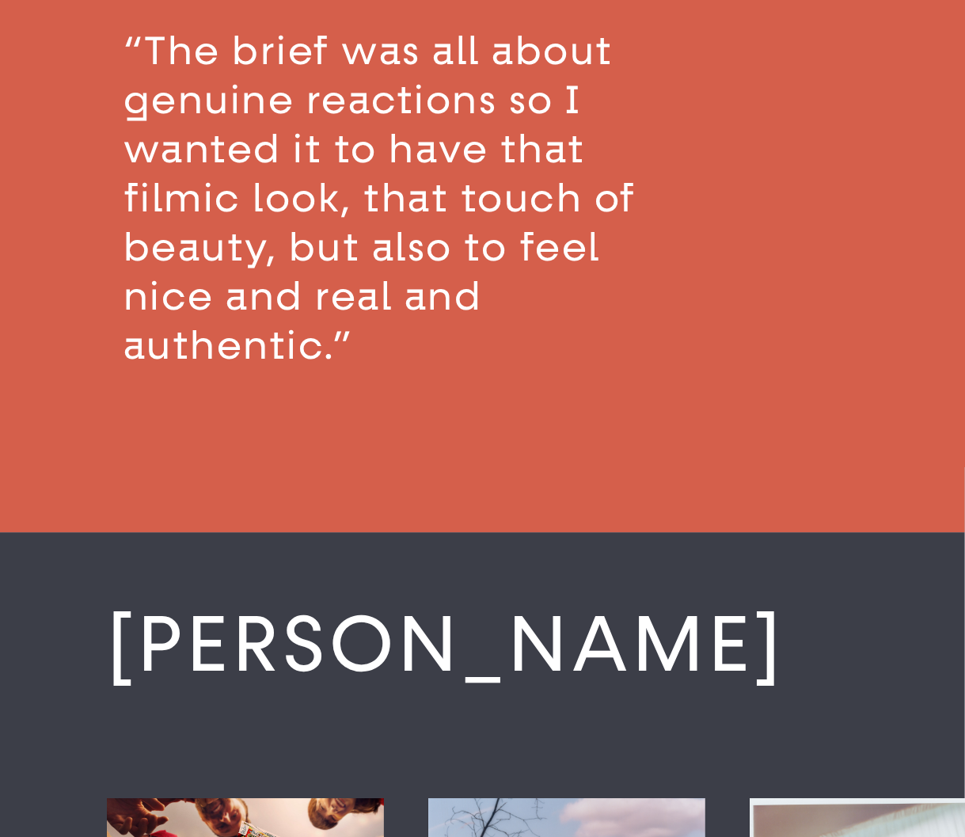
scroll to position [3487, 0]
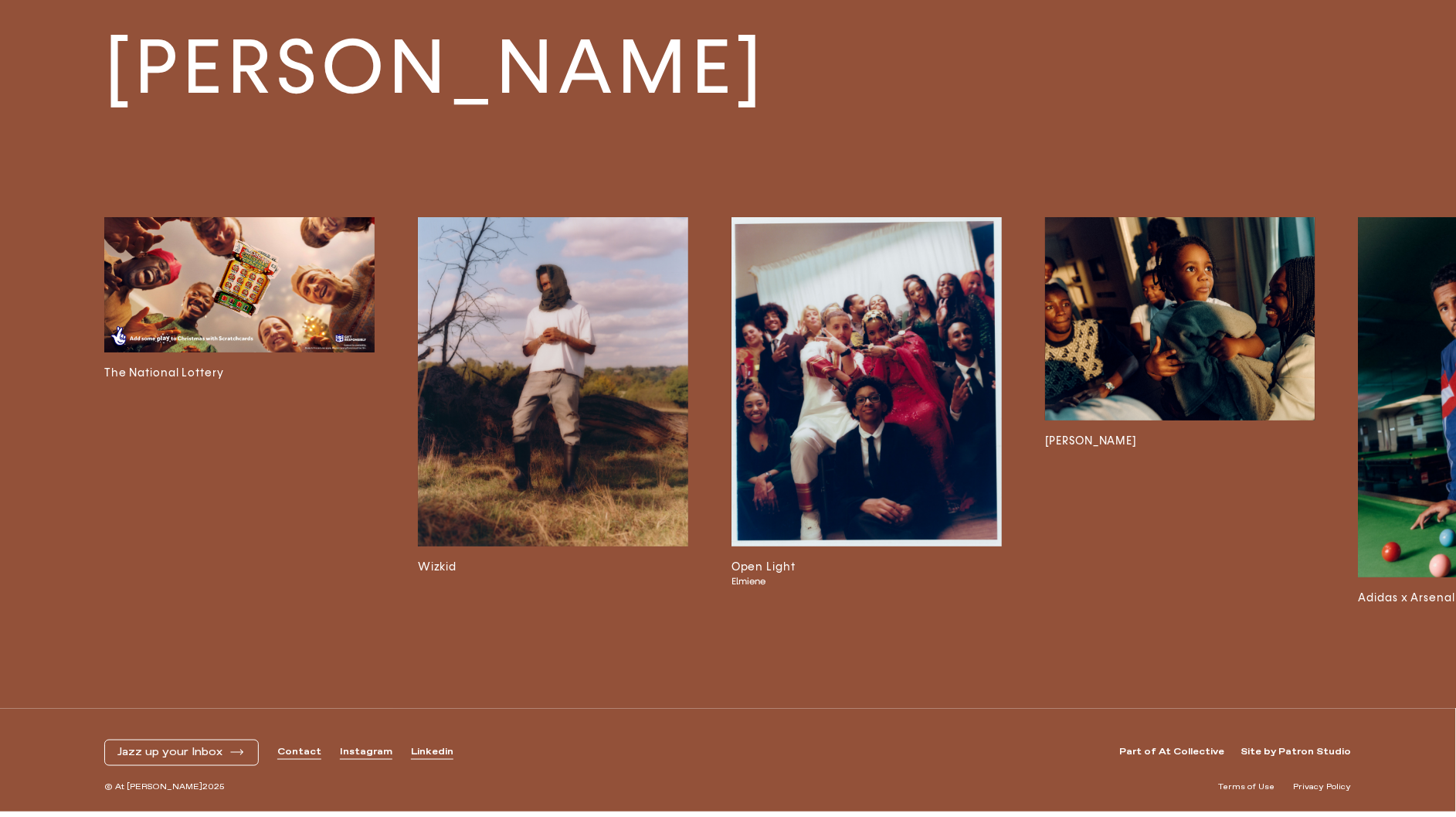
scroll to position [2678, 0]
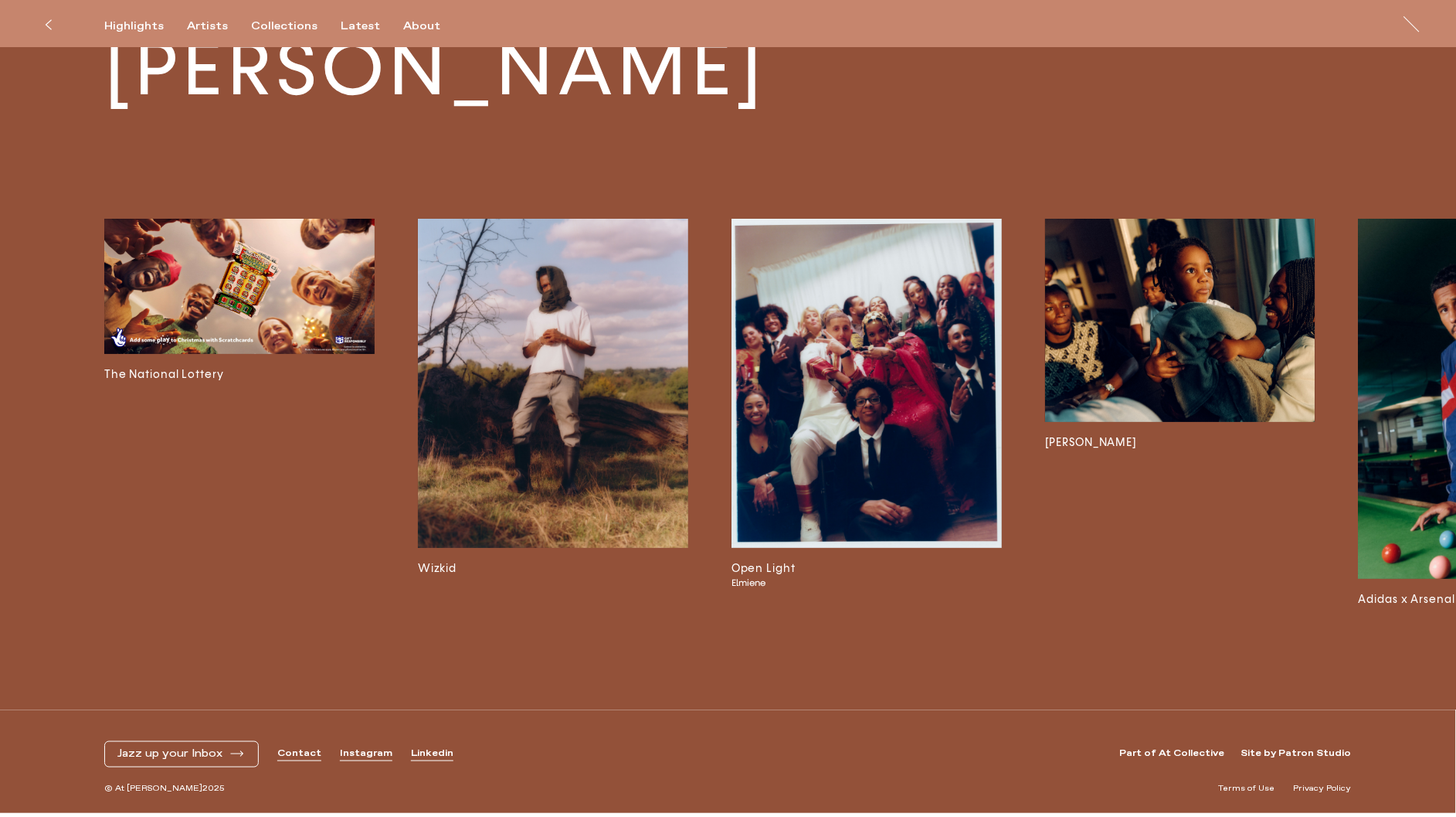
click at [247, 264] on img at bounding box center [239, 286] width 270 height 136
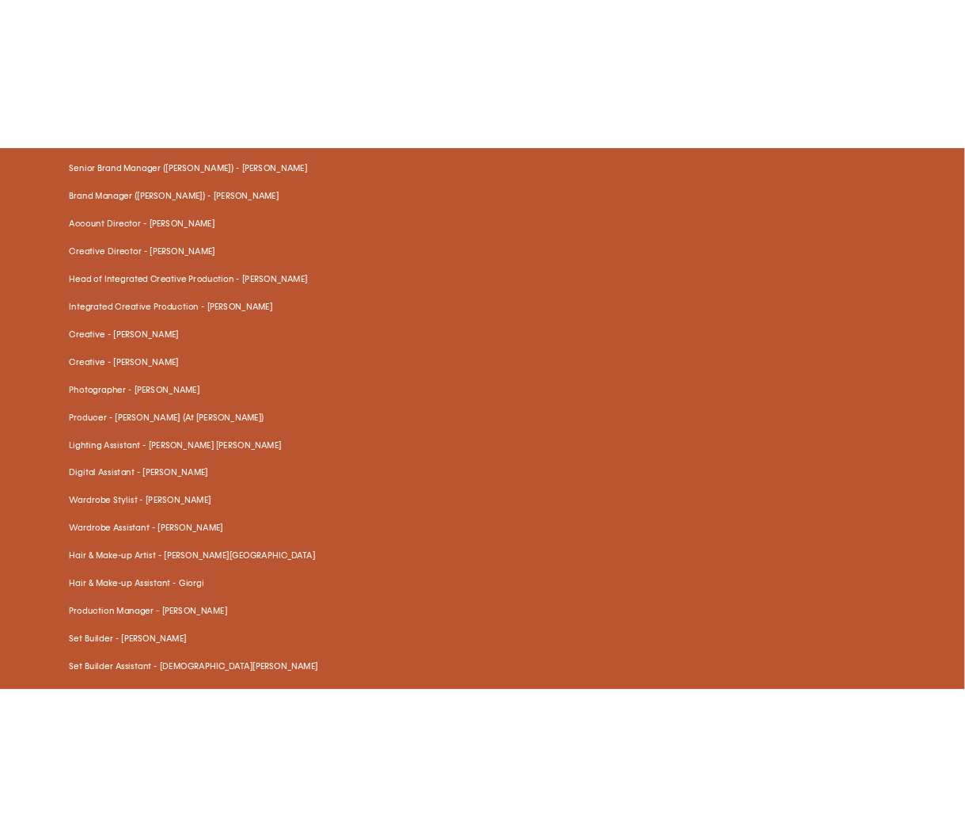
scroll to position [2016, 0]
